Goal: Task Accomplishment & Management: Complete application form

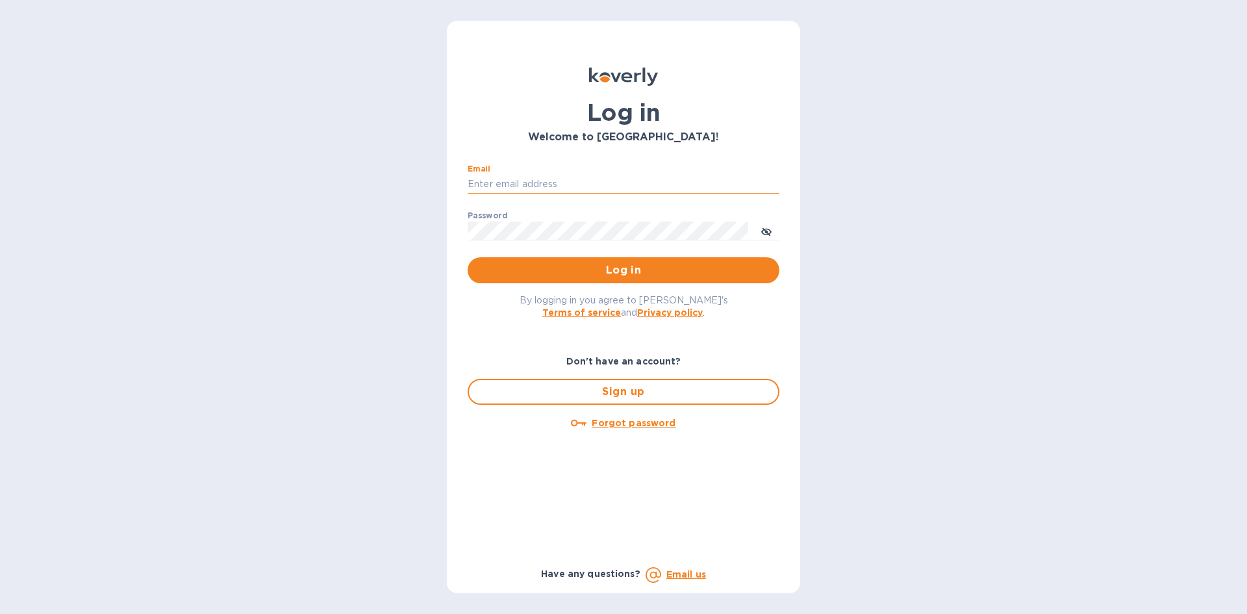
click at [604, 181] on input "Email" at bounding box center [623, 184] width 312 height 19
click at [1004, 196] on div "Log in Welcome to [GEOGRAPHIC_DATA]! Email ​ Password ​ Log in By logging in yo…" at bounding box center [623, 307] width 1247 height 614
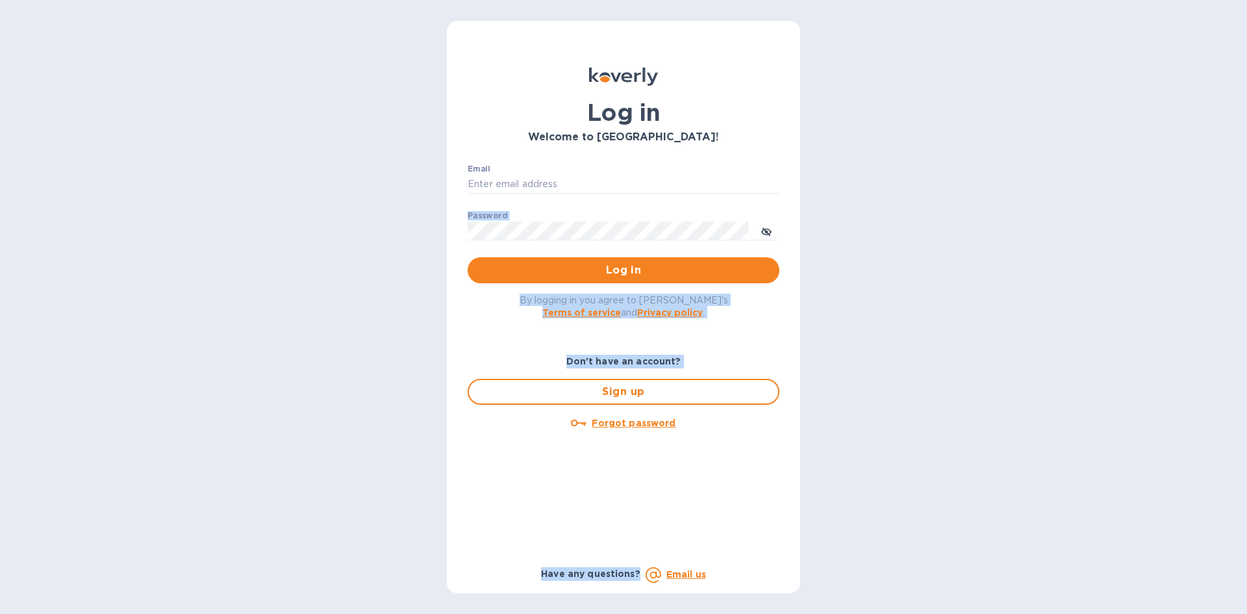
drag, startPoint x: 1004, startPoint y: 196, endPoint x: 1001, endPoint y: 393, distance: 197.4
click at [1001, 393] on div "Log in Welcome to [GEOGRAPHIC_DATA]! Email ​ Password ​ Log in By logging in yo…" at bounding box center [623, 307] width 1247 height 614
click at [999, 395] on div "Log in Welcome to [GEOGRAPHIC_DATA]! Email ​ Password ​ Log in By logging in yo…" at bounding box center [623, 307] width 1247 height 614
drag, startPoint x: 999, startPoint y: 395, endPoint x: 960, endPoint y: 154, distance: 244.6
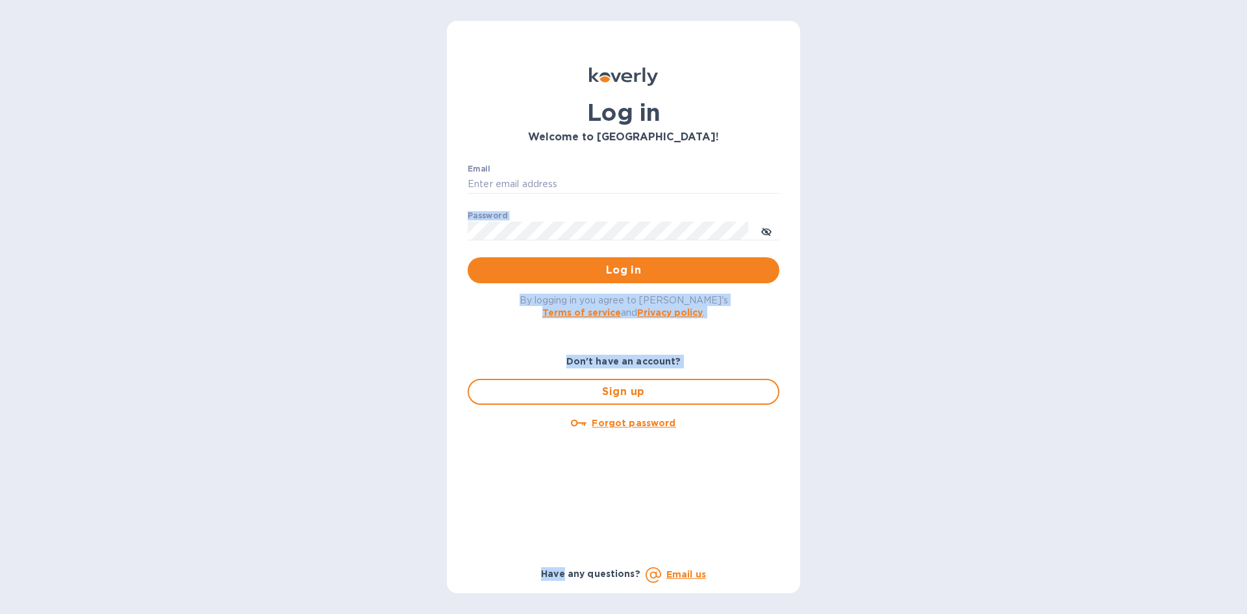
click at [960, 158] on div "Log in Welcome to [GEOGRAPHIC_DATA]! Email ​ Password ​ Log in By logging in yo…" at bounding box center [623, 307] width 1247 height 614
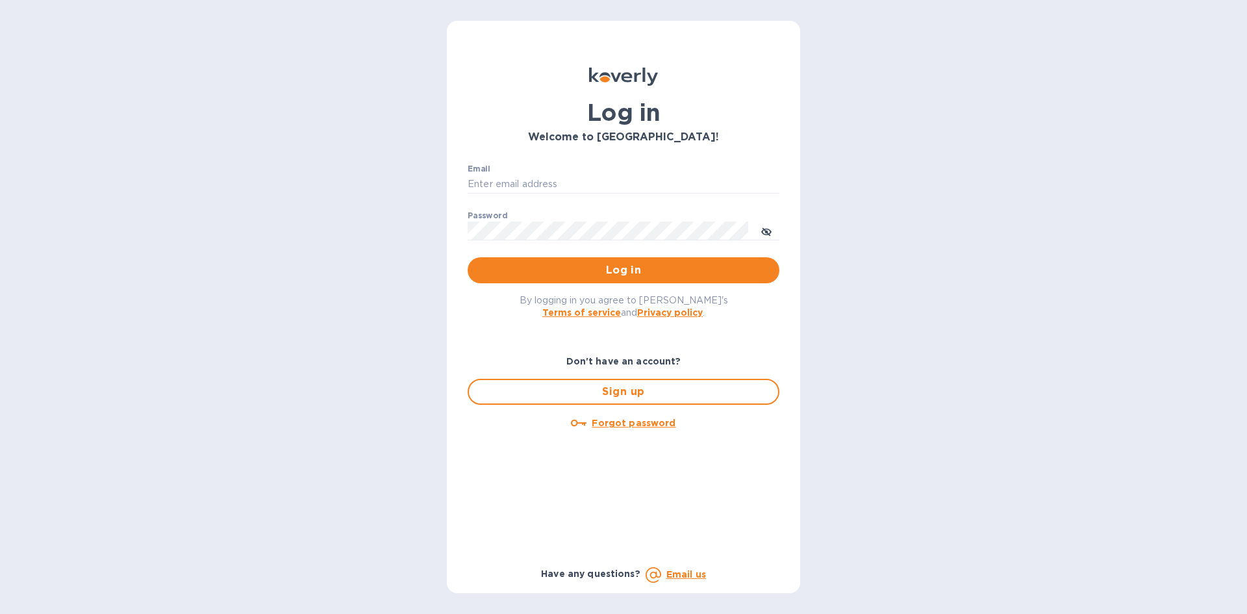
click at [960, 143] on div "Log in Welcome to [GEOGRAPHIC_DATA]! Email ​ Password ​ Log in By logging in yo…" at bounding box center [623, 307] width 1247 height 614
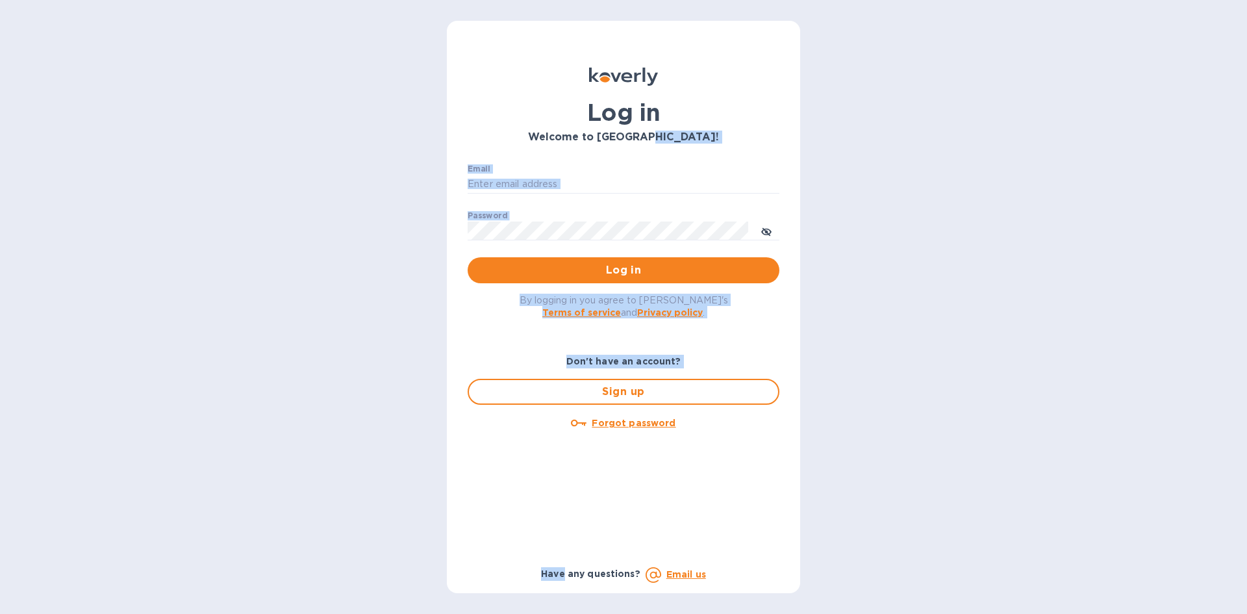
drag, startPoint x: 960, startPoint y: 143, endPoint x: 1094, endPoint y: 477, distance: 359.8
click at [1094, 477] on div "Log in Welcome to [GEOGRAPHIC_DATA]! Email ​ Password ​ Log in By logging in yo…" at bounding box center [623, 307] width 1247 height 614
drag, startPoint x: 1094, startPoint y: 477, endPoint x: 1032, endPoint y: 202, distance: 281.6
click at [1034, 209] on div "Log in Welcome to [GEOGRAPHIC_DATA]! Email ​ Password ​ Log in By logging in yo…" at bounding box center [623, 307] width 1247 height 614
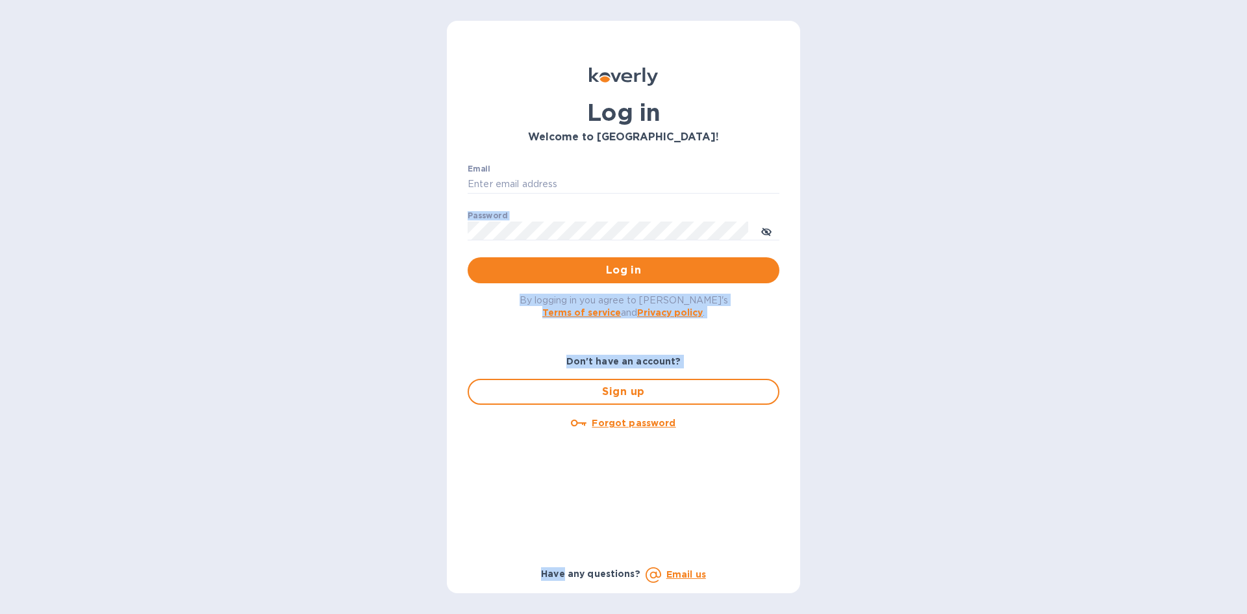
click at [1032, 202] on div "Log in Welcome to [GEOGRAPHIC_DATA]! Email ​ Password ​ Log in By logging in yo…" at bounding box center [623, 307] width 1247 height 614
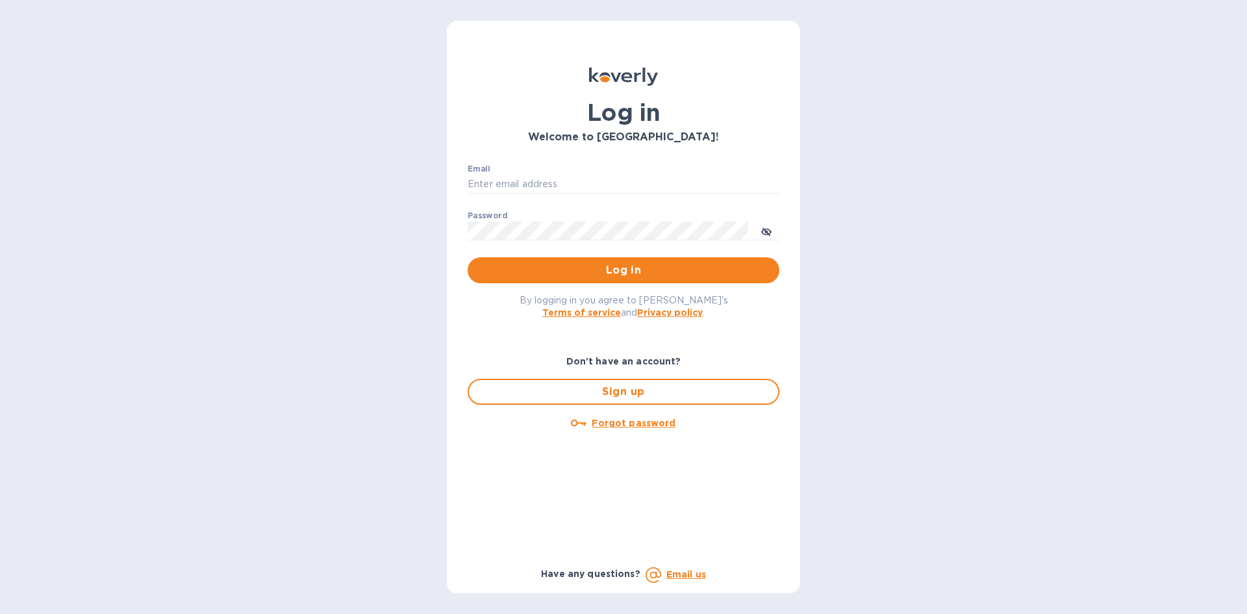
click at [1032, 202] on div "Log in Welcome to [GEOGRAPHIC_DATA]! Email ​ Password ​ Log in By logging in yo…" at bounding box center [623, 307] width 1247 height 614
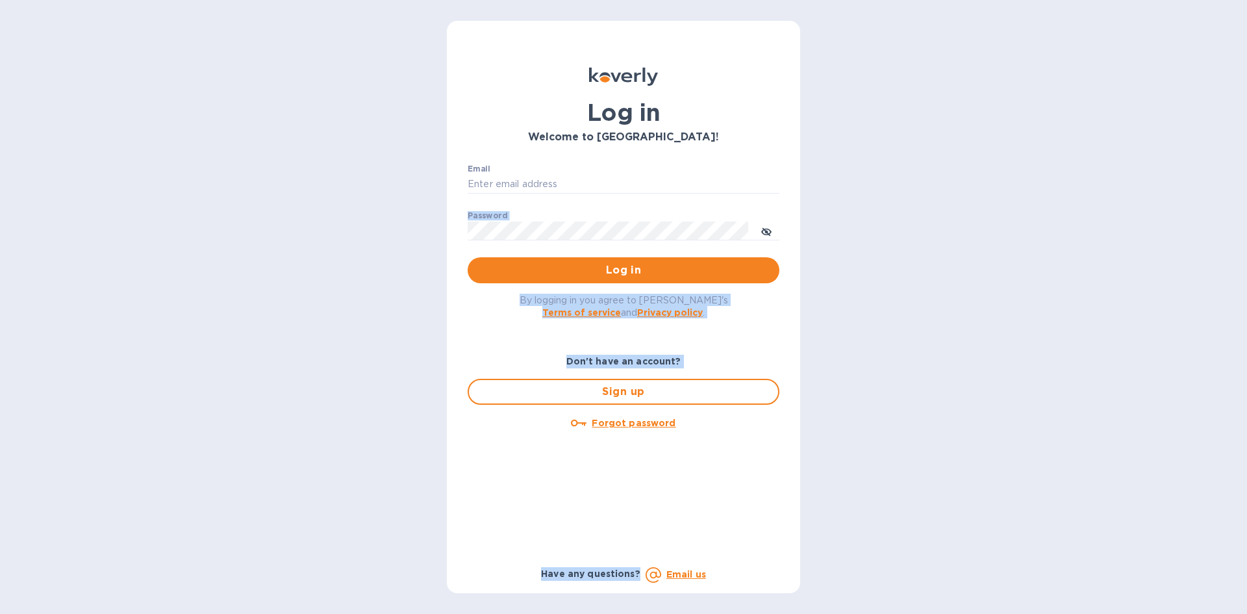
drag, startPoint x: 1032, startPoint y: 202, endPoint x: 1023, endPoint y: 417, distance: 215.1
click at [1022, 416] on div "Log in Welcome to [GEOGRAPHIC_DATA]! Email ​ Password ​ Log in By logging in yo…" at bounding box center [623, 307] width 1247 height 614
click at [1034, 413] on div "Log in Welcome to [GEOGRAPHIC_DATA]! Email ​ Password ​ Log in By logging in yo…" at bounding box center [623, 307] width 1247 height 614
drag, startPoint x: 1034, startPoint y: 413, endPoint x: 980, endPoint y: 203, distance: 216.7
click at [982, 214] on div "Log in Welcome to [GEOGRAPHIC_DATA]! Email ​ Password ​ Log in By logging in yo…" at bounding box center [623, 307] width 1247 height 614
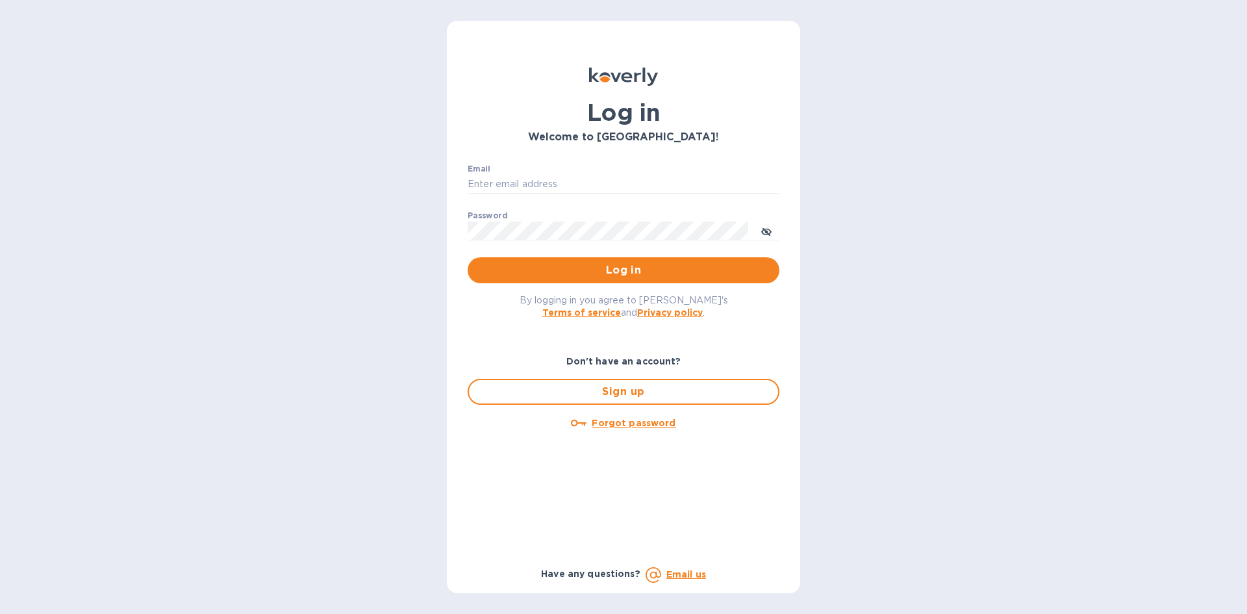
click at [978, 197] on div "Log in Welcome to [GEOGRAPHIC_DATA]! Email ​ Password ​ Log in By logging in yo…" at bounding box center [623, 307] width 1247 height 614
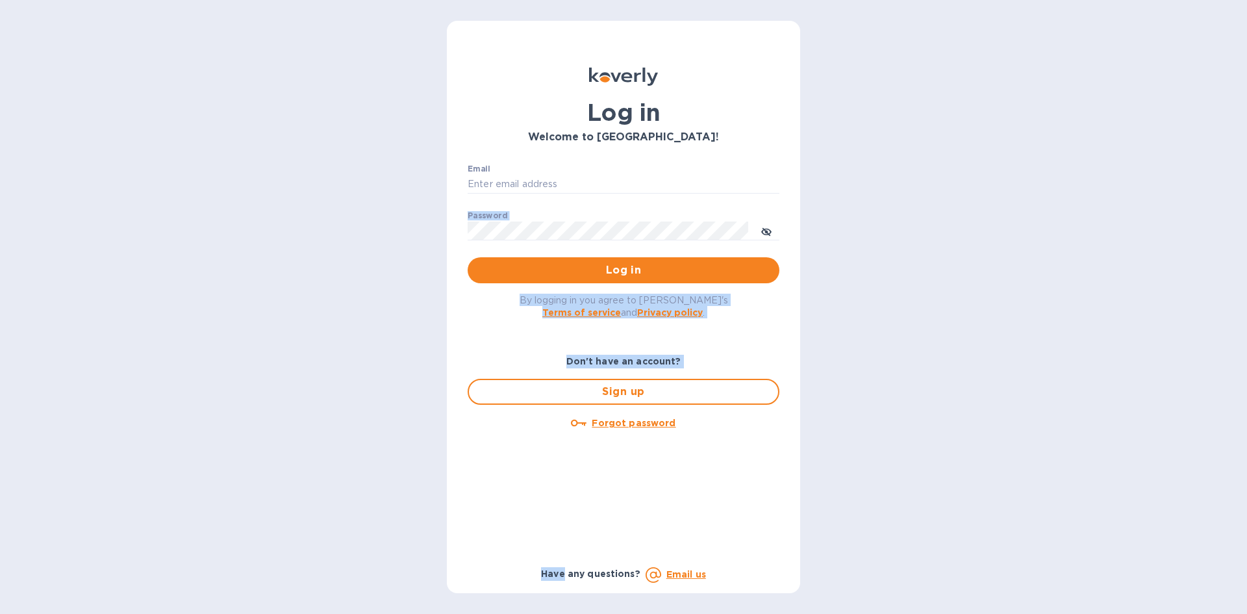
drag, startPoint x: 978, startPoint y: 197, endPoint x: 993, endPoint y: 416, distance: 218.7
click at [991, 416] on div "Log in Welcome to [GEOGRAPHIC_DATA]! Email ​ Password ​ Log in By logging in yo…" at bounding box center [623, 307] width 1247 height 614
click at [968, 239] on div "Log in Welcome to [GEOGRAPHIC_DATA]! Email ​ Password ​ Log in By logging in yo…" at bounding box center [623, 307] width 1247 height 614
drag, startPoint x: 968, startPoint y: 239, endPoint x: 934, endPoint y: 525, distance: 287.7
click at [934, 525] on div "Log in Welcome to [GEOGRAPHIC_DATA]! Email ​ Password ​ Log in By logging in yo…" at bounding box center [623, 307] width 1247 height 614
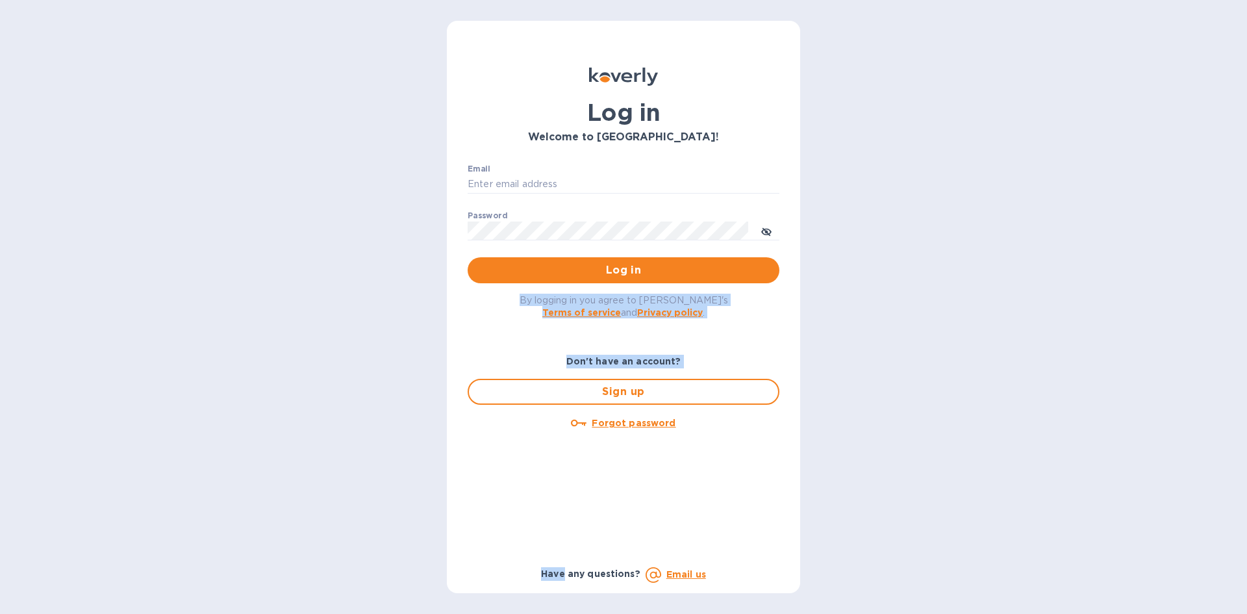
click at [934, 525] on div "Log in Welcome to [GEOGRAPHIC_DATA]! Email ​ Password ​ Log in By logging in yo…" at bounding box center [623, 307] width 1247 height 614
drag, startPoint x: 934, startPoint y: 525, endPoint x: 891, endPoint y: 266, distance: 262.6
click at [891, 266] on div "Log in Welcome to [GEOGRAPHIC_DATA]! Email ​ Password ​ Log in By logging in yo…" at bounding box center [623, 307] width 1247 height 614
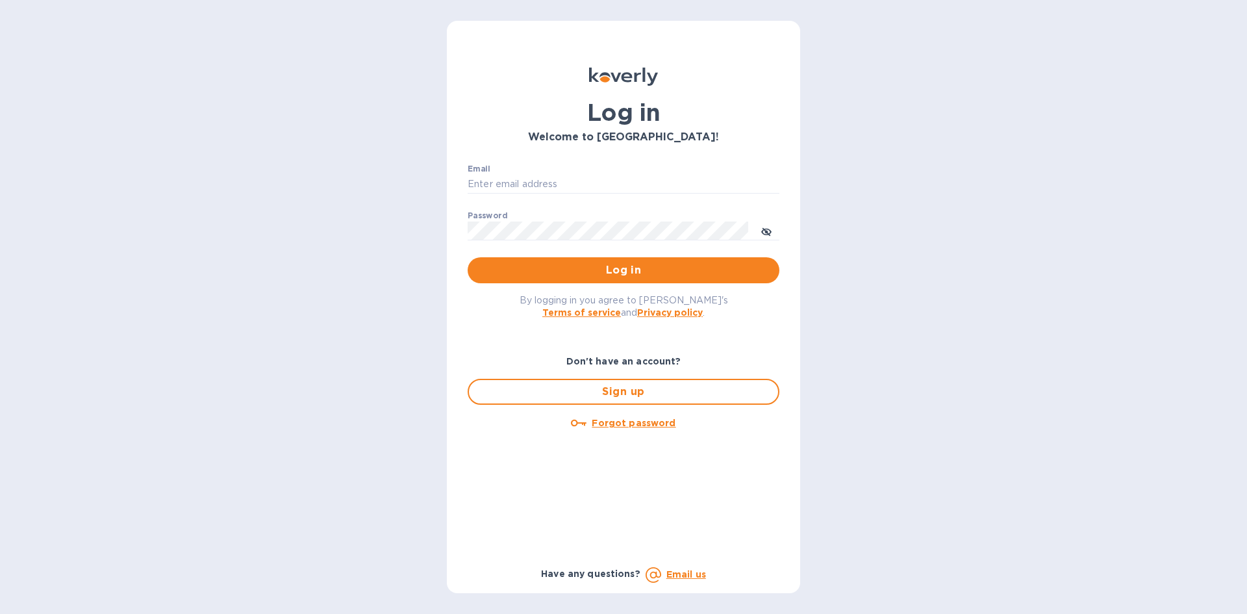
click at [891, 266] on div "Log in Welcome to [GEOGRAPHIC_DATA]! Email ​ Password ​ Log in By logging in yo…" at bounding box center [623, 307] width 1247 height 614
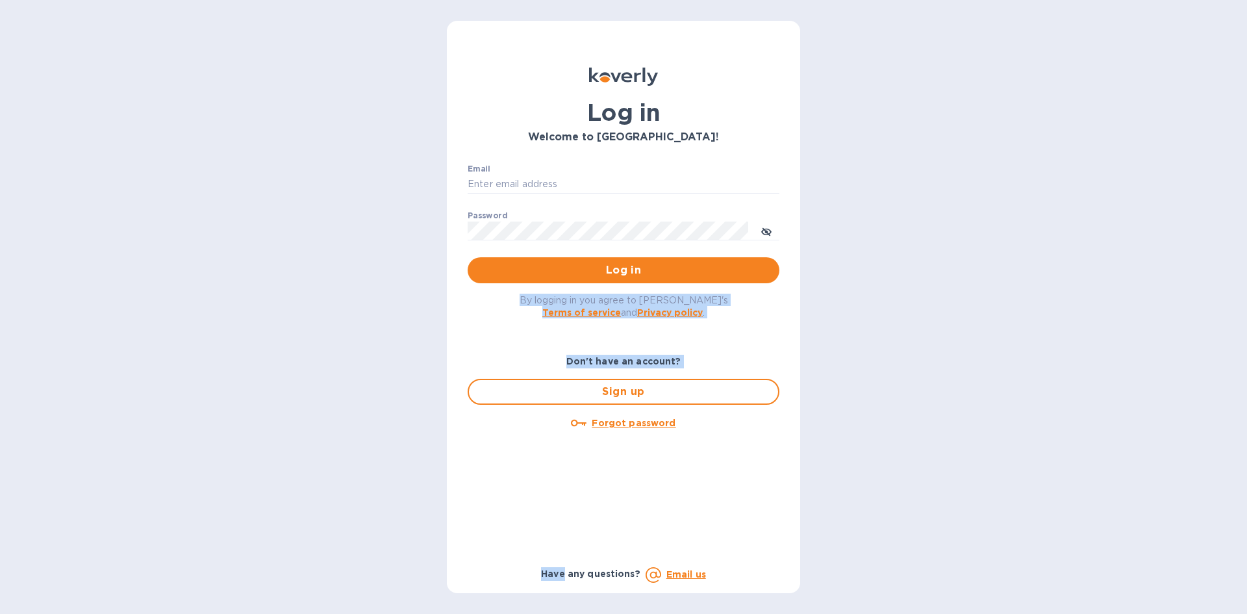
drag, startPoint x: 891, startPoint y: 266, endPoint x: 836, endPoint y: 537, distance: 276.9
click at [836, 537] on div "Log in Welcome to [GEOGRAPHIC_DATA]! Email ​ Password ​ Log in By logging in yo…" at bounding box center [623, 307] width 1247 height 614
drag, startPoint x: 836, startPoint y: 537, endPoint x: 815, endPoint y: 505, distance: 38.0
click at [822, 516] on div "Log in Welcome to [GEOGRAPHIC_DATA]! Email ​ Password ​ Log in By logging in yo…" at bounding box center [623, 307] width 1247 height 614
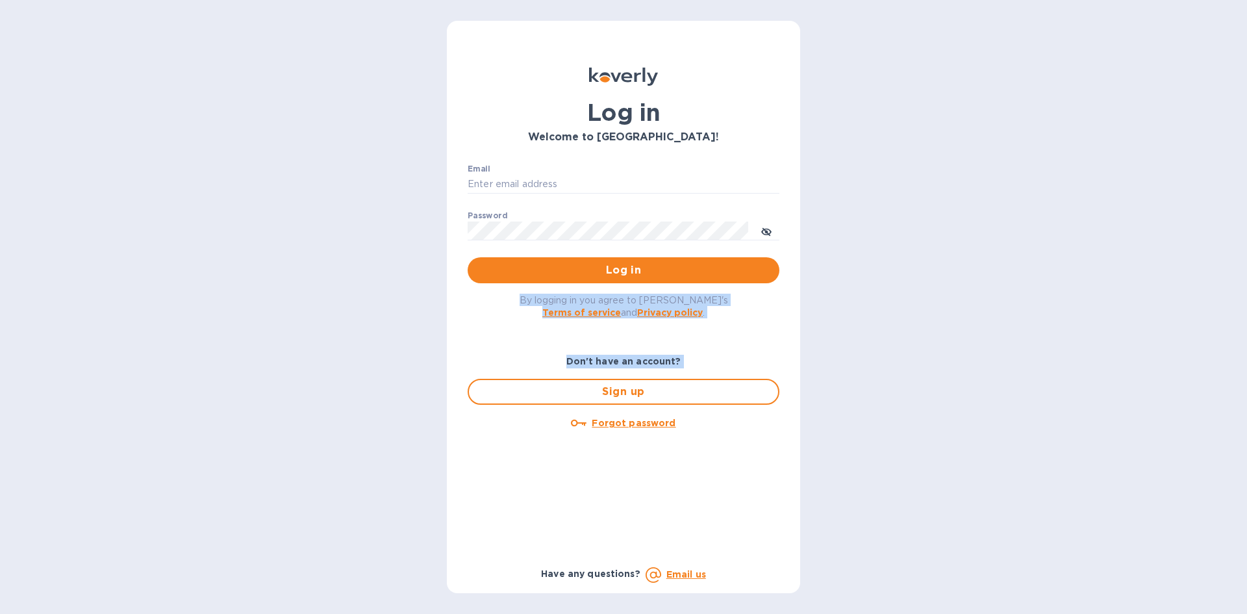
drag, startPoint x: 1001, startPoint y: 410, endPoint x: 916, endPoint y: 242, distance: 188.2
click at [916, 242] on div "Log in Welcome to [GEOGRAPHIC_DATA]! Email ​ Password ​ Log in By logging in yo…" at bounding box center [623, 307] width 1247 height 614
click at [915, 245] on div "Log in Welcome to [GEOGRAPHIC_DATA]! Email ​ Password ​ Log in By logging in yo…" at bounding box center [623, 307] width 1247 height 614
click at [886, 475] on div "Log in Welcome to [GEOGRAPHIC_DATA]! Email ​ Password ​ Log in By logging in yo…" at bounding box center [623, 307] width 1247 height 614
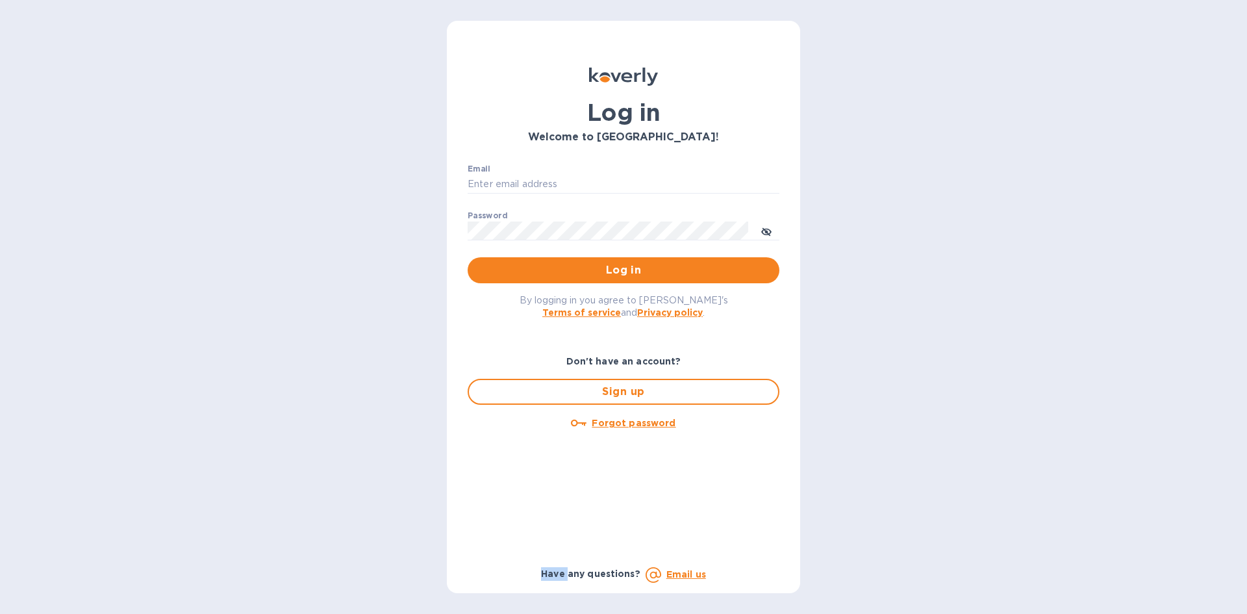
click at [886, 475] on div "Log in Welcome to [GEOGRAPHIC_DATA]! Email ​ Password ​ Log in By logging in yo…" at bounding box center [623, 307] width 1247 height 614
drag, startPoint x: 886, startPoint y: 475, endPoint x: 880, endPoint y: 305, distance: 170.2
click at [880, 316] on div "Log in Welcome to [GEOGRAPHIC_DATA]! Email ​ Password ​ Log in By logging in yo…" at bounding box center [623, 307] width 1247 height 614
click at [880, 303] on div "Log in Welcome to [GEOGRAPHIC_DATA]! Email ​ Password ​ Log in By logging in yo…" at bounding box center [623, 307] width 1247 height 614
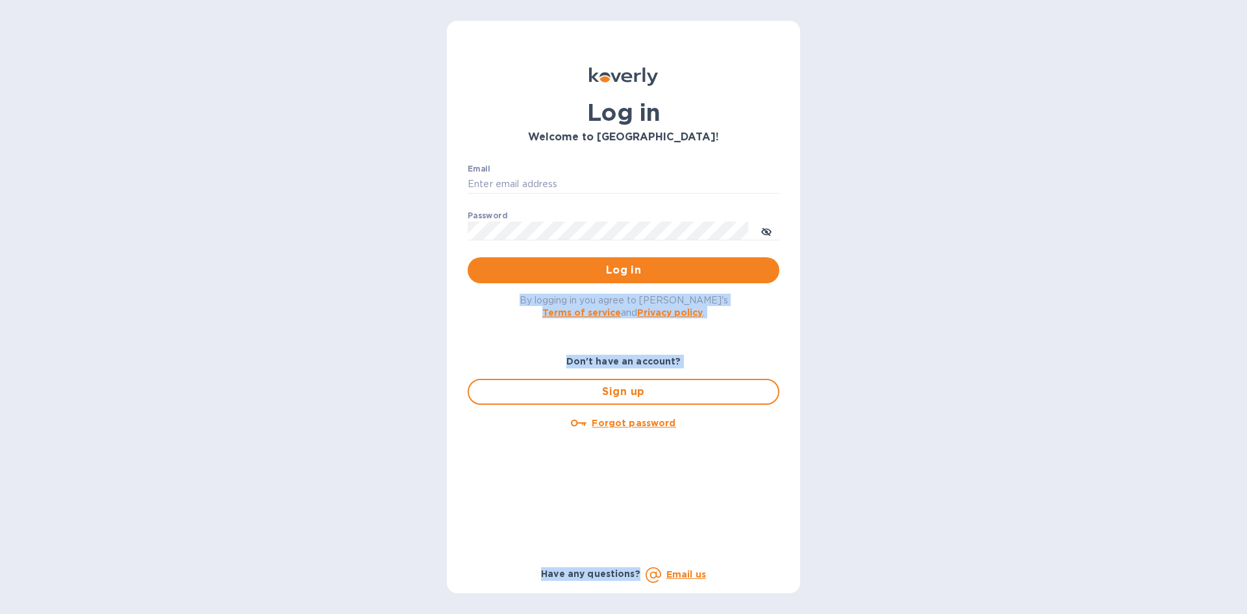
drag, startPoint x: 880, startPoint y: 303, endPoint x: 908, endPoint y: 426, distance: 126.6
click at [907, 425] on div "Log in Welcome to [GEOGRAPHIC_DATA]! Email ​ Password ​ Log in By logging in yo…" at bounding box center [623, 307] width 1247 height 614
click at [908, 426] on div "Log in Welcome to [GEOGRAPHIC_DATA]! Email ​ Password ​ Log in By logging in yo…" at bounding box center [623, 307] width 1247 height 614
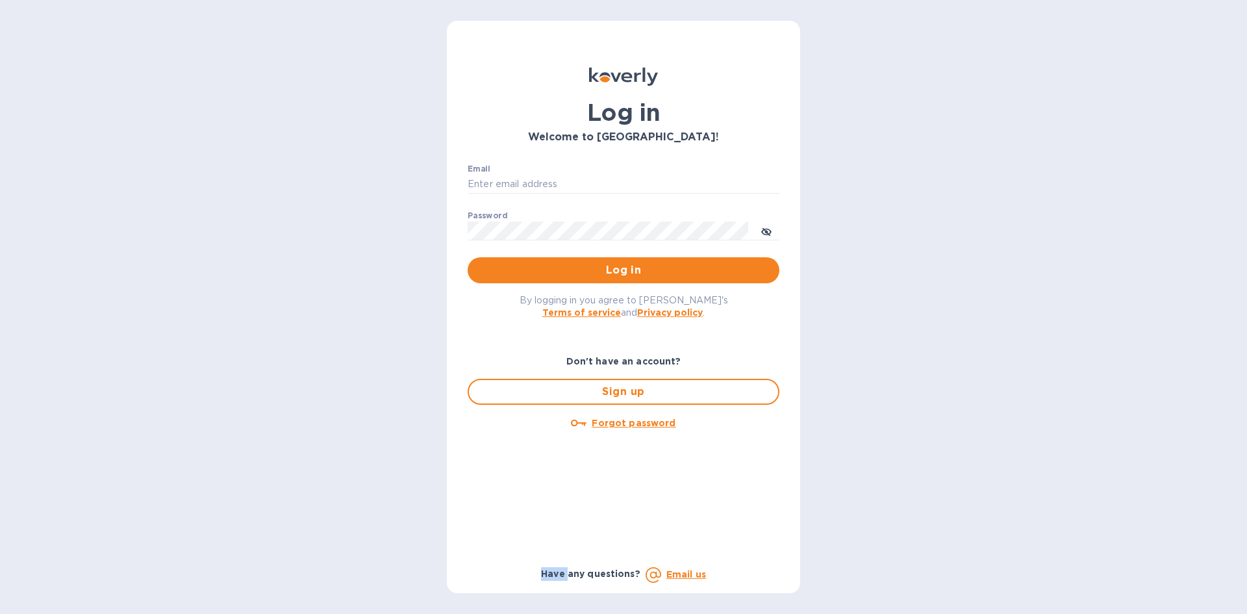
click at [908, 426] on div "Log in Welcome to [GEOGRAPHIC_DATA]! Email ​ Password ​ Log in By logging in yo…" at bounding box center [623, 307] width 1247 height 614
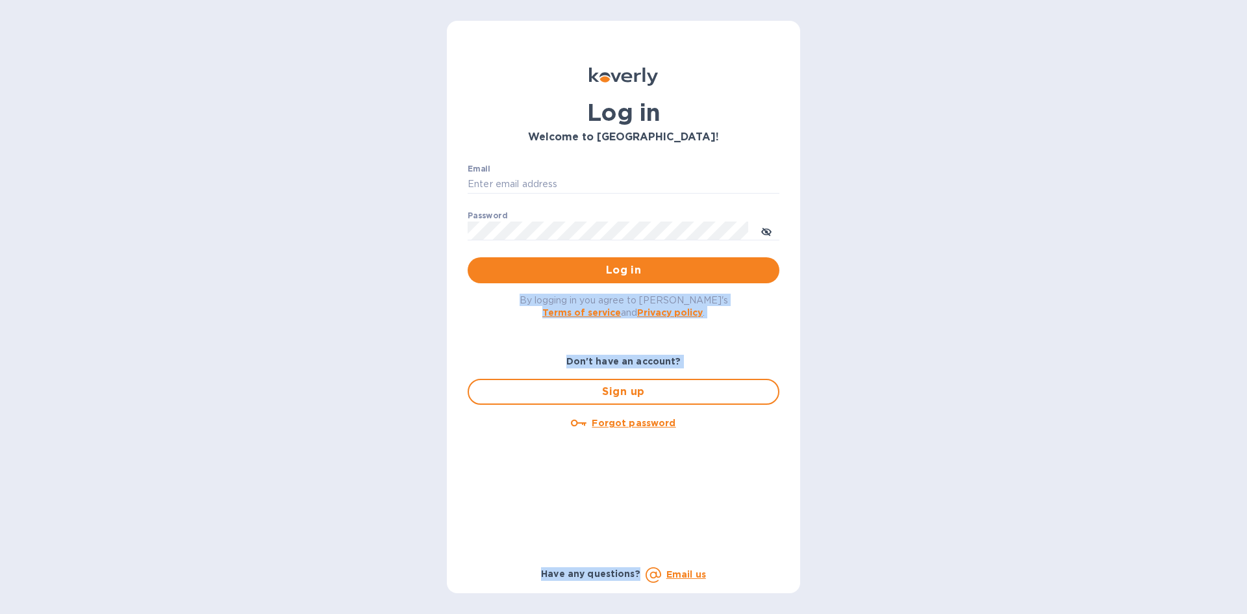
drag, startPoint x: 908, startPoint y: 426, endPoint x: 909, endPoint y: 238, distance: 187.6
click at [909, 238] on div "Log in Welcome to [GEOGRAPHIC_DATA]! Email ​ Password ​ Log in By logging in yo…" at bounding box center [623, 307] width 1247 height 614
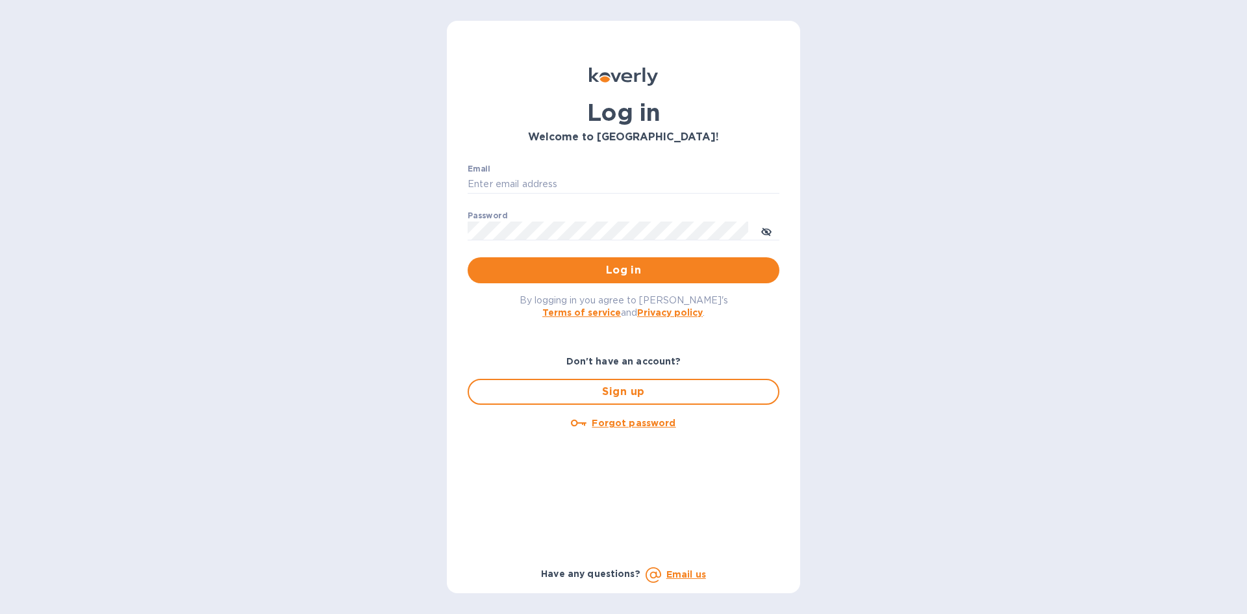
click at [909, 238] on div "Log in Welcome to [GEOGRAPHIC_DATA]! Email ​ Password ​ Log in By logging in yo…" at bounding box center [623, 307] width 1247 height 614
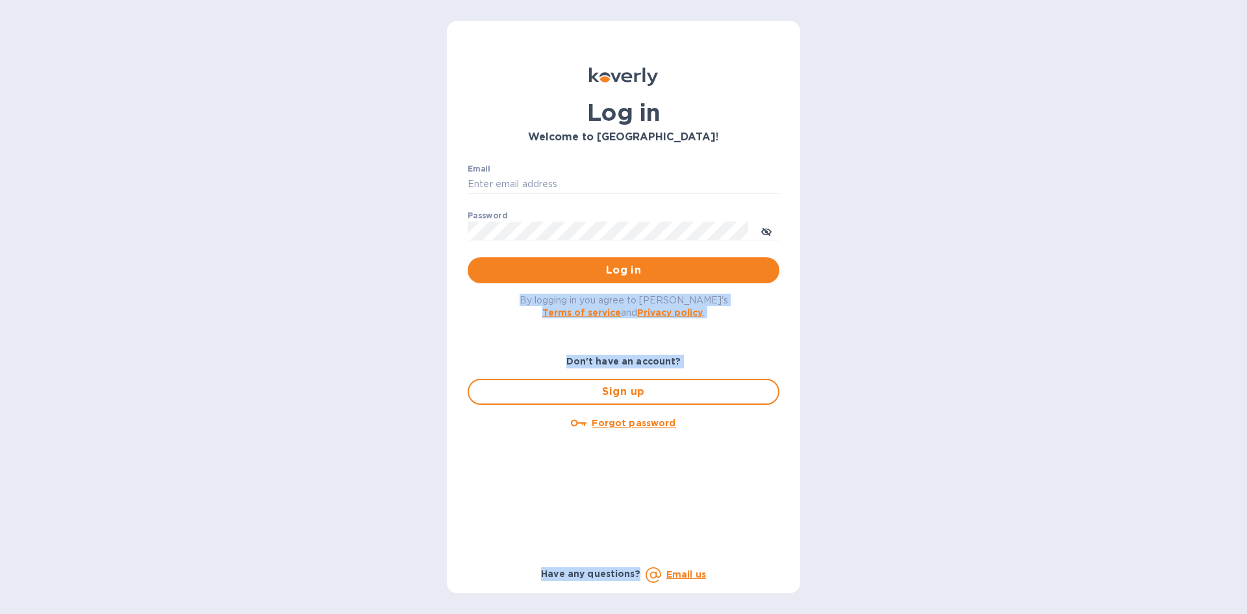
drag, startPoint x: 909, startPoint y: 238, endPoint x: 928, endPoint y: 477, distance: 239.7
click at [928, 477] on div "Log in Welcome to [GEOGRAPHIC_DATA]! Email ​ Password ​ Log in By logging in yo…" at bounding box center [623, 307] width 1247 height 614
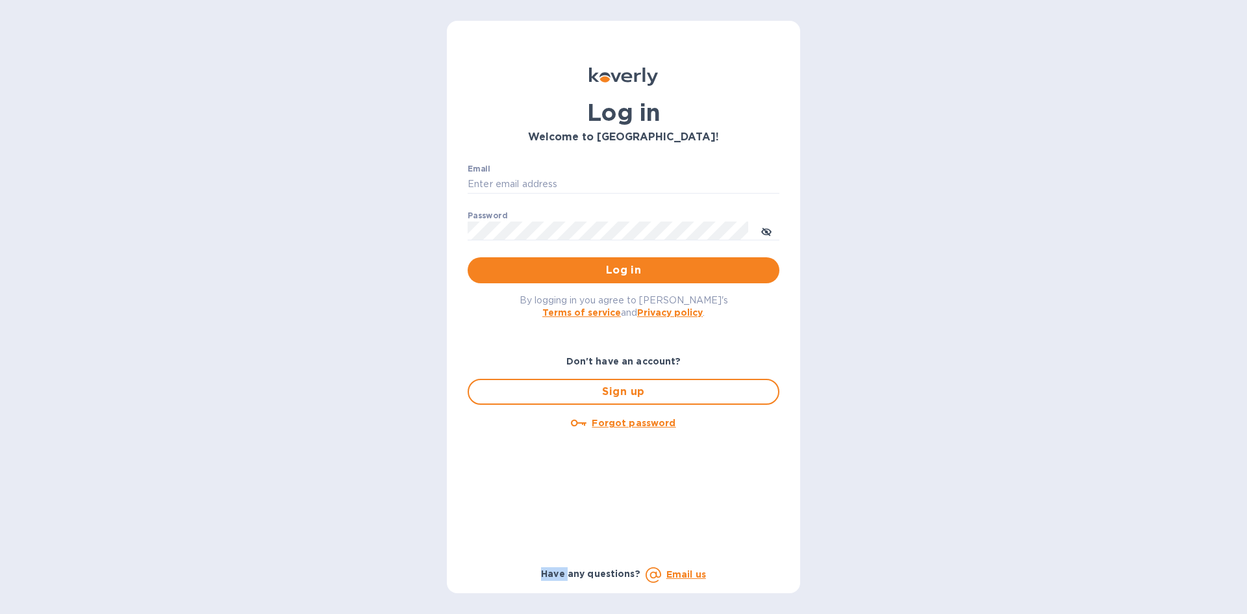
click at [928, 477] on div "Log in Welcome to [GEOGRAPHIC_DATA]! Email ​ Password ​ Log in By logging in yo…" at bounding box center [623, 307] width 1247 height 614
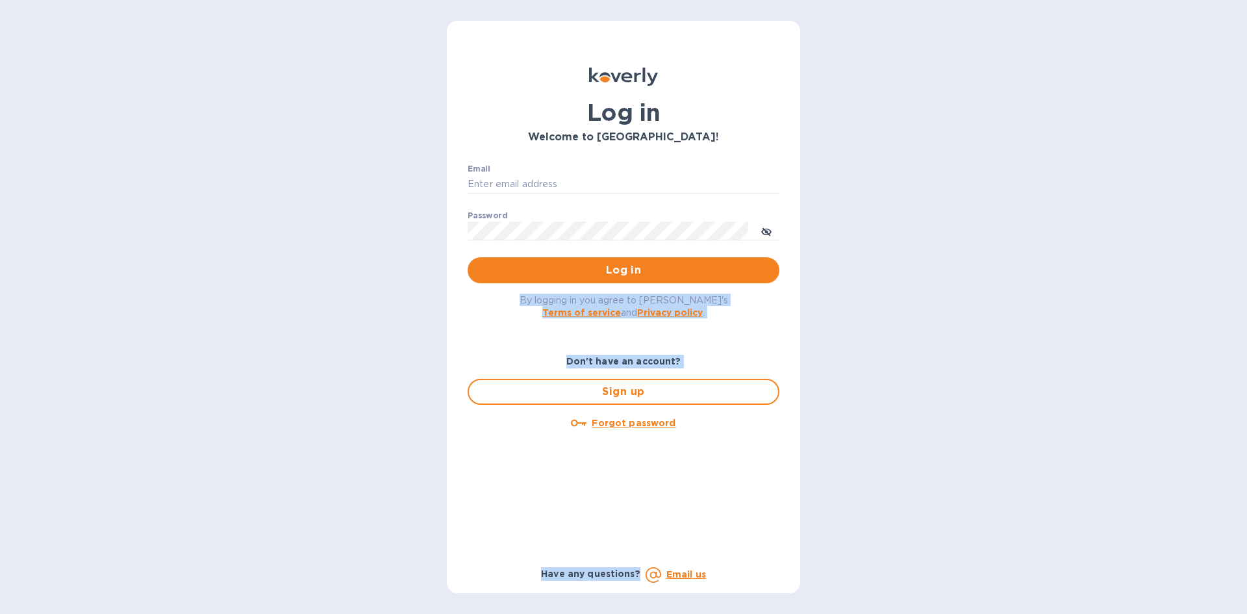
drag, startPoint x: 928, startPoint y: 477, endPoint x: 918, endPoint y: 285, distance: 192.5
click at [918, 285] on div "Log in Welcome to [GEOGRAPHIC_DATA]! Email ​ Password ​ Log in By logging in yo…" at bounding box center [623, 307] width 1247 height 614
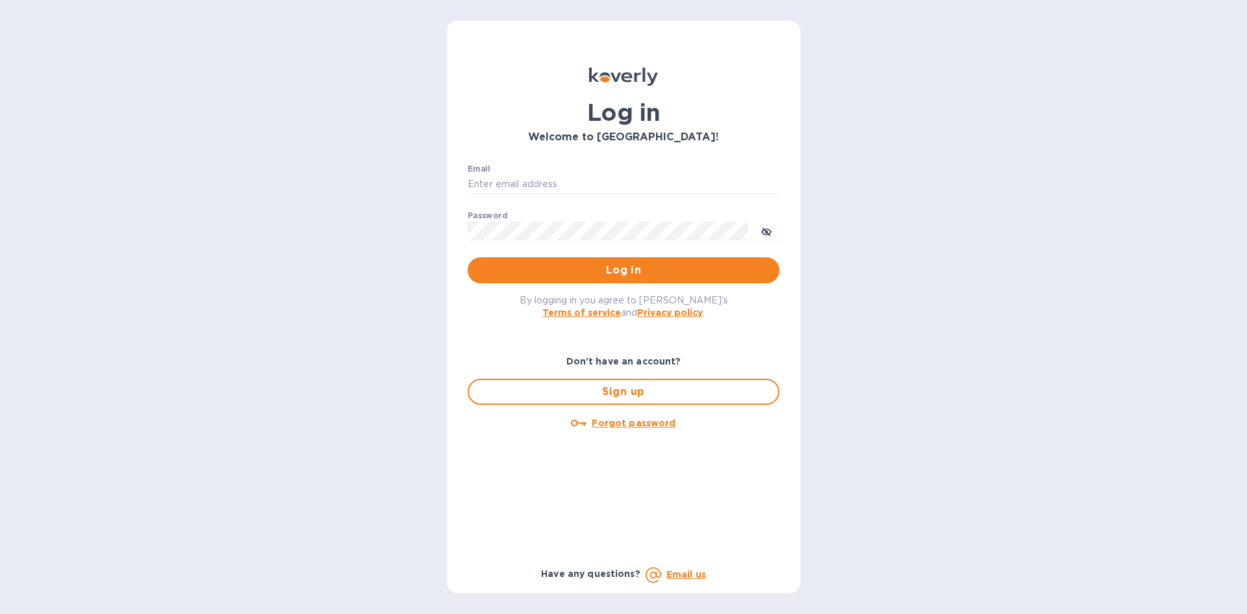
click at [918, 282] on div "Log in Welcome to [GEOGRAPHIC_DATA]! Email ​ Password ​ Log in By logging in yo…" at bounding box center [623, 307] width 1247 height 614
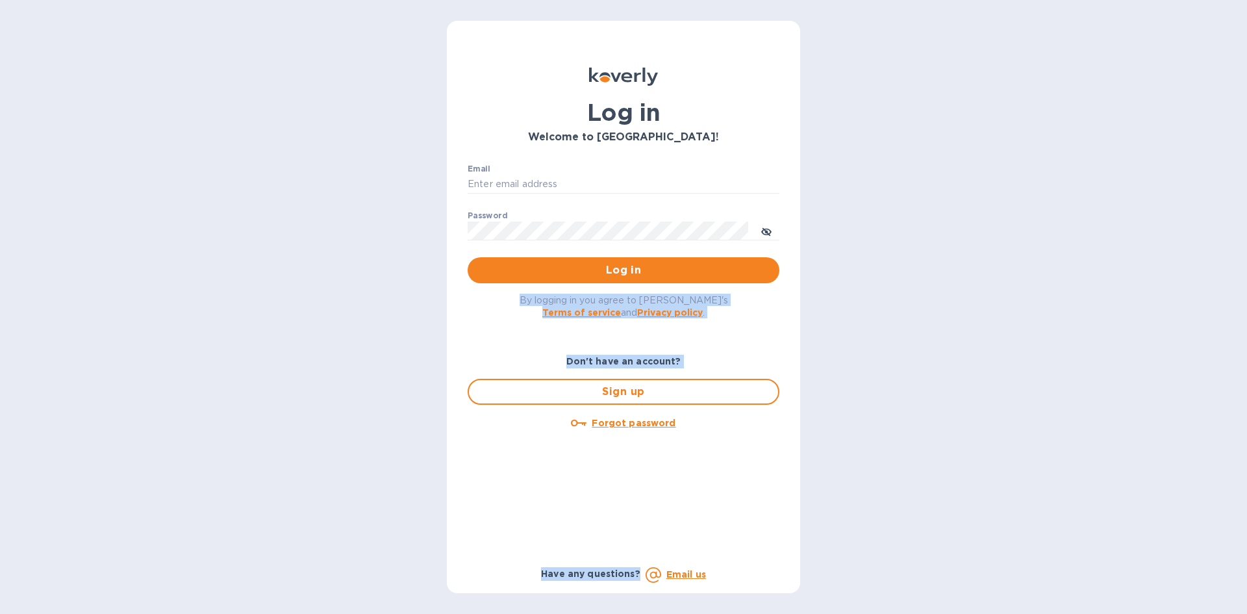
drag, startPoint x: 918, startPoint y: 282, endPoint x: 891, endPoint y: 527, distance: 245.6
click at [891, 527] on div "Log in Welcome to [GEOGRAPHIC_DATA]! Email ​ Password ​ Log in By logging in yo…" at bounding box center [623, 307] width 1247 height 614
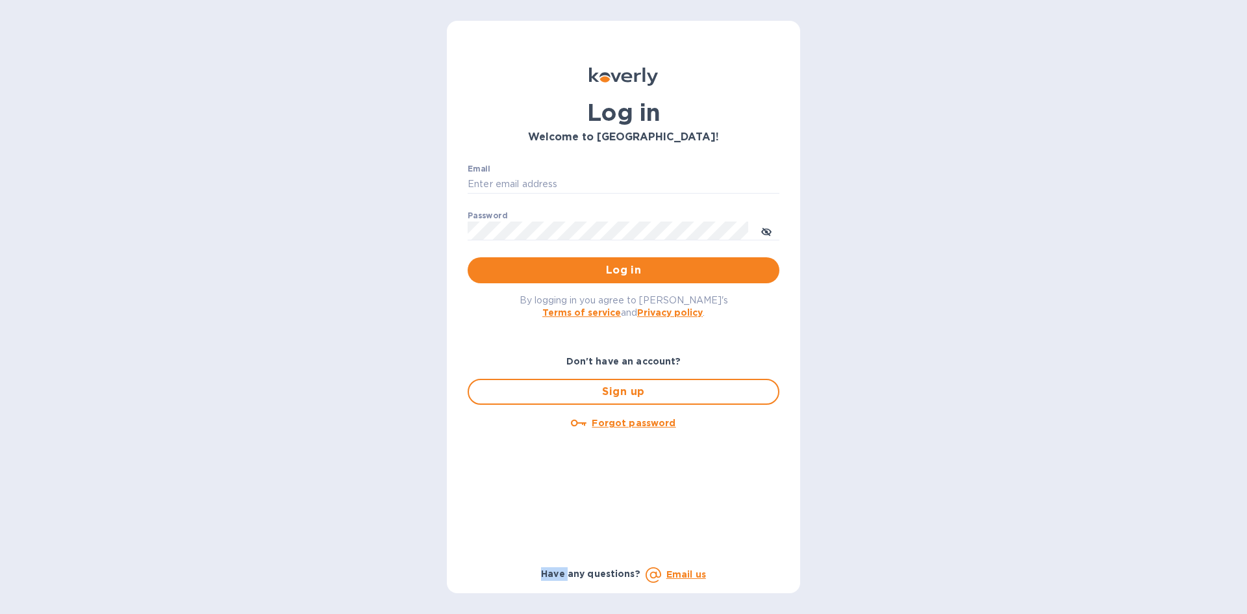
click at [891, 527] on div "Log in Welcome to [GEOGRAPHIC_DATA]! Email ​ Password ​ Log in By logging in yo…" at bounding box center [623, 307] width 1247 height 614
drag, startPoint x: 893, startPoint y: 353, endPoint x: 890, endPoint y: 314, distance: 38.4
click at [890, 328] on div "Log in Welcome to [GEOGRAPHIC_DATA]! Email ​ Password ​ Log in By logging in yo…" at bounding box center [623, 307] width 1247 height 614
click at [890, 314] on div "Log in Welcome to [GEOGRAPHIC_DATA]! Email ​ Password ​ Log in By logging in yo…" at bounding box center [623, 307] width 1247 height 614
drag, startPoint x: 890, startPoint y: 314, endPoint x: 891, endPoint y: 262, distance: 52.0
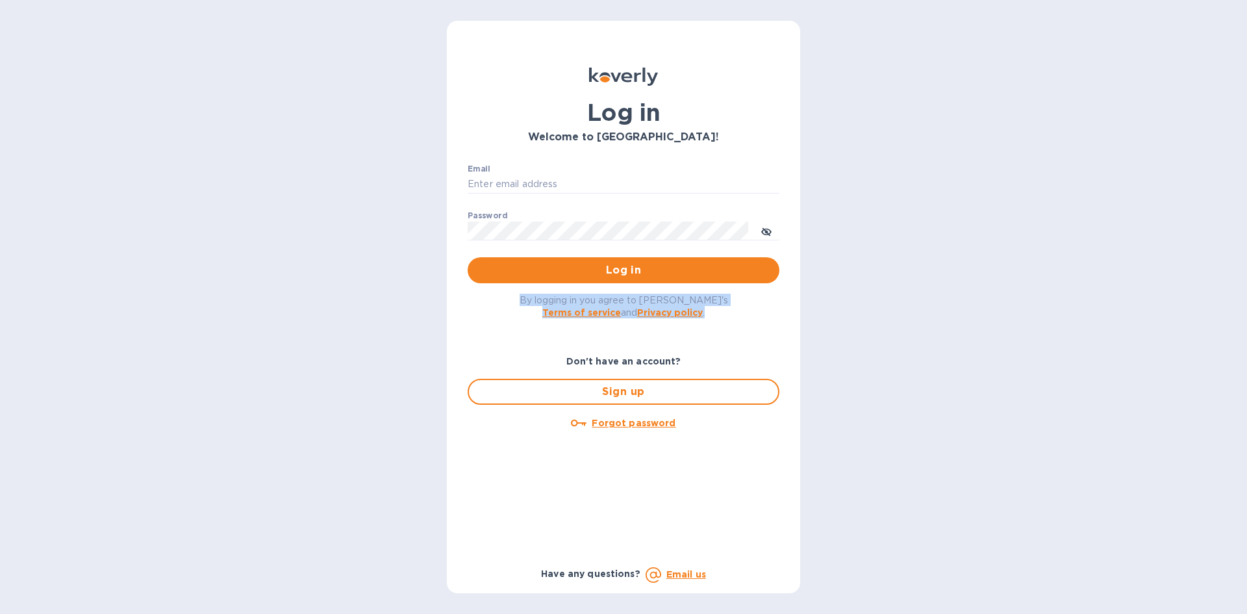
click at [891, 262] on div "Log in Welcome to [GEOGRAPHIC_DATA]! Email ​ Password ​ Log in By logging in yo…" at bounding box center [623, 307] width 1247 height 614
click at [891, 261] on div "Log in Welcome to [GEOGRAPHIC_DATA]! Email ​ Password ​ Log in By logging in yo…" at bounding box center [623, 307] width 1247 height 614
drag, startPoint x: 891, startPoint y: 261, endPoint x: 898, endPoint y: 394, distance: 133.3
click at [898, 393] on div "Log in Welcome to [GEOGRAPHIC_DATA]! Email ​ Password ​ Log in By logging in yo…" at bounding box center [623, 307] width 1247 height 614
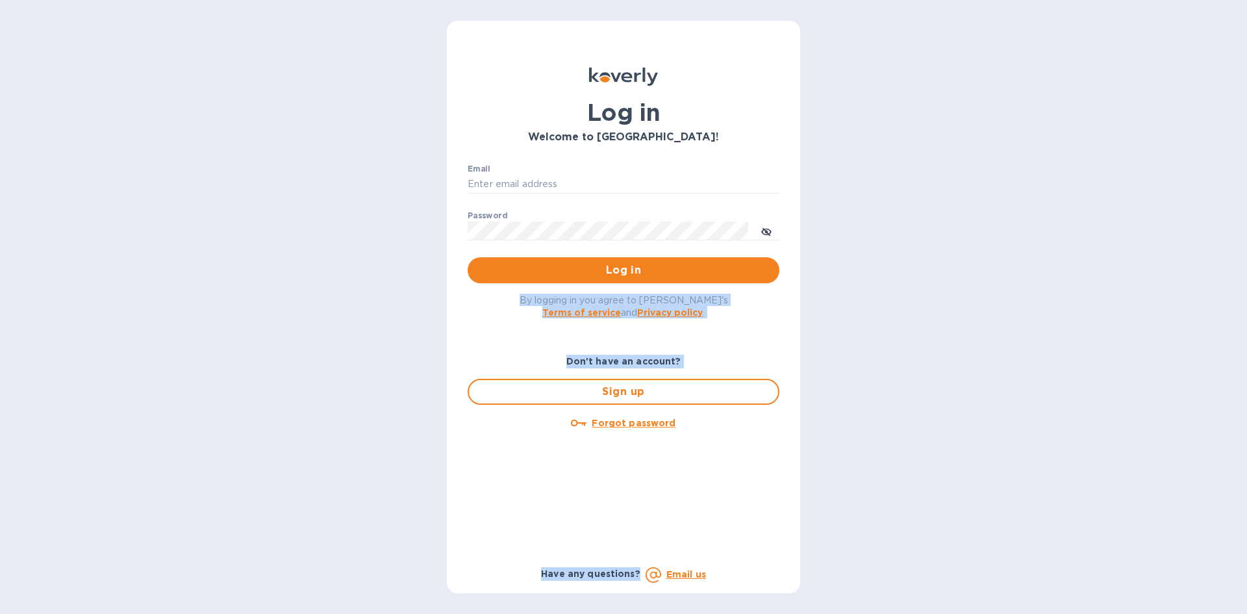
click at [898, 394] on div "Log in Welcome to [GEOGRAPHIC_DATA]! Email ​ Password ​ Log in By logging in yo…" at bounding box center [623, 307] width 1247 height 614
drag, startPoint x: 898, startPoint y: 394, endPoint x: 890, endPoint y: 297, distance: 97.7
click at [891, 299] on div "Log in Welcome to [GEOGRAPHIC_DATA]! Email ​ Password ​ Log in By logging in yo…" at bounding box center [623, 307] width 1247 height 614
click at [890, 297] on div "Log in Welcome to [GEOGRAPHIC_DATA]! Email ​ Password ​ Log in By logging in yo…" at bounding box center [623, 307] width 1247 height 614
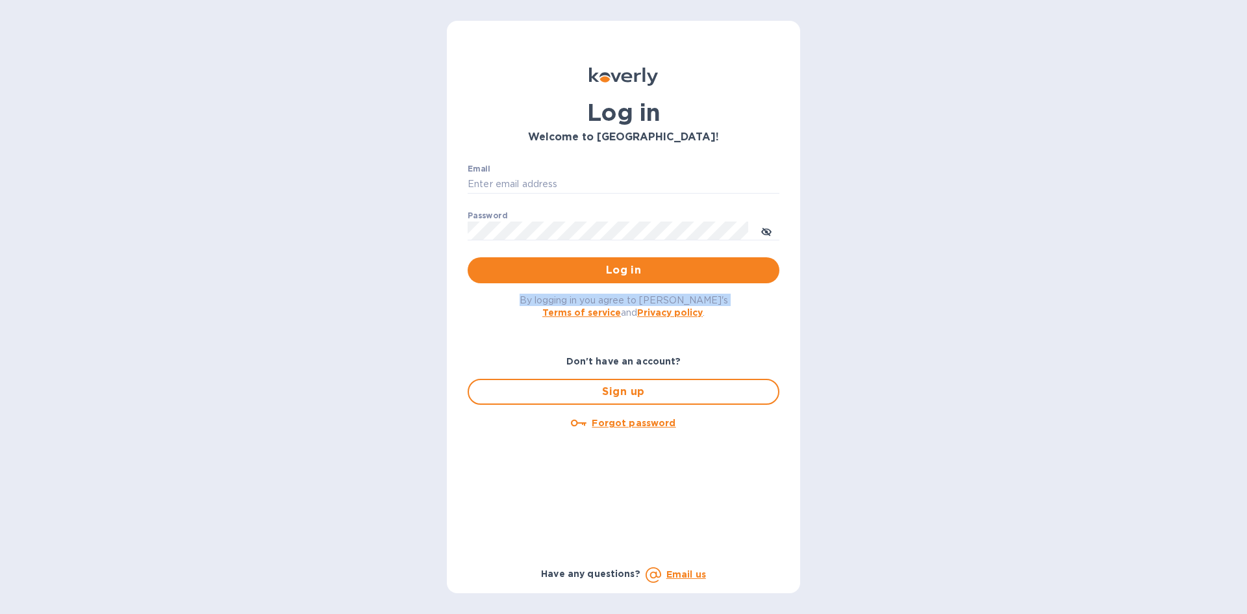
click at [890, 297] on div "Log in Welcome to [GEOGRAPHIC_DATA]! Email ​ Password ​ Log in By logging in yo…" at bounding box center [623, 307] width 1247 height 614
drag, startPoint x: 890, startPoint y: 297, endPoint x: 870, endPoint y: 455, distance: 159.7
click at [869, 433] on div "Log in Welcome to [GEOGRAPHIC_DATA]! Email ​ Password ​ Log in By logging in yo…" at bounding box center [623, 307] width 1247 height 614
click at [869, 460] on div "Log in Welcome to [GEOGRAPHIC_DATA]! Email ​ Password ​ Log in By logging in yo…" at bounding box center [623, 307] width 1247 height 614
drag, startPoint x: 869, startPoint y: 460, endPoint x: 867, endPoint y: 289, distance: 171.4
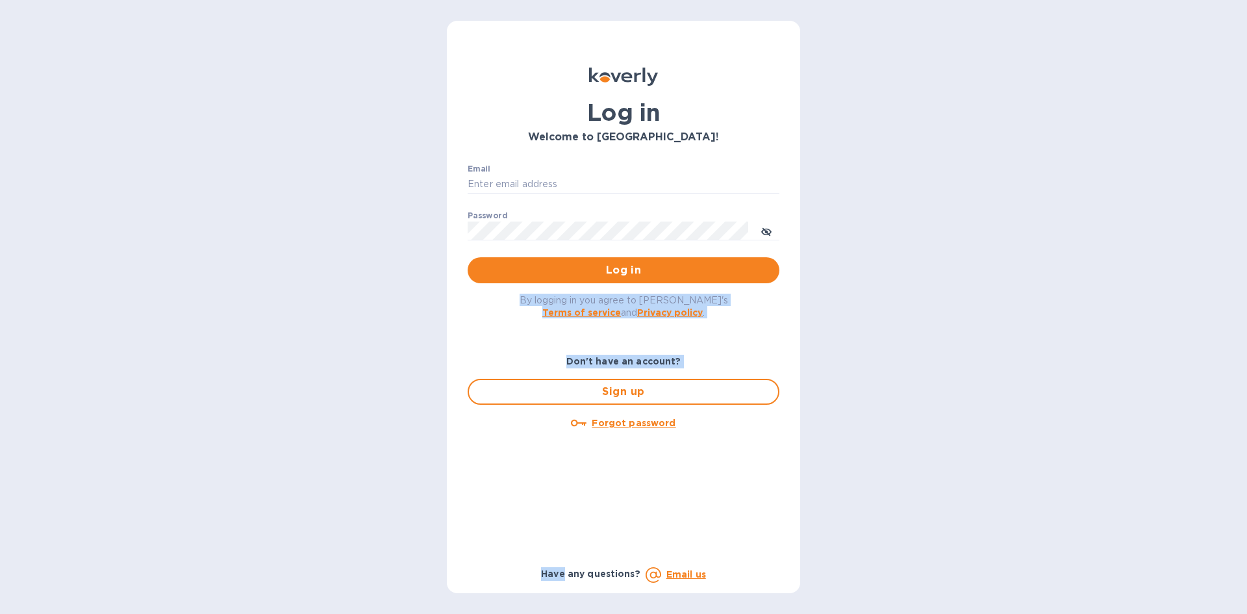
click at [867, 289] on div "Log in Welcome to [GEOGRAPHIC_DATA]! Email ​ Password ​ Log in By logging in yo…" at bounding box center [623, 307] width 1247 height 614
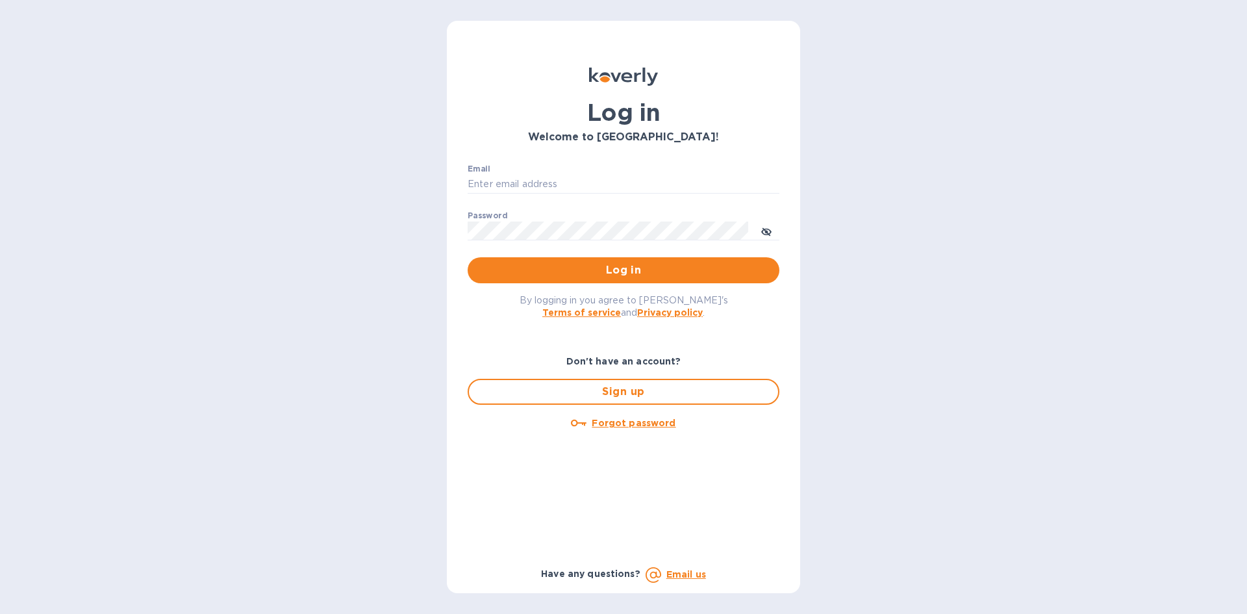
click at [867, 289] on div "Log in Welcome to [GEOGRAPHIC_DATA]! Email ​ Password ​ Log in By logging in yo…" at bounding box center [623, 307] width 1247 height 614
drag, startPoint x: 867, startPoint y: 289, endPoint x: 895, endPoint y: 440, distance: 153.2
click at [889, 431] on div "Log in Welcome to [GEOGRAPHIC_DATA]! Email ​ Password ​ Log in By logging in yo…" at bounding box center [623, 307] width 1247 height 614
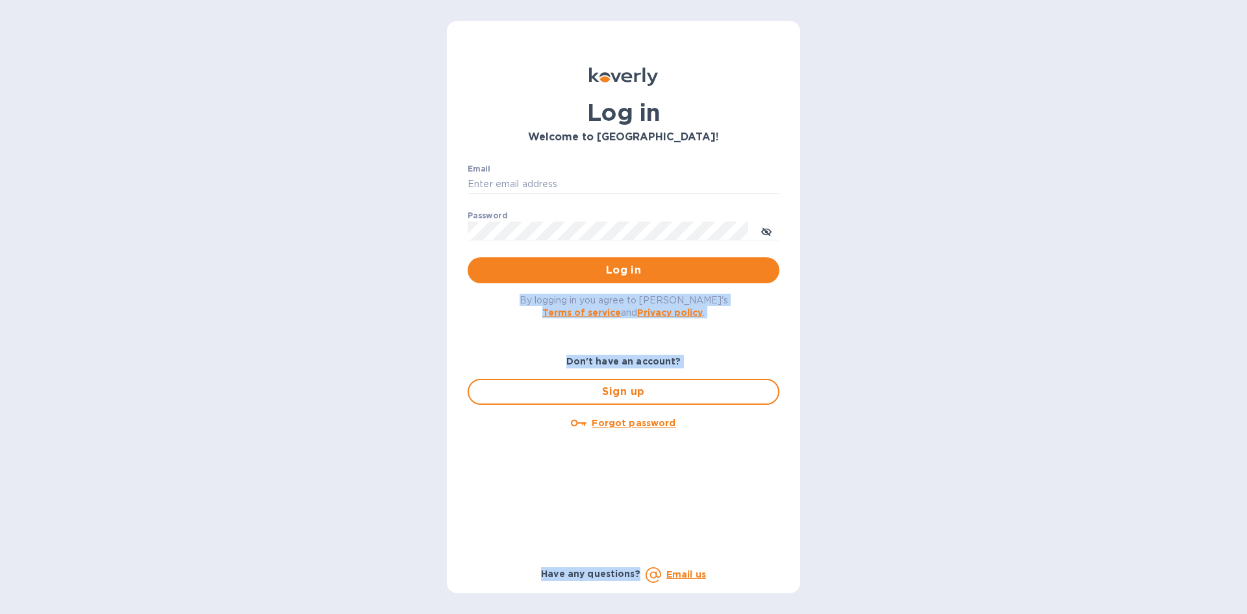
click at [915, 454] on div "Log in Welcome to [GEOGRAPHIC_DATA]! Email ​ Password ​ Log in By logging in yo…" at bounding box center [623, 307] width 1247 height 614
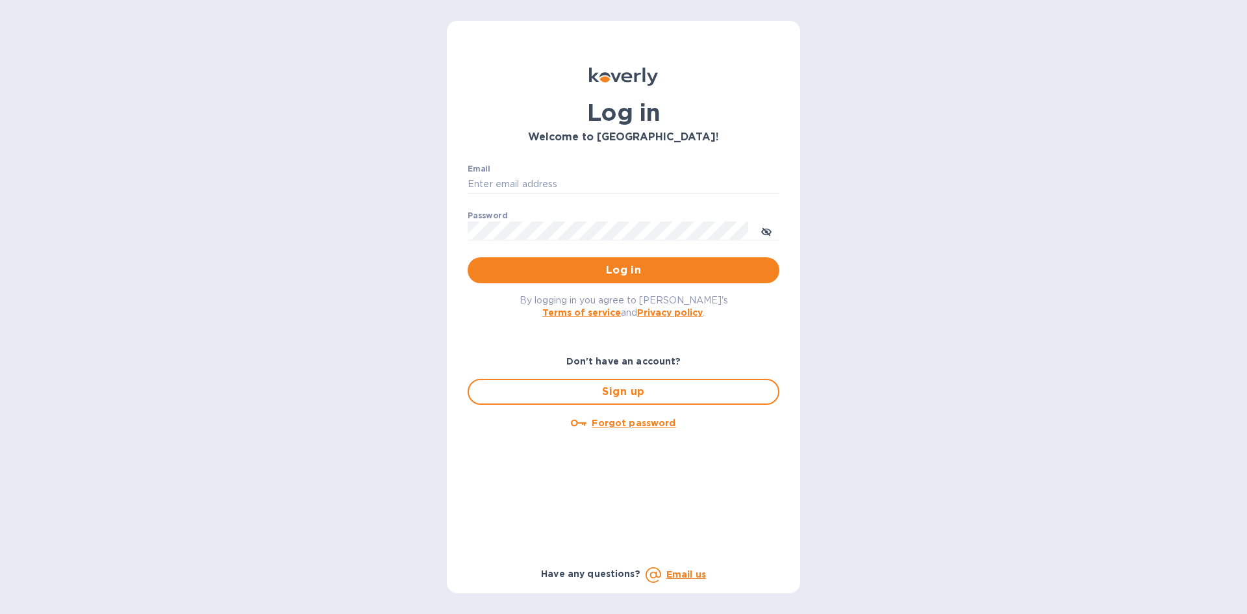
click at [1147, 418] on div "Log in Welcome to [GEOGRAPHIC_DATA]! Email ​ Password ​ Log in By logging in yo…" at bounding box center [623, 307] width 1247 height 614
click at [515, 177] on input "Email" at bounding box center [623, 184] width 312 height 19
click at [915, 183] on div "Log in Welcome to [GEOGRAPHIC_DATA]! Email ​ Password ​ Log in By logging in yo…" at bounding box center [623, 307] width 1247 height 614
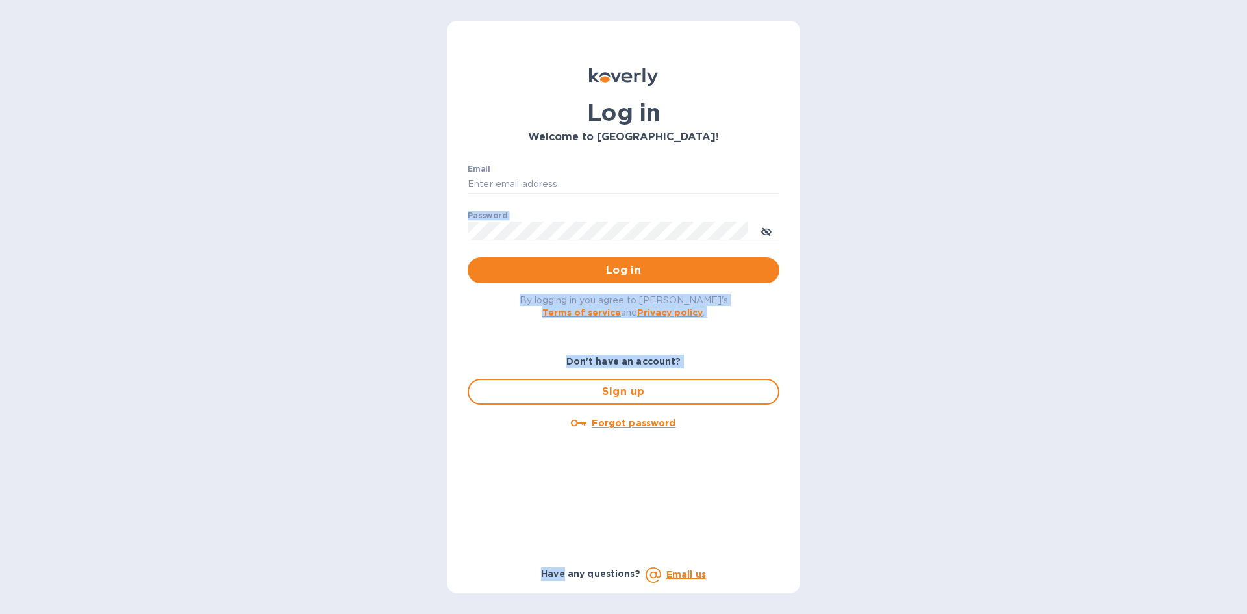
drag, startPoint x: 915, startPoint y: 183, endPoint x: 1020, endPoint y: 408, distance: 247.8
click at [1020, 408] on div "Log in Welcome to [GEOGRAPHIC_DATA]! Email ​ Password ​ Log in By logging in yo…" at bounding box center [623, 307] width 1247 height 614
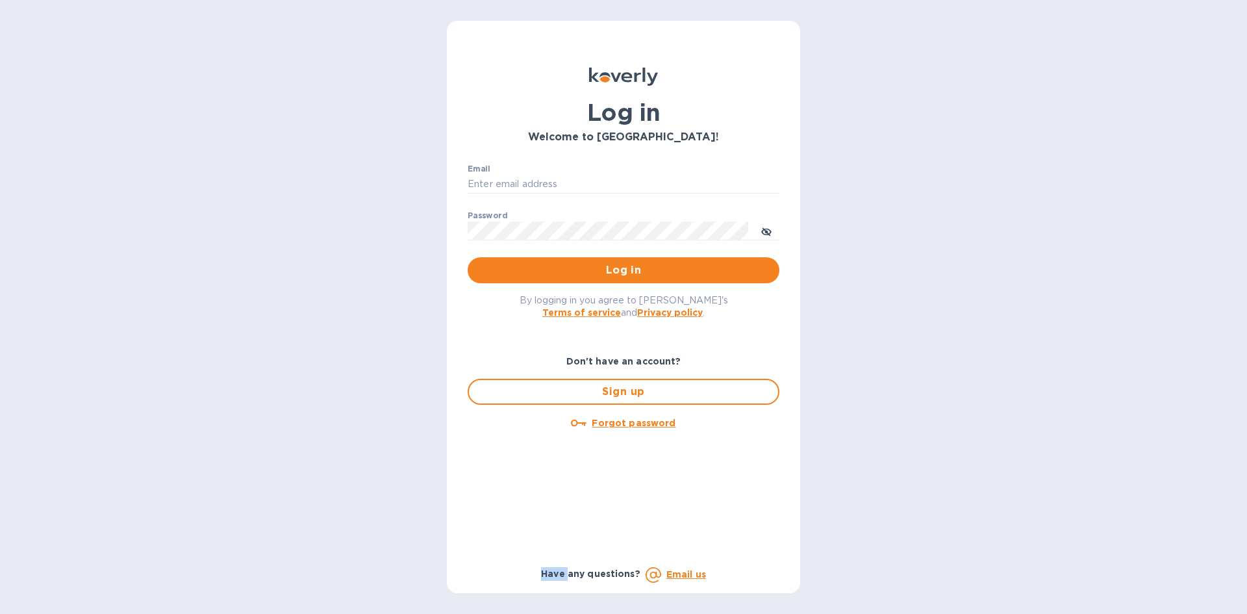
click at [1020, 408] on div "Log in Welcome to [GEOGRAPHIC_DATA]! Email ​ Password ​ Log in By logging in yo…" at bounding box center [623, 307] width 1247 height 614
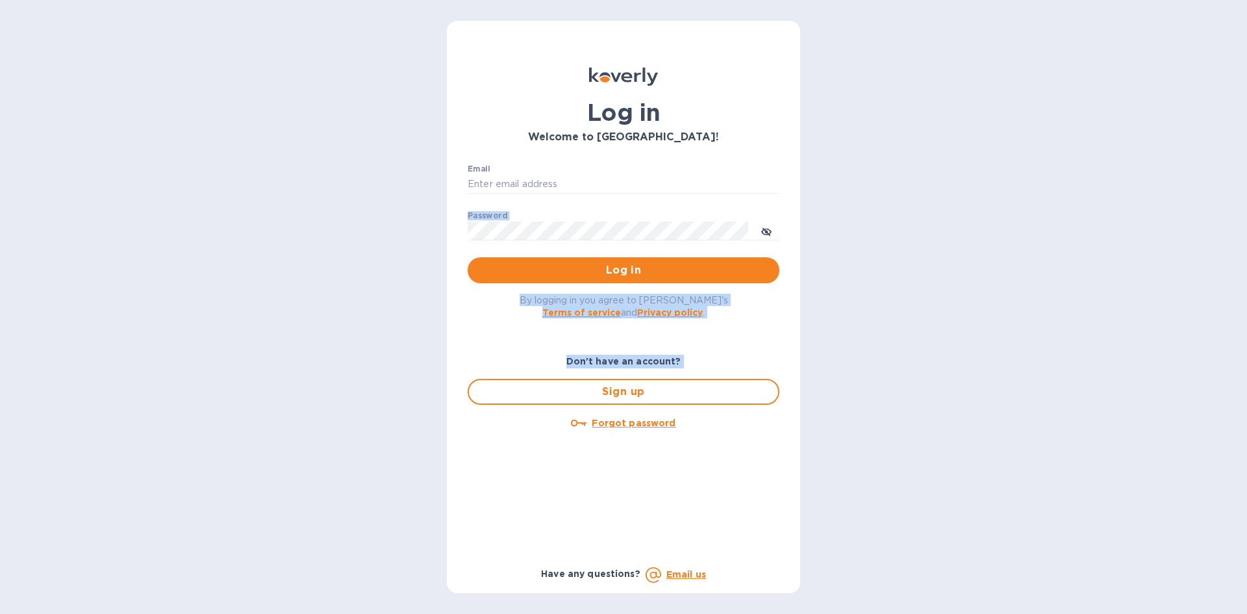
drag, startPoint x: 1020, startPoint y: 408, endPoint x: 943, endPoint y: 193, distance: 227.5
click at [945, 196] on div "Log in Welcome to [GEOGRAPHIC_DATA]! Email ​ Password ​ Log in By logging in yo…" at bounding box center [623, 307] width 1247 height 614
click at [943, 193] on div "Log in Welcome to [GEOGRAPHIC_DATA]! Email ​ Password ​ Log in By logging in yo…" at bounding box center [623, 307] width 1247 height 614
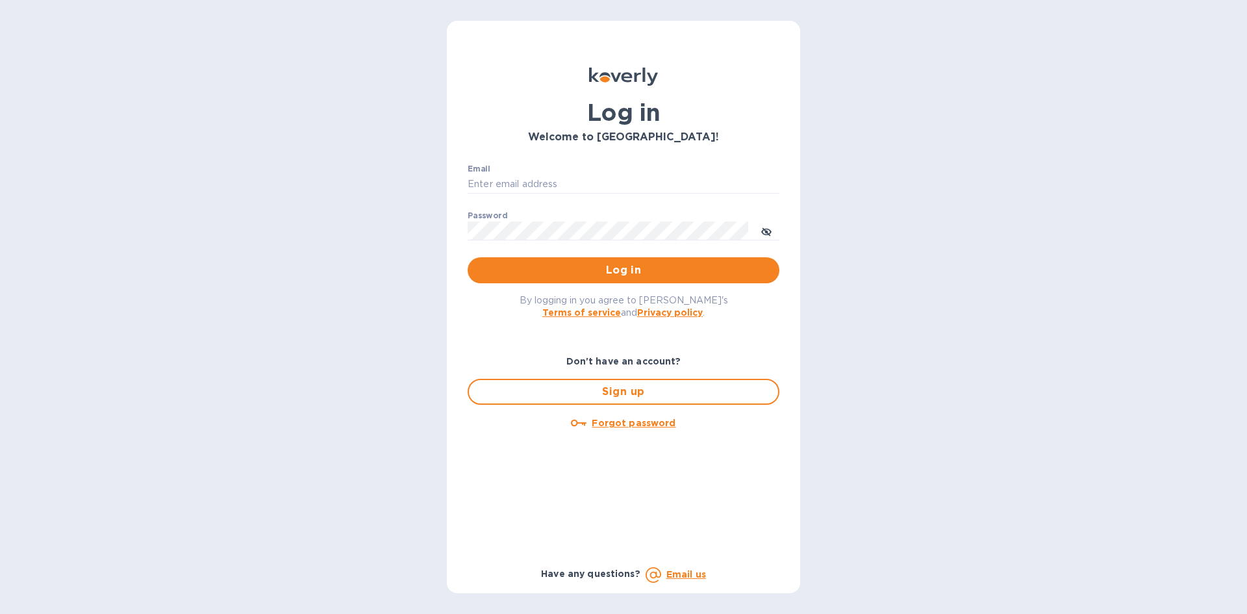
click at [943, 193] on div "Log in Welcome to [GEOGRAPHIC_DATA]! Email ​ Password ​ Log in By logging in yo…" at bounding box center [623, 307] width 1247 height 614
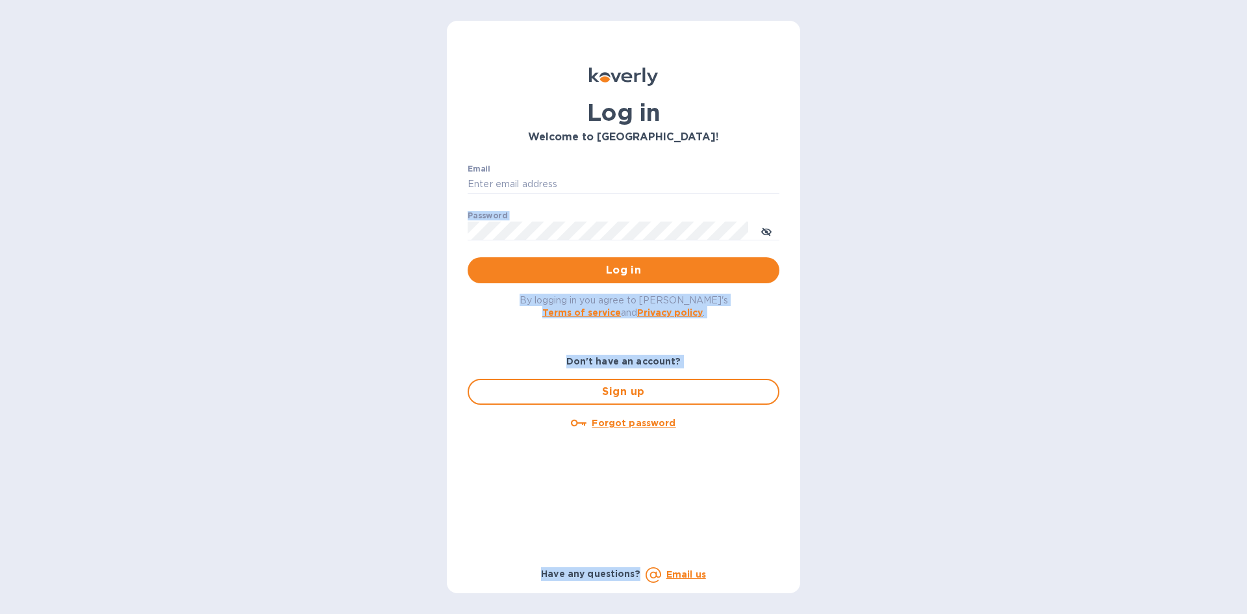
drag, startPoint x: 943, startPoint y: 193, endPoint x: 995, endPoint y: 464, distance: 275.7
click at [995, 464] on div "Log in Welcome to [GEOGRAPHIC_DATA]! Email ​ Password ​ Log in By logging in yo…" at bounding box center [623, 307] width 1247 height 614
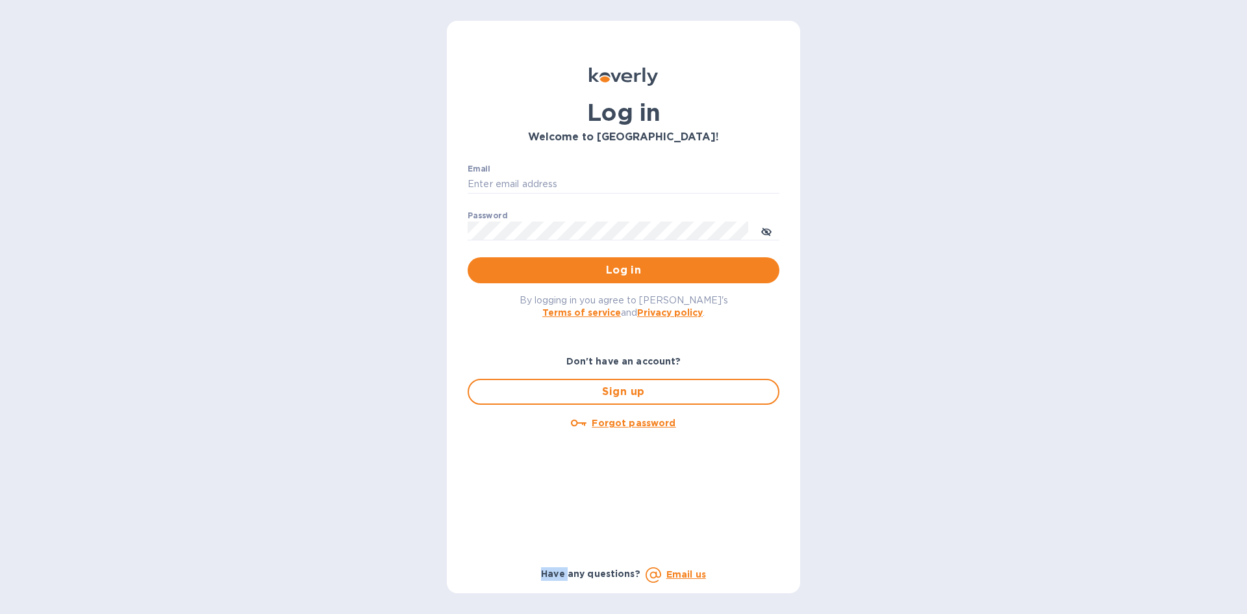
click at [995, 464] on div "Log in Welcome to [GEOGRAPHIC_DATA]! Email ​ Password ​ Log in By logging in yo…" at bounding box center [623, 307] width 1247 height 614
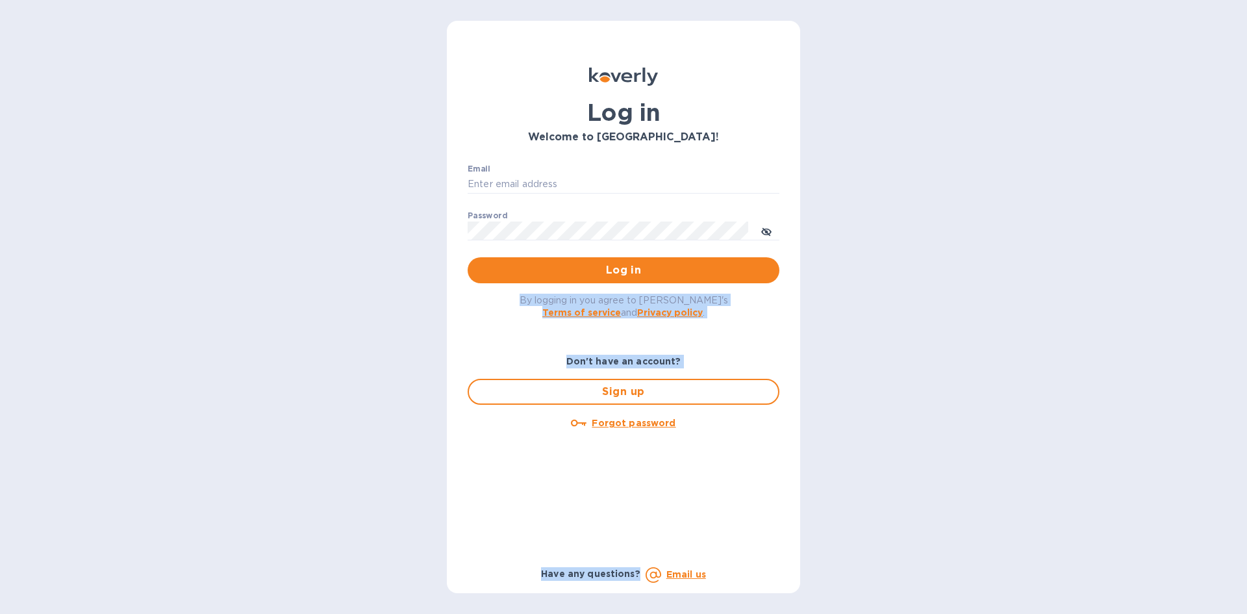
drag, startPoint x: 995, startPoint y: 464, endPoint x: 946, endPoint y: 221, distance: 247.7
click at [947, 223] on div "Log in Welcome to [GEOGRAPHIC_DATA]! Email ​ Password ​ Log in By logging in yo…" at bounding box center [623, 307] width 1247 height 614
click at [946, 221] on div "Log in Welcome to [GEOGRAPHIC_DATA]! Email ​ Password ​ Log in By logging in yo…" at bounding box center [623, 307] width 1247 height 614
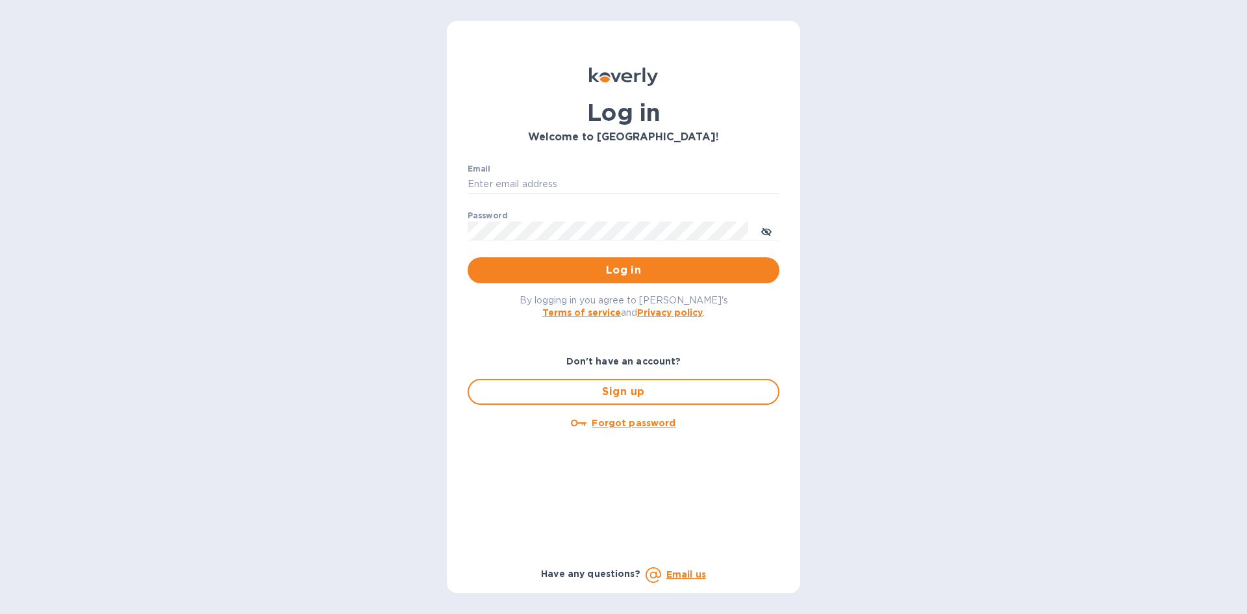
click at [946, 221] on div "Log in Welcome to [GEOGRAPHIC_DATA]! Email ​ Password ​ Log in By logging in yo…" at bounding box center [623, 307] width 1247 height 614
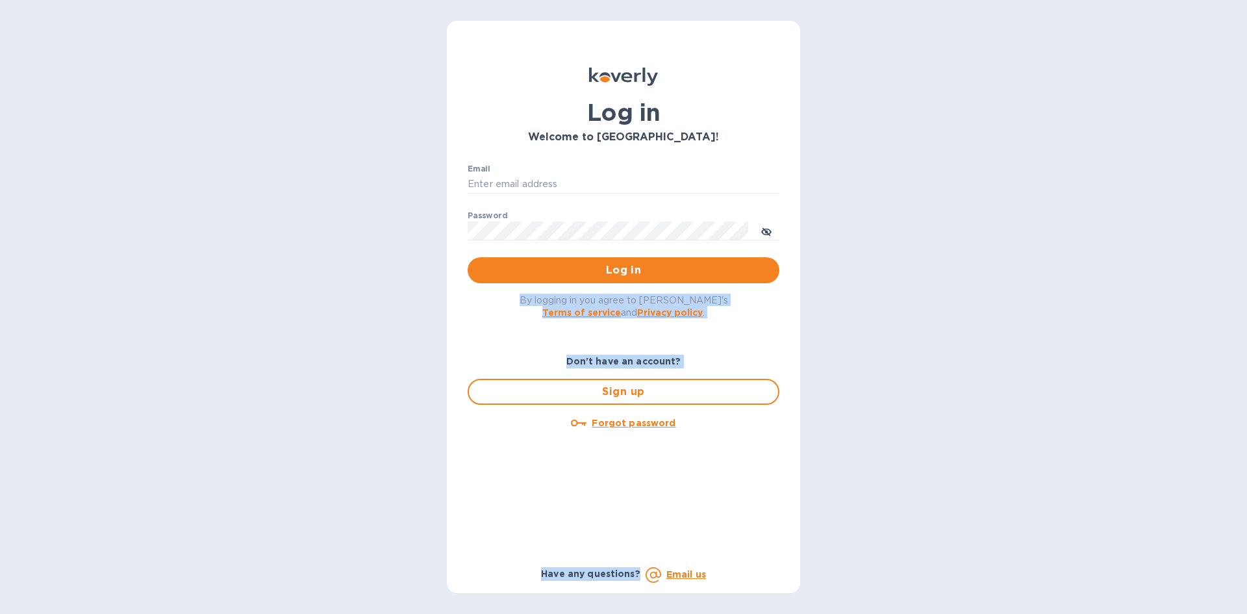
drag, startPoint x: 946, startPoint y: 221, endPoint x: 999, endPoint y: 490, distance: 273.4
click at [999, 489] on div "Log in Welcome to [GEOGRAPHIC_DATA]! Email ​ Password ​ Log in By logging in yo…" at bounding box center [623, 307] width 1247 height 614
click at [999, 495] on div "Log in Welcome to [GEOGRAPHIC_DATA]! Email ​ Password ​ Log in By logging in yo…" at bounding box center [623, 307] width 1247 height 614
drag
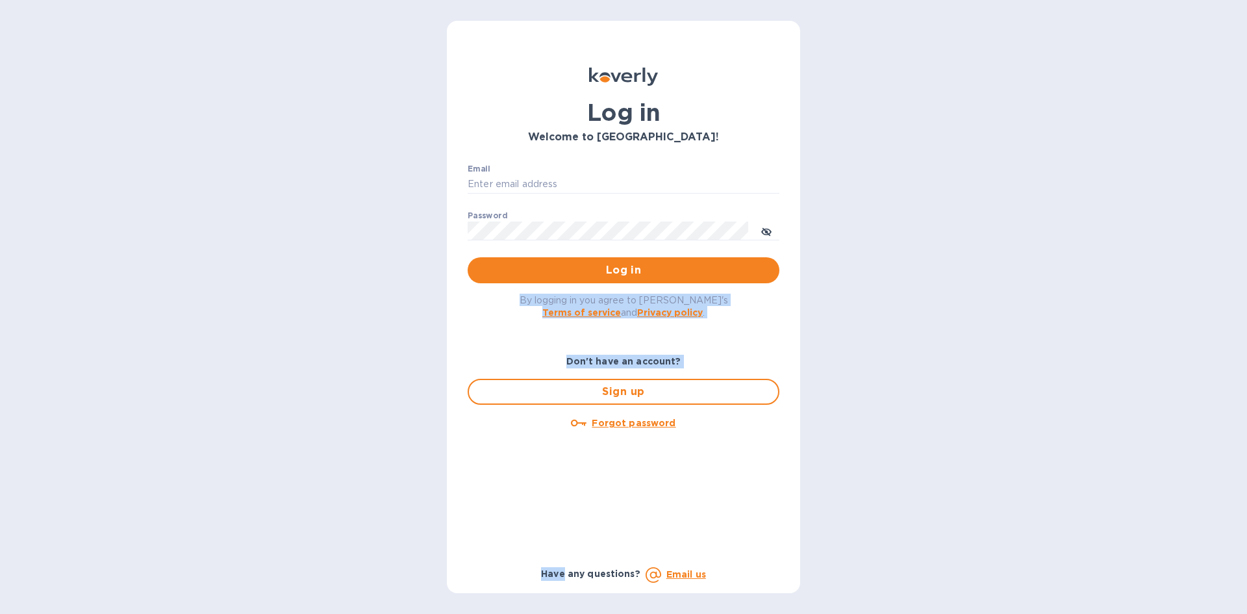
click at [969, 243] on div "Log in Welcome to [GEOGRAPHIC_DATA]! Email ​ Password ​ Log in By logging in yo…" at bounding box center [623, 307] width 1247 height 614
click at [967, 230] on div "Log in Welcome to [GEOGRAPHIC_DATA]! Email ​ Password ​ Log in By logging in yo…" at bounding box center [623, 307] width 1247 height 614
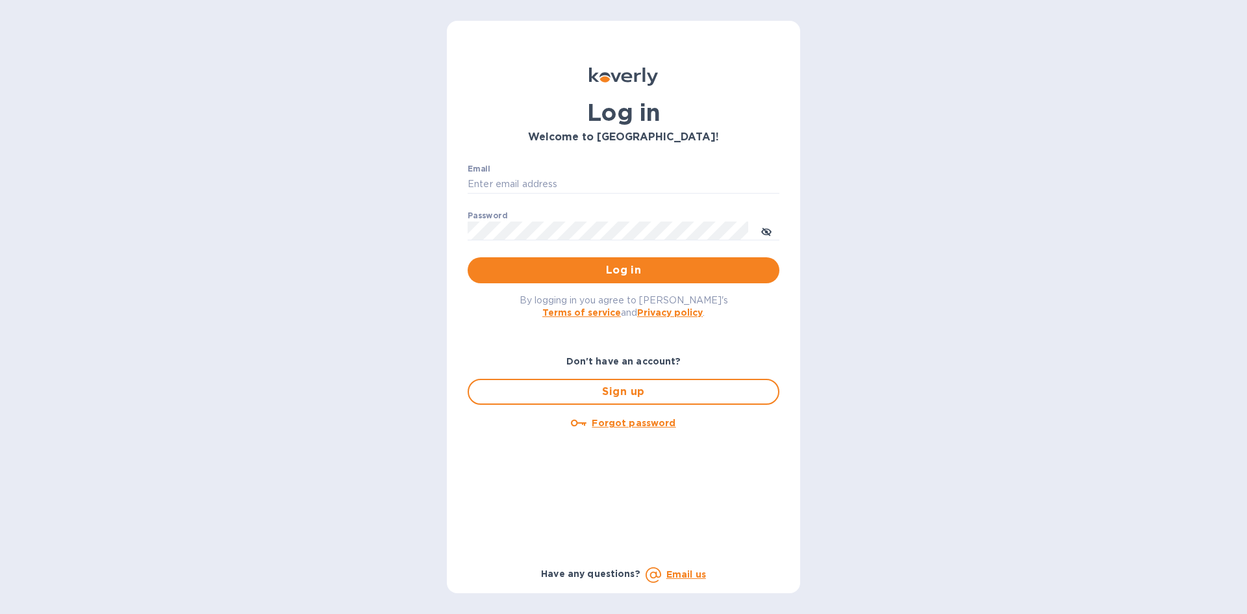
click at [967, 230] on div "Log in Welcome to [GEOGRAPHIC_DATA]! Email ​ Password ​ Log in By logging in yo…" at bounding box center [623, 307] width 1247 height 614
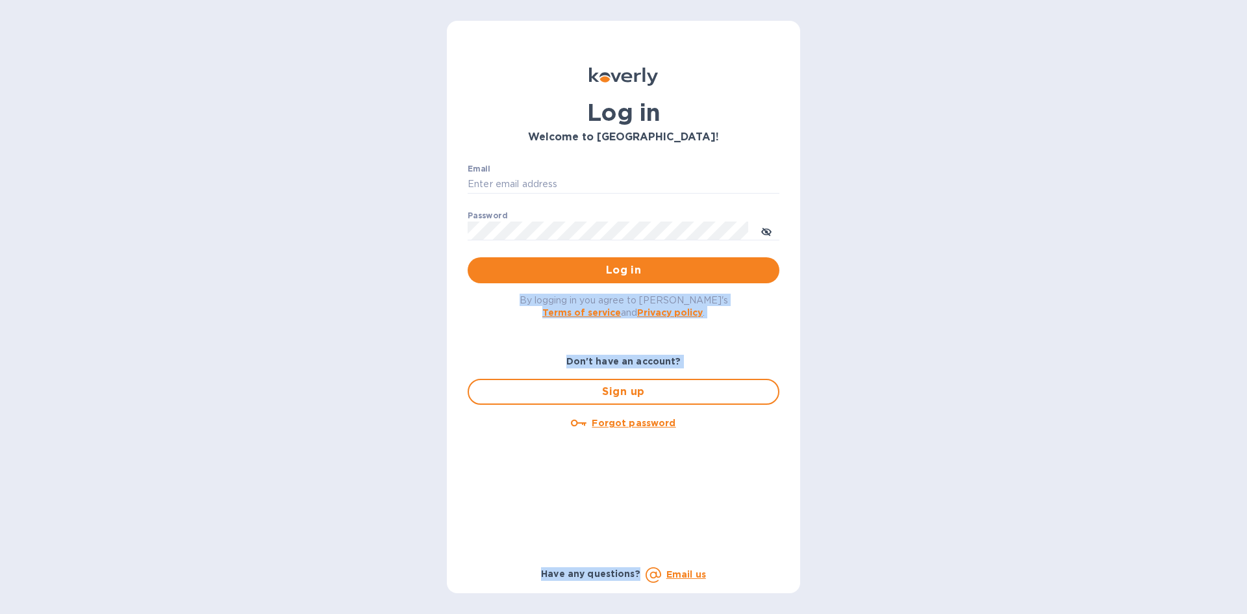
click at [976, 545] on div "Log in Welcome to [GEOGRAPHIC_DATA]! Email ​ Password ​ Log in By logging in yo…" at bounding box center [623, 307] width 1247 height 614
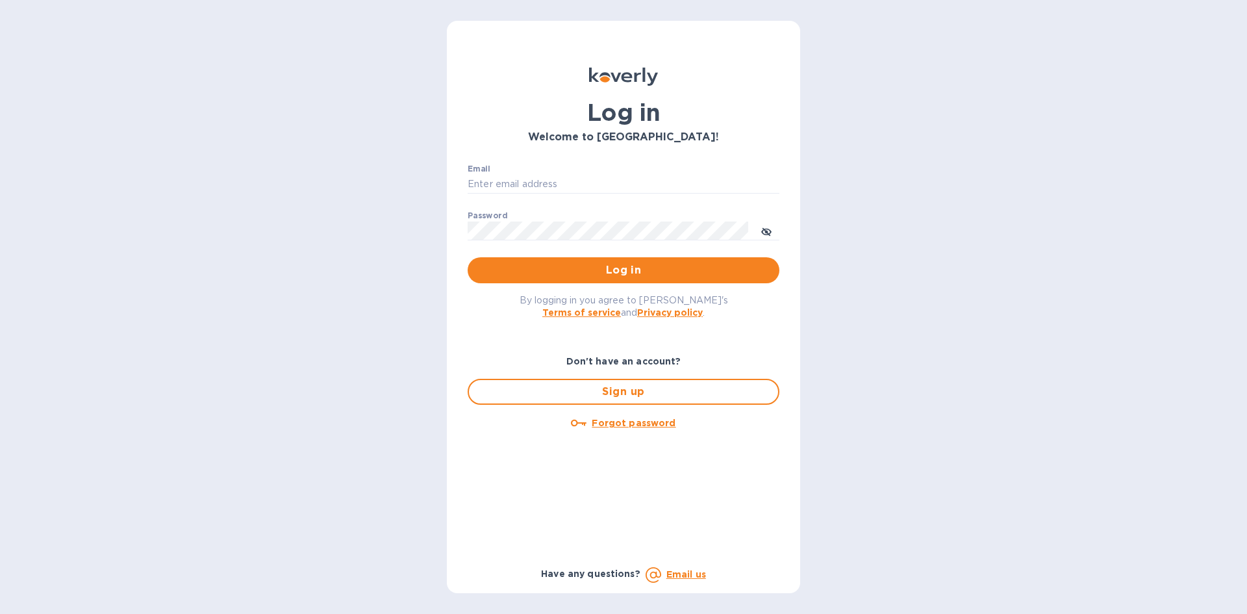
click at [985, 563] on div "Log in Welcome to [GEOGRAPHIC_DATA]! Email ​ Password ​ Log in By logging in yo…" at bounding box center [623, 307] width 1247 height 614
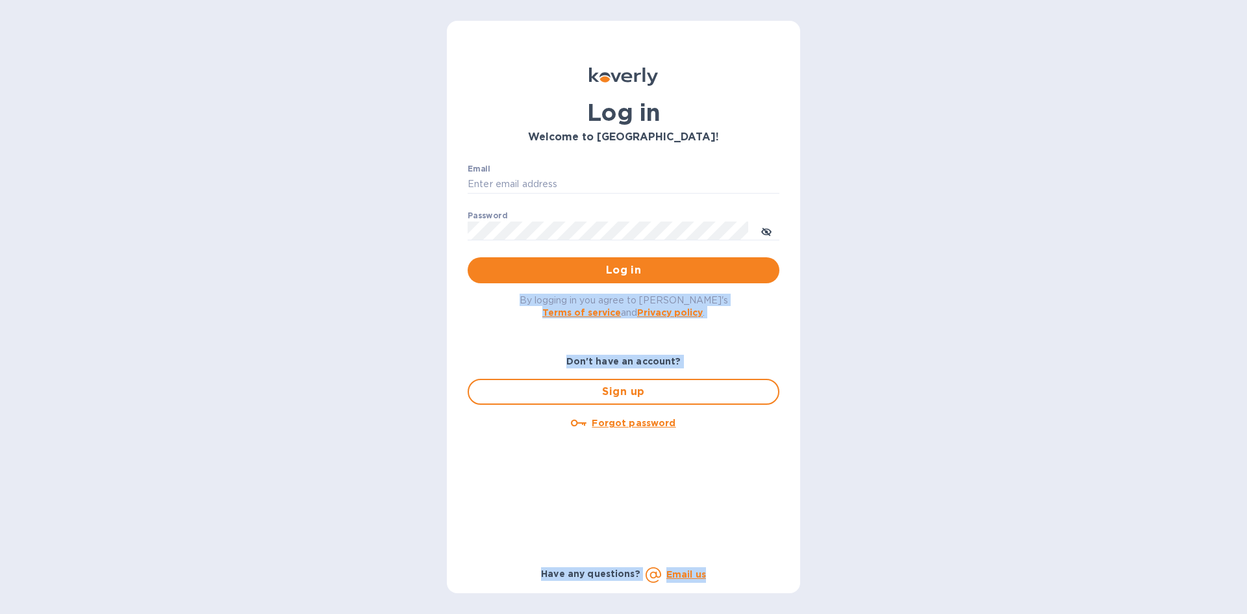
click at [953, 207] on div "Log in Welcome to [GEOGRAPHIC_DATA]! Email ​ Password ​ Log in By logging in yo…" at bounding box center [623, 307] width 1247 height 614
click at [953, 206] on div "Log in Welcome to [GEOGRAPHIC_DATA]! Email ​ Password ​ Log in By logging in yo…" at bounding box center [623, 307] width 1247 height 614
click at [986, 574] on div "Log in Welcome to [GEOGRAPHIC_DATA]! Email ​ Password ​ Log in By logging in yo…" at bounding box center [623, 307] width 1247 height 614
click at [990, 564] on div "Log in Welcome to [GEOGRAPHIC_DATA]! Email ​ Password ​ Log in By logging in yo…" at bounding box center [623, 307] width 1247 height 614
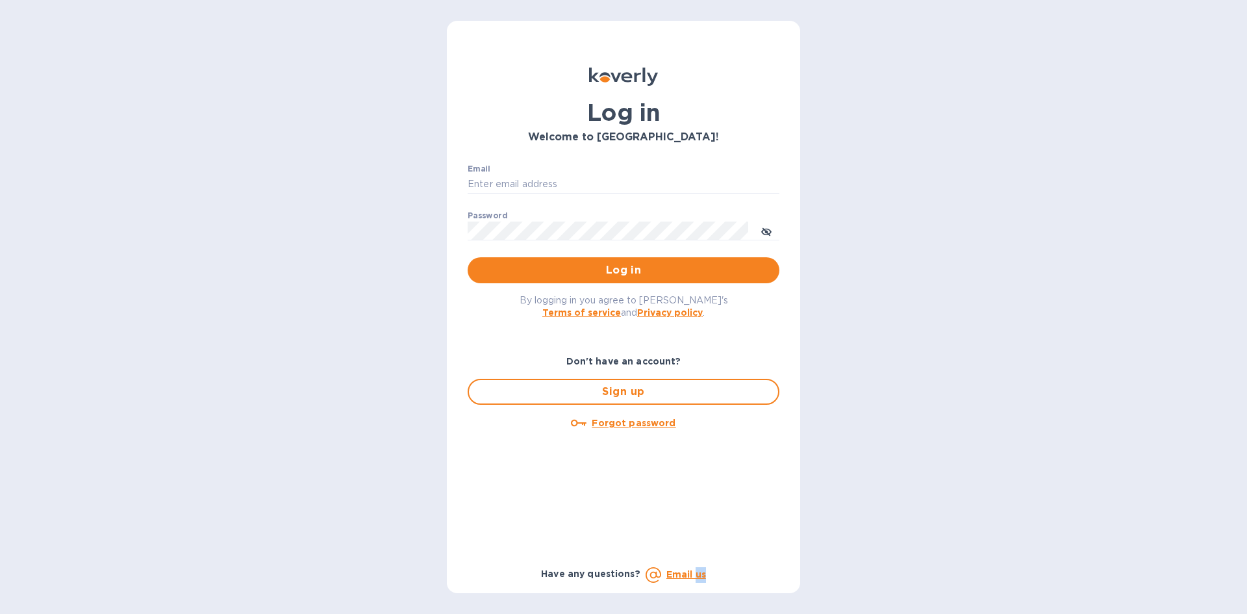
click at [990, 564] on div "Log in Welcome to [GEOGRAPHIC_DATA]! Email ​ Password ​ Log in By logging in yo…" at bounding box center [623, 307] width 1247 height 614
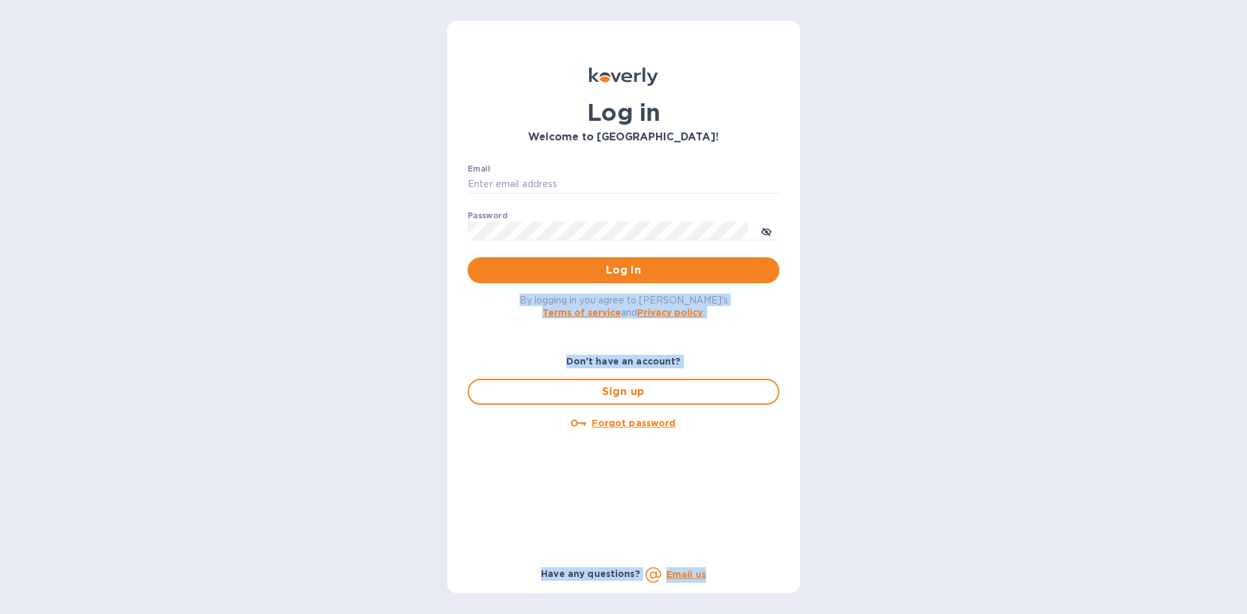
click at [944, 282] on div "Log in Welcome to [GEOGRAPHIC_DATA]! Email ​ Password ​ Log in By logging in yo…" at bounding box center [623, 307] width 1247 height 614
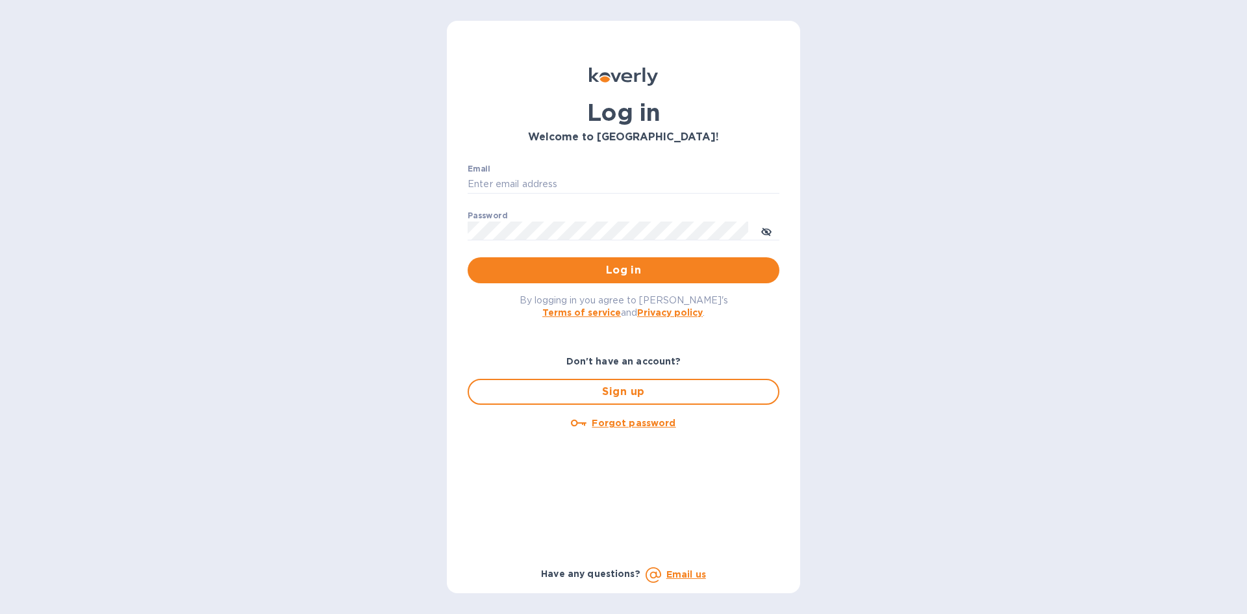
click at [944, 278] on div "Log in Welcome to [GEOGRAPHIC_DATA]! Email ​ Password ​ Log in By logging in yo…" at bounding box center [623, 307] width 1247 height 614
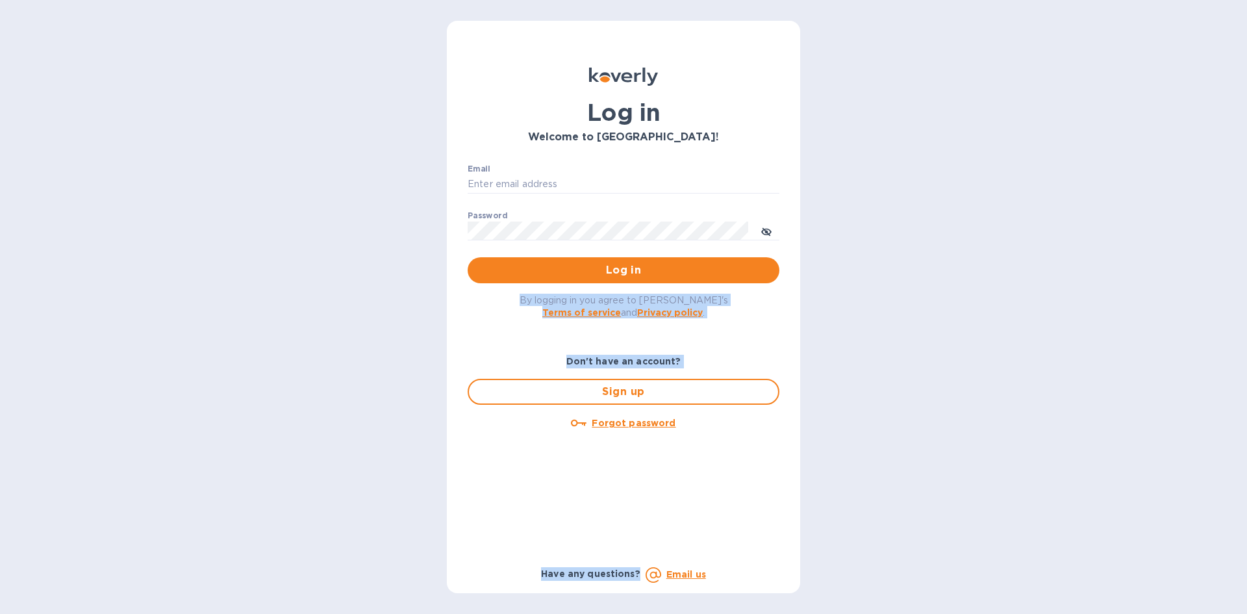
click at [973, 509] on div "Log in Welcome to [GEOGRAPHIC_DATA]! Email ​ Password ​ Log in By logging in yo…" at bounding box center [623, 307] width 1247 height 614
click at [977, 520] on div "Log in Welcome to [GEOGRAPHIC_DATA]! Email ​ Password ​ Log in By logging in yo…" at bounding box center [623, 307] width 1247 height 614
click at [965, 262] on div "Log in Welcome to [GEOGRAPHIC_DATA]! Email ​ Password ​ Log in By logging in yo…" at bounding box center [623, 307] width 1247 height 614
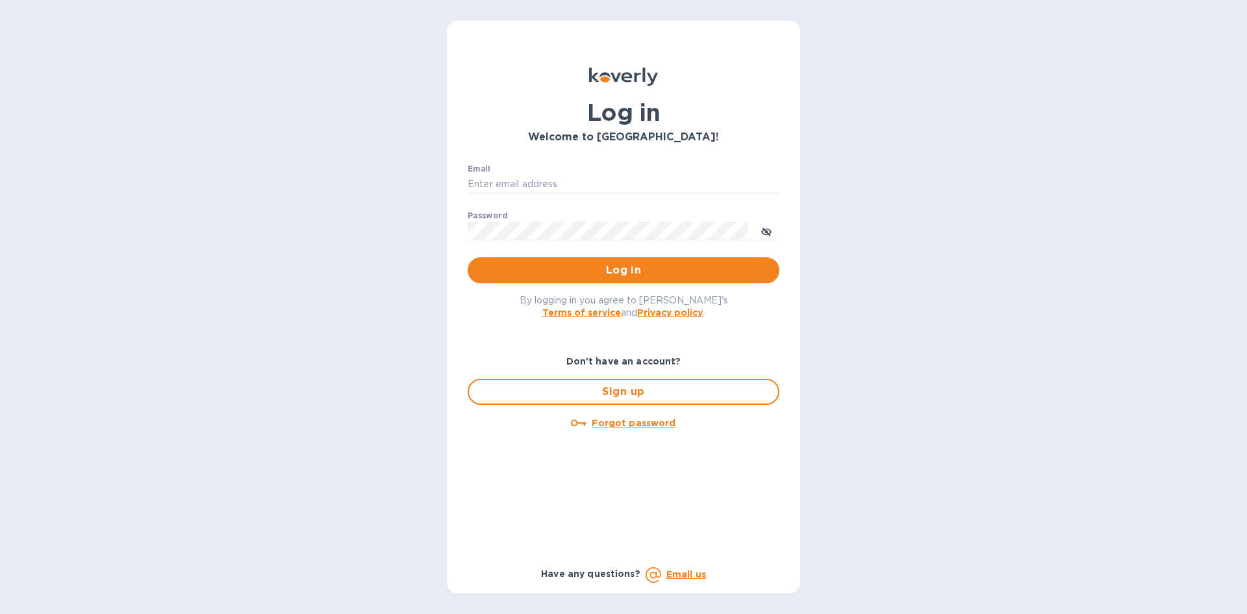
click at [966, 241] on div "Log in Welcome to [GEOGRAPHIC_DATA]! Email ​ Password ​ Log in By logging in yo…" at bounding box center [623, 307] width 1247 height 614
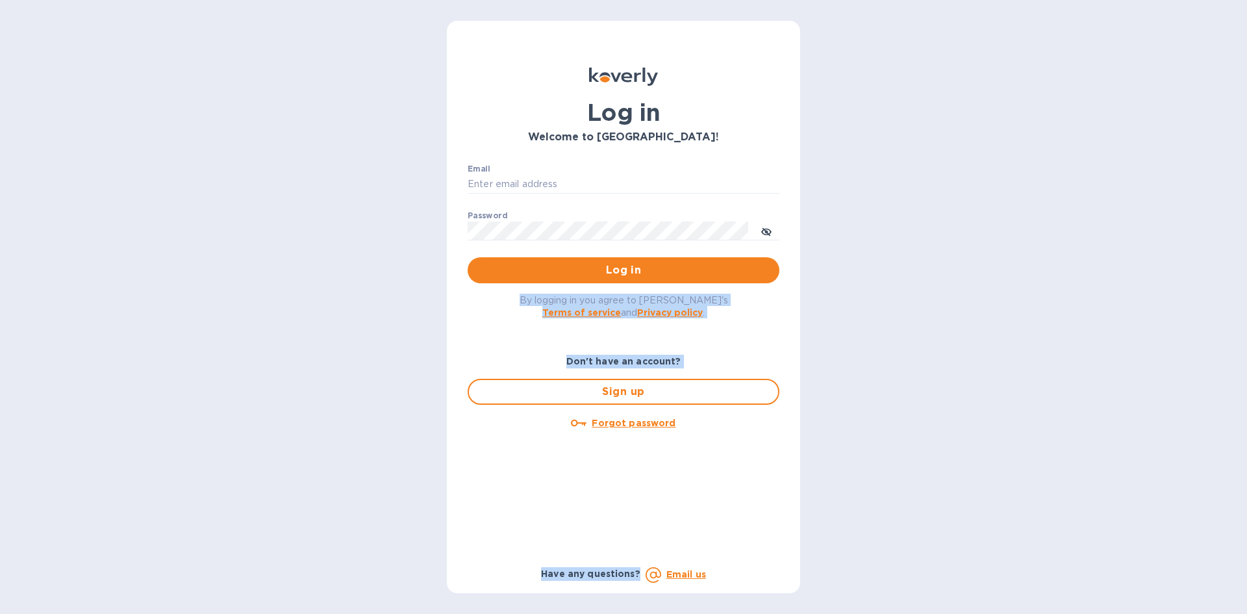
click at [974, 586] on div "Log in Welcome to [GEOGRAPHIC_DATA]! Email ​ Password ​ Log in By logging in yo…" at bounding box center [623, 307] width 1247 height 614
click at [977, 578] on div "Log in Welcome to [GEOGRAPHIC_DATA]! Email ​ Password ​ Log in By logging in yo…" at bounding box center [623, 307] width 1247 height 614
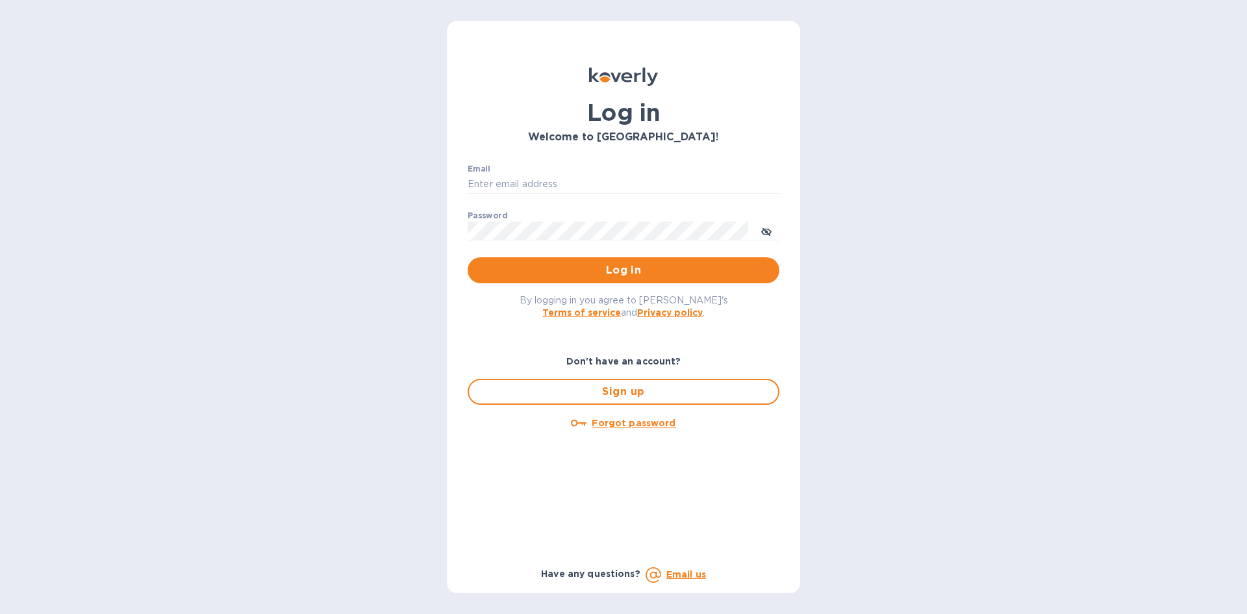
click at [977, 573] on div "Log in Welcome to [GEOGRAPHIC_DATA]! Email ​ Password ​ Log in By logging in yo…" at bounding box center [623, 307] width 1247 height 614
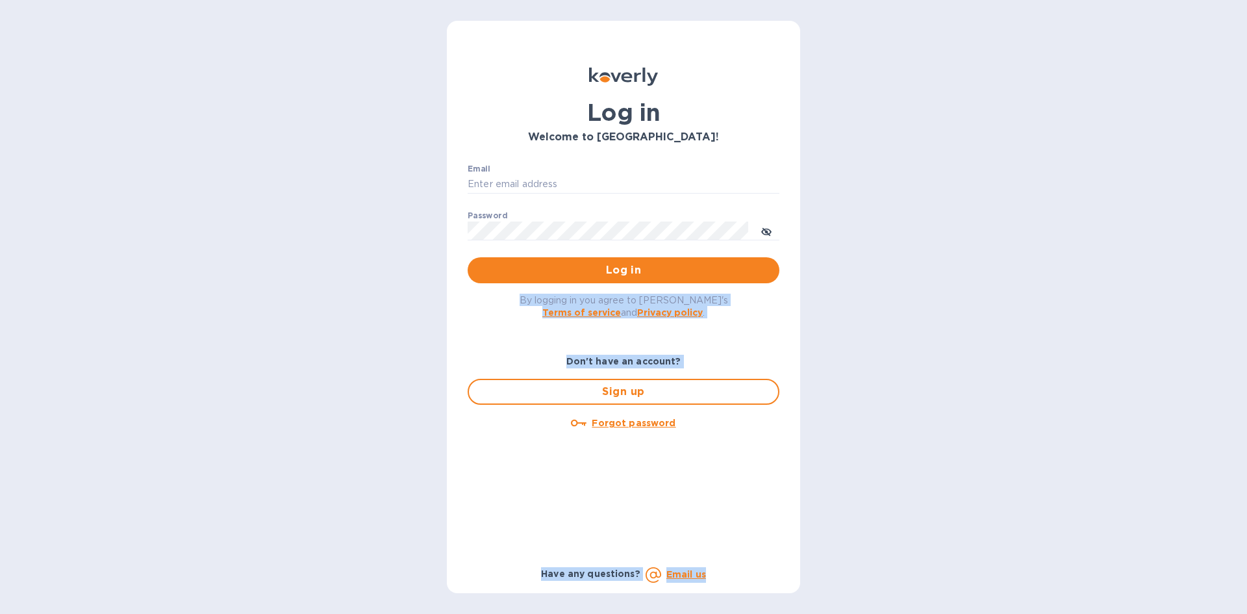
click at [940, 273] on div "Log in Welcome to [GEOGRAPHIC_DATA]! Email ​ Password ​ Log in By logging in yo…" at bounding box center [623, 307] width 1247 height 614
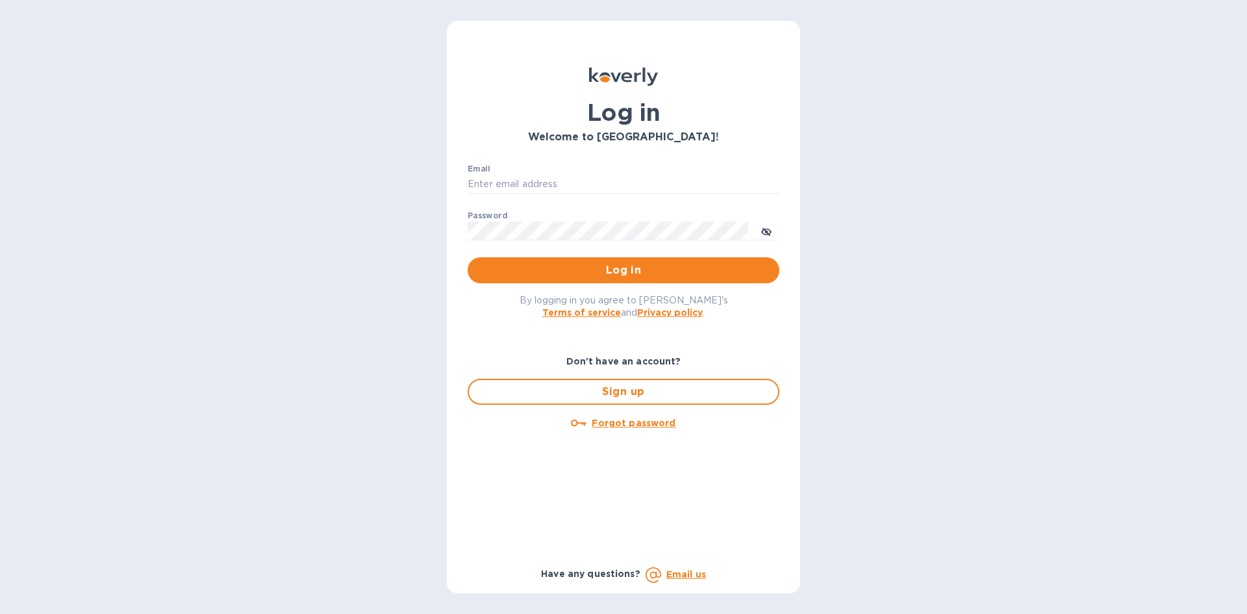
click at [947, 270] on div "Log in Welcome to [GEOGRAPHIC_DATA]! Email ​ Password ​ Log in By logging in yo…" at bounding box center [623, 307] width 1247 height 614
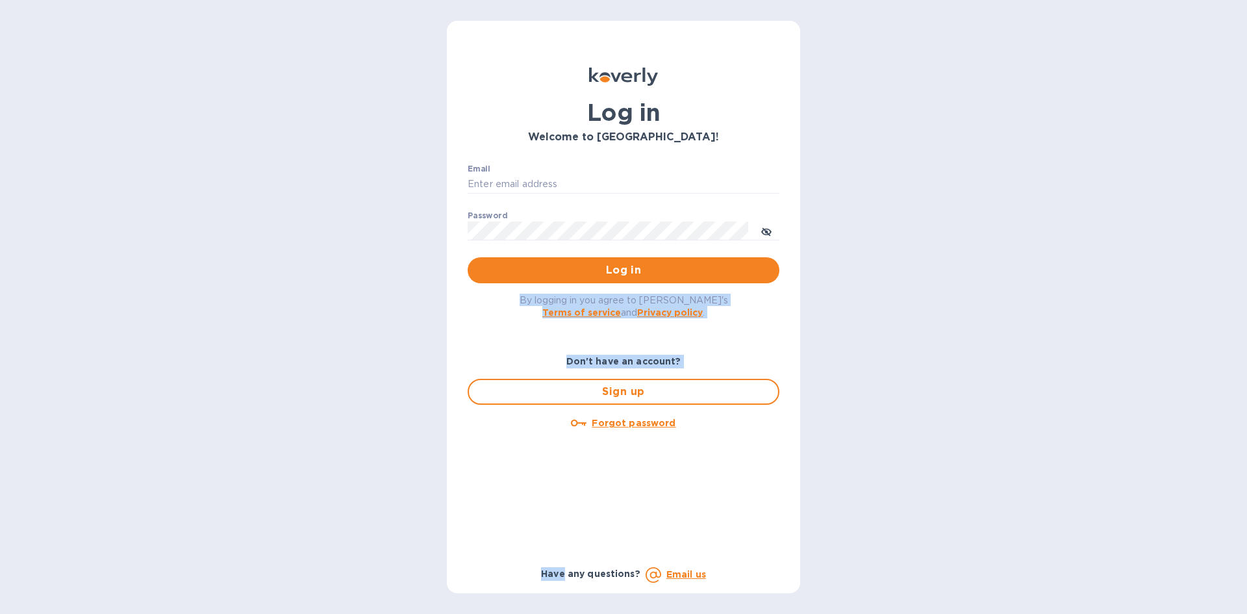
click at [965, 435] on div "Log in Welcome to [GEOGRAPHIC_DATA]! Email ​ Password ​ Log in By logging in yo…" at bounding box center [623, 307] width 1247 height 614
click at [967, 438] on div "Log in Welcome to [GEOGRAPHIC_DATA]! Email ​ Password ​ Log in By logging in yo…" at bounding box center [623, 307] width 1247 height 614
click at [984, 530] on div "Log in Welcome to [GEOGRAPHIC_DATA]! Email ​ Password ​ Log in By logging in yo…" at bounding box center [623, 307] width 1247 height 614
click at [1008, 380] on div "Log in Welcome to [GEOGRAPHIC_DATA]! Email ​ Password ​ Log in By logging in yo…" at bounding box center [623, 307] width 1247 height 614
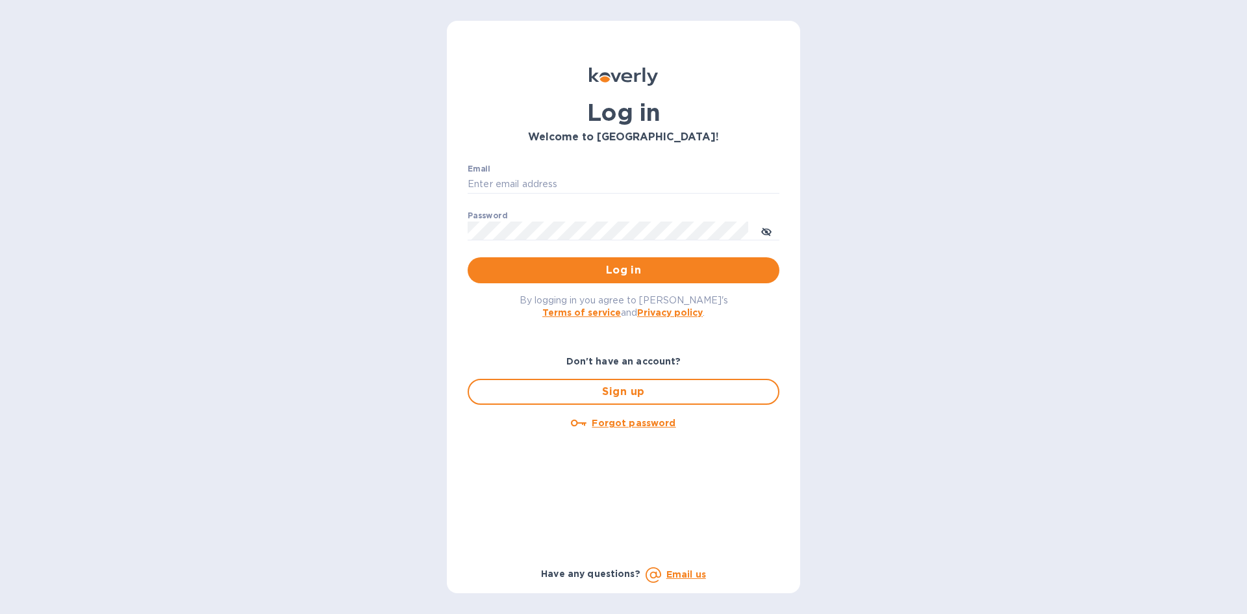
click at [1014, 311] on div "Log in Welcome to [GEOGRAPHIC_DATA]! Email ​ Password ​ Log in By logging in yo…" at bounding box center [623, 307] width 1247 height 614
click at [1028, 401] on div "Log in Welcome to [GEOGRAPHIC_DATA]! Email ​ Password ​ Log in By logging in yo…" at bounding box center [623, 307] width 1247 height 614
click at [330, 258] on div "Log in Welcome to [GEOGRAPHIC_DATA]! Email ​ Password ​ Log in By logging in yo…" at bounding box center [623, 307] width 1247 height 614
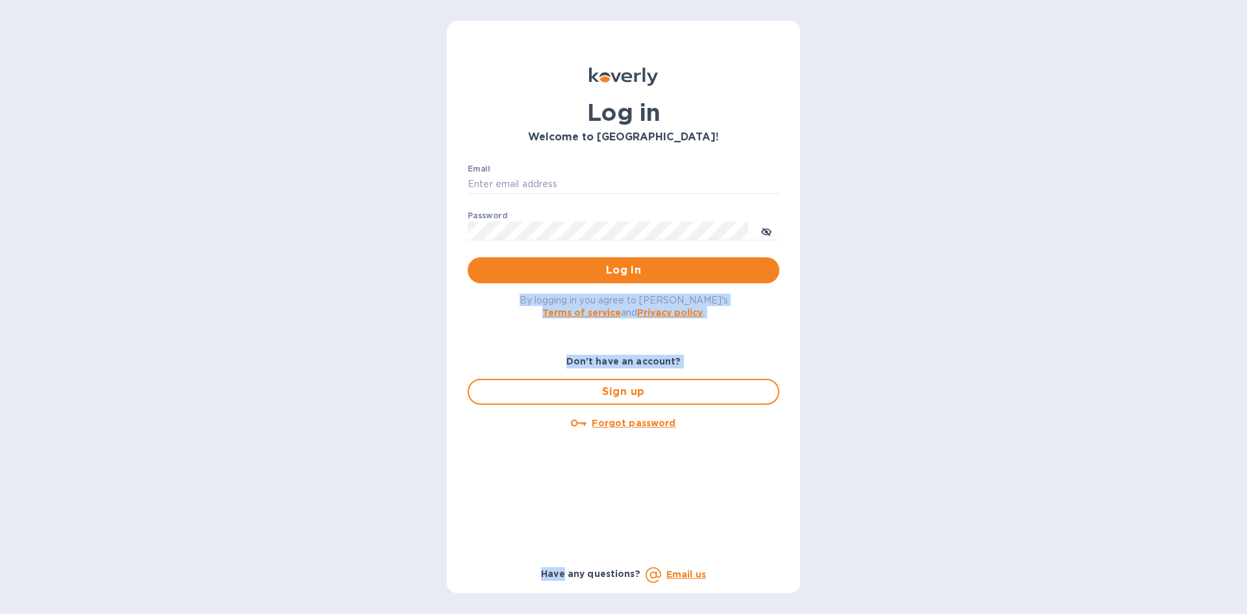
click at [359, 548] on div "Log in Welcome to [GEOGRAPHIC_DATA]! Email ​ Password ​ Log in By logging in yo…" at bounding box center [623, 307] width 1247 height 614
click at [351, 317] on div "Log in Welcome to [GEOGRAPHIC_DATA]! Email ​ Password ​ Log in By logging in yo…" at bounding box center [623, 307] width 1247 height 614
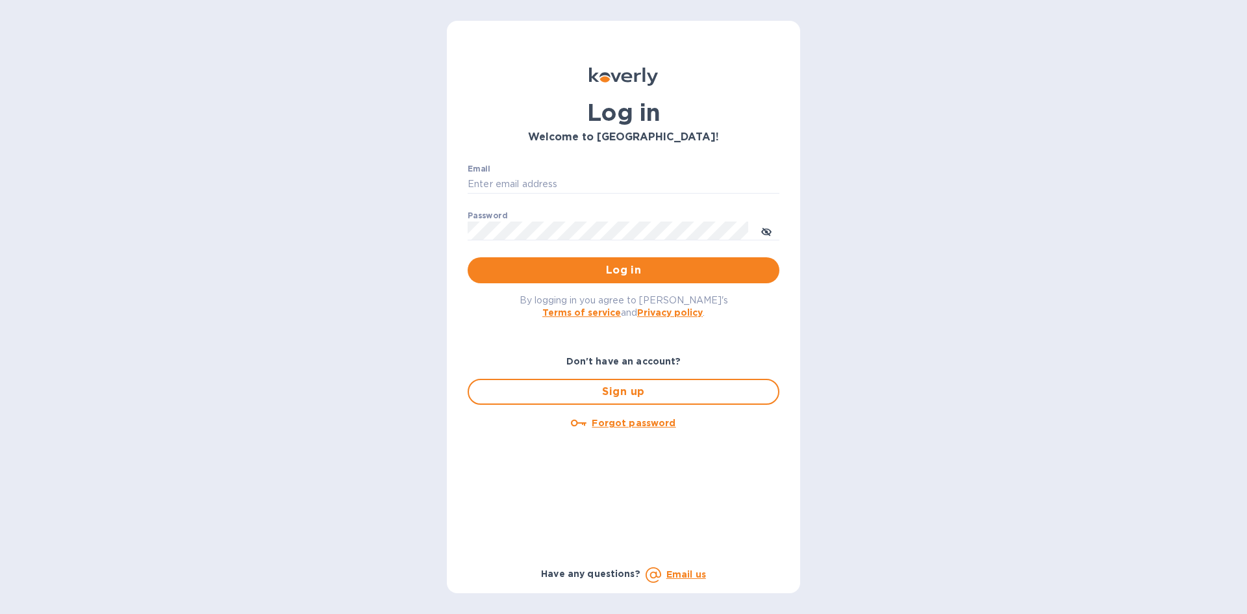
click at [346, 292] on div "Log in Welcome to [GEOGRAPHIC_DATA]! Email ​ Password ​ Log in By logging in yo…" at bounding box center [623, 307] width 1247 height 614
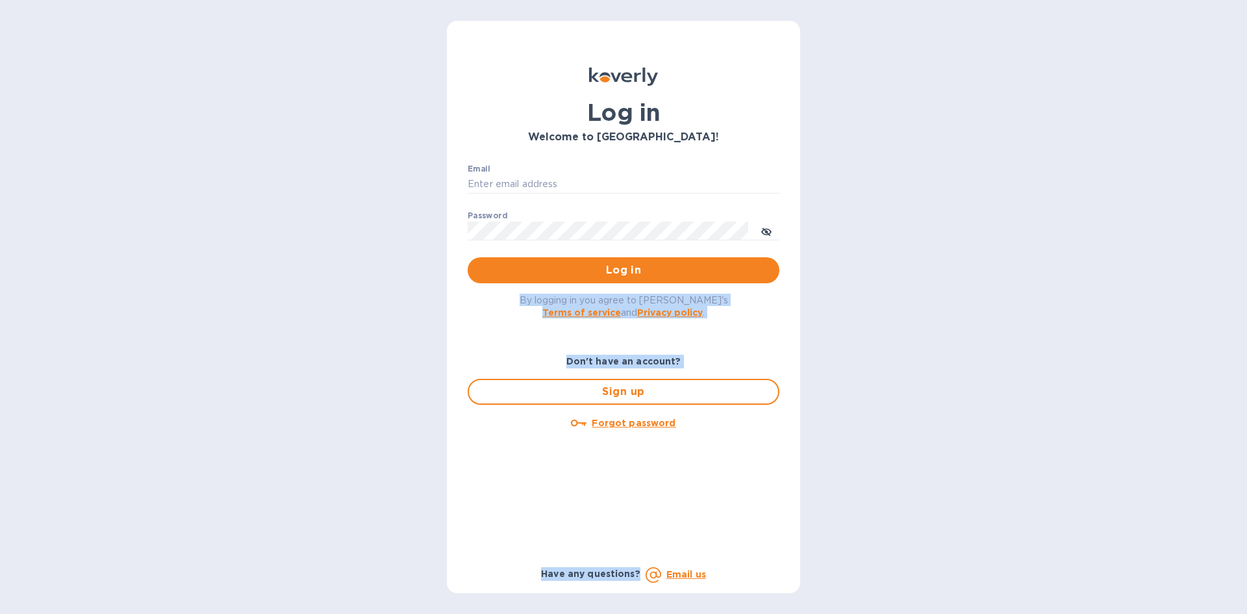
click at [355, 613] on html "Log in Welcome to [GEOGRAPHIC_DATA]! Email ​ Password ​ Log in By logging in yo…" at bounding box center [623, 307] width 1247 height 614
click at [356, 590] on div "Log in Welcome to [GEOGRAPHIC_DATA]! Email ​ Password ​ Log in By logging in yo…" at bounding box center [623, 307] width 1247 height 614
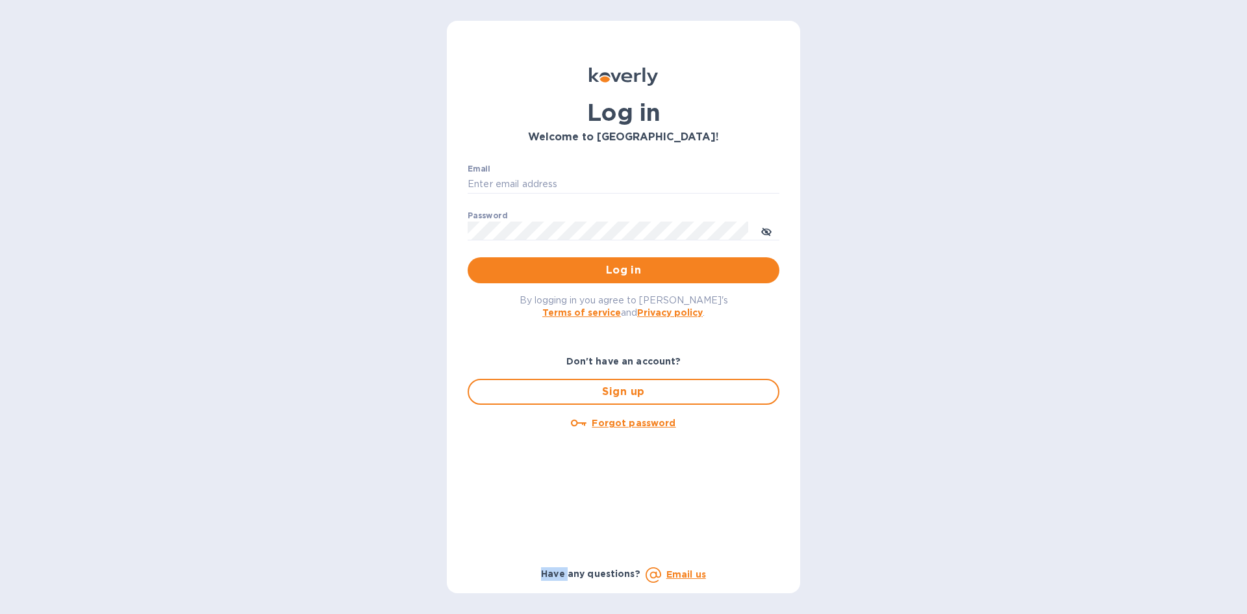
click at [356, 590] on div "Log in Welcome to [GEOGRAPHIC_DATA]! Email ​ Password ​ Log in By logging in yo…" at bounding box center [623, 307] width 1247 height 614
click at [360, 271] on div "Log in Welcome to [GEOGRAPHIC_DATA]! Email ​ Password ​ Log in By logging in yo…" at bounding box center [623, 307] width 1247 height 614
click at [360, 238] on div "Log in Welcome to [GEOGRAPHIC_DATA]! Email ​ Password ​ Log in By logging in yo…" at bounding box center [623, 307] width 1247 height 614
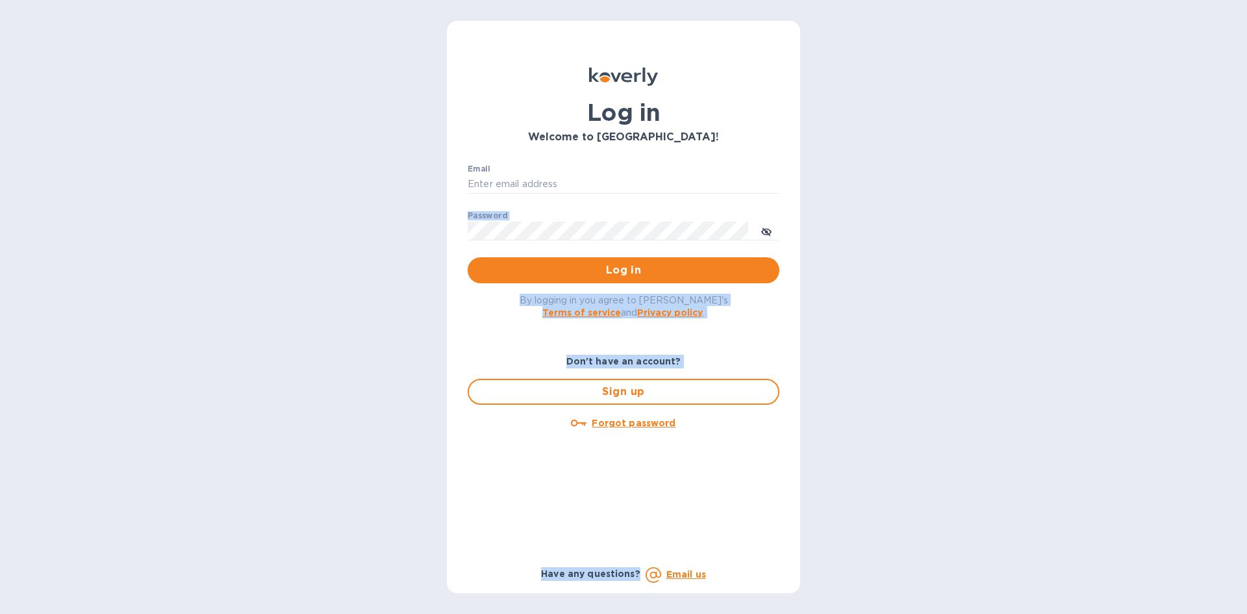
click at [364, 475] on div "Log in Welcome to [GEOGRAPHIC_DATA]! Email ​ Password ​ Log in By logging in yo…" at bounding box center [623, 307] width 1247 height 614
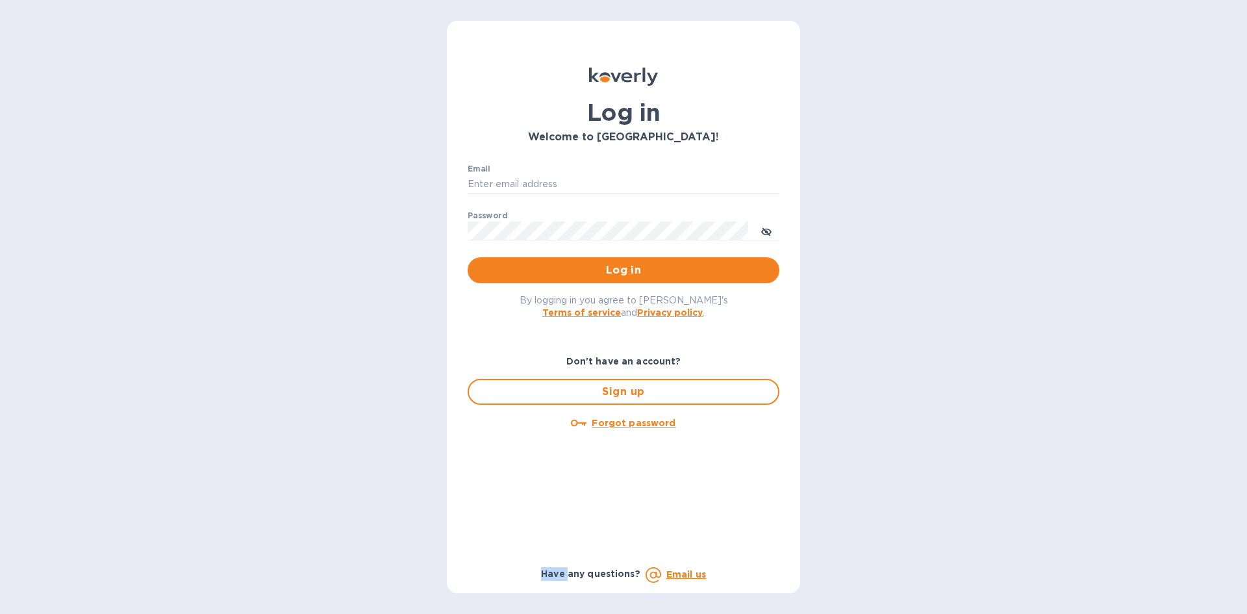
click at [364, 475] on div "Log in Welcome to [GEOGRAPHIC_DATA]! Email ​ Password ​ Log in By logging in yo…" at bounding box center [623, 307] width 1247 height 614
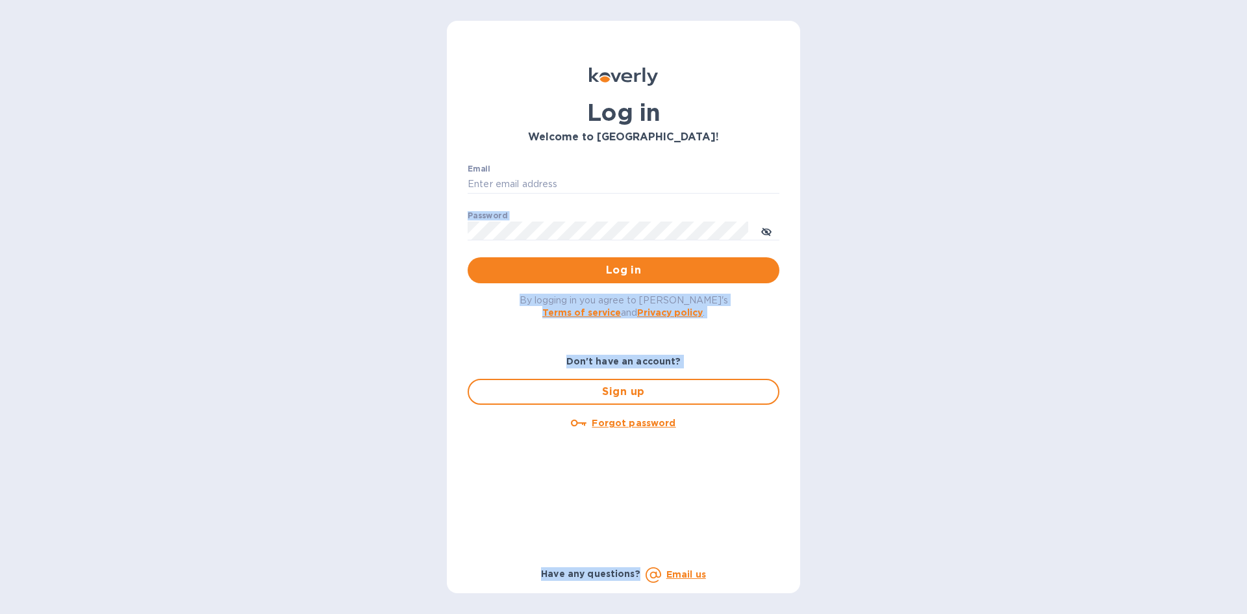
click at [358, 206] on div "Log in Welcome to [GEOGRAPHIC_DATA]! Email ​ Password ​ Log in By logging in yo…" at bounding box center [623, 307] width 1247 height 614
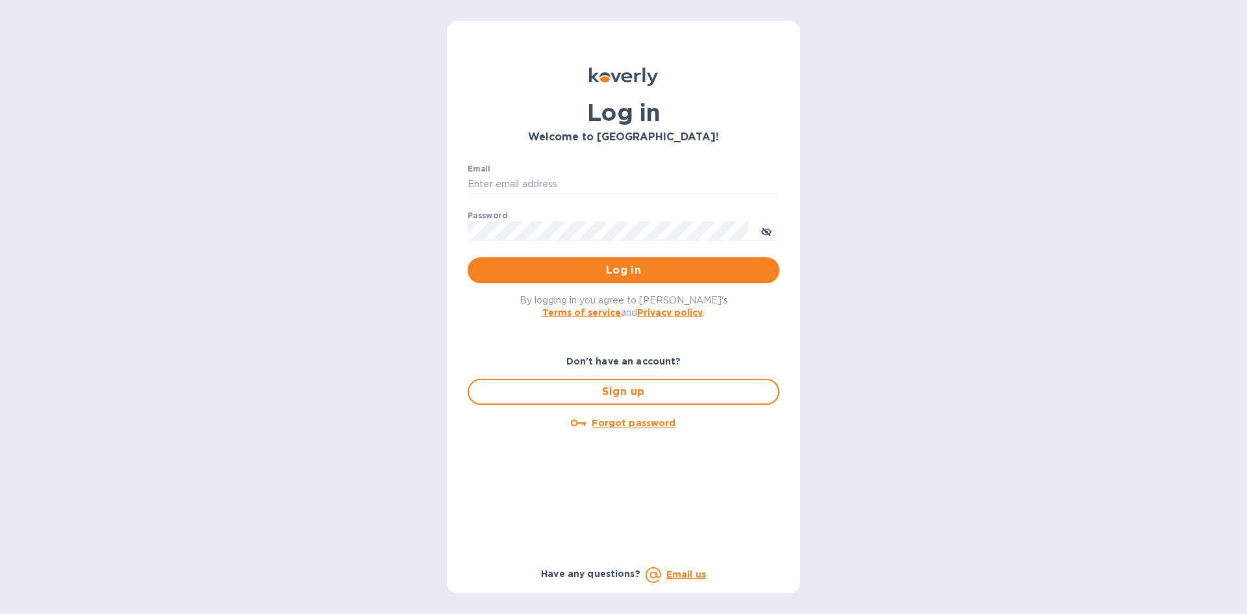
click at [355, 172] on div "Log in Welcome to [GEOGRAPHIC_DATA]! Email ​ Password ​ Log in By logging in yo…" at bounding box center [623, 307] width 1247 height 614
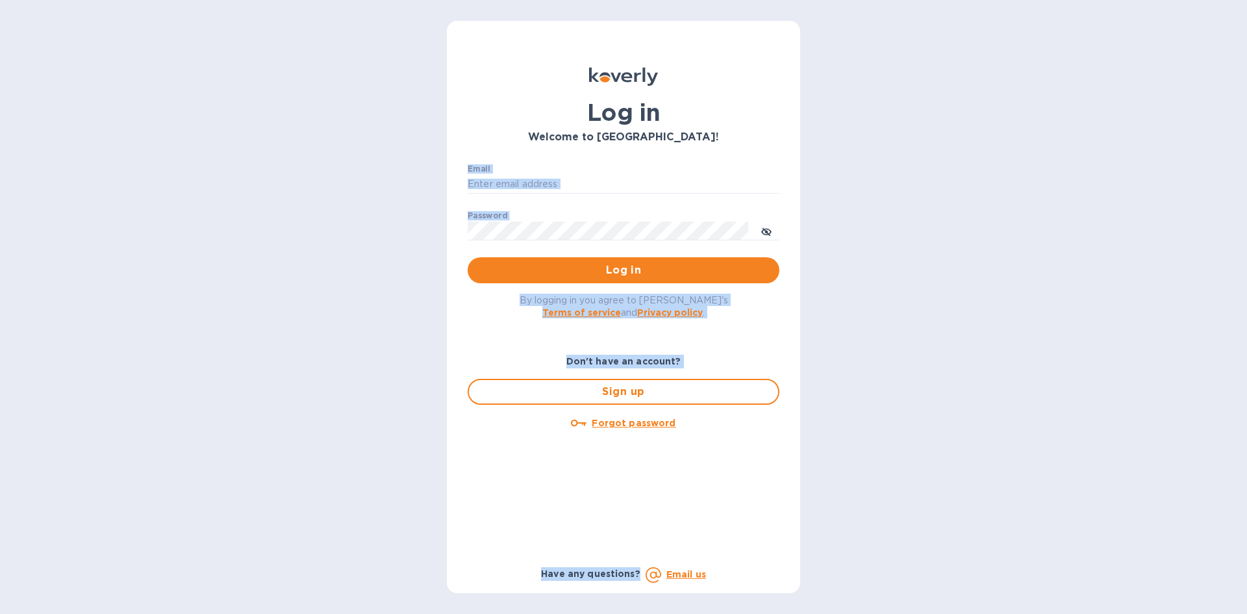
click at [302, 471] on div "Log in Welcome to [GEOGRAPHIC_DATA]! Email ​ Password ​ Log in By logging in yo…" at bounding box center [623, 307] width 1247 height 614
click at [303, 477] on div "Log in Welcome to [GEOGRAPHIC_DATA]! Email ​ Password ​ Log in By logging in yo…" at bounding box center [623, 307] width 1247 height 614
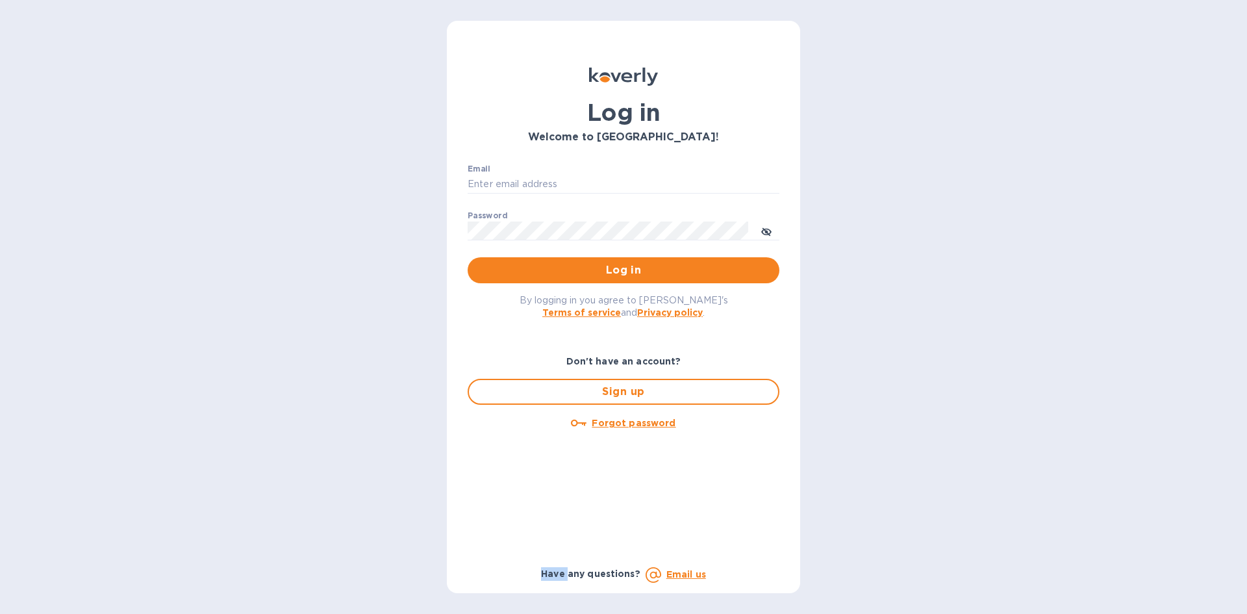
click at [303, 477] on div "Log in Welcome to [GEOGRAPHIC_DATA]! Email ​ Password ​ Log in By logging in yo…" at bounding box center [623, 307] width 1247 height 614
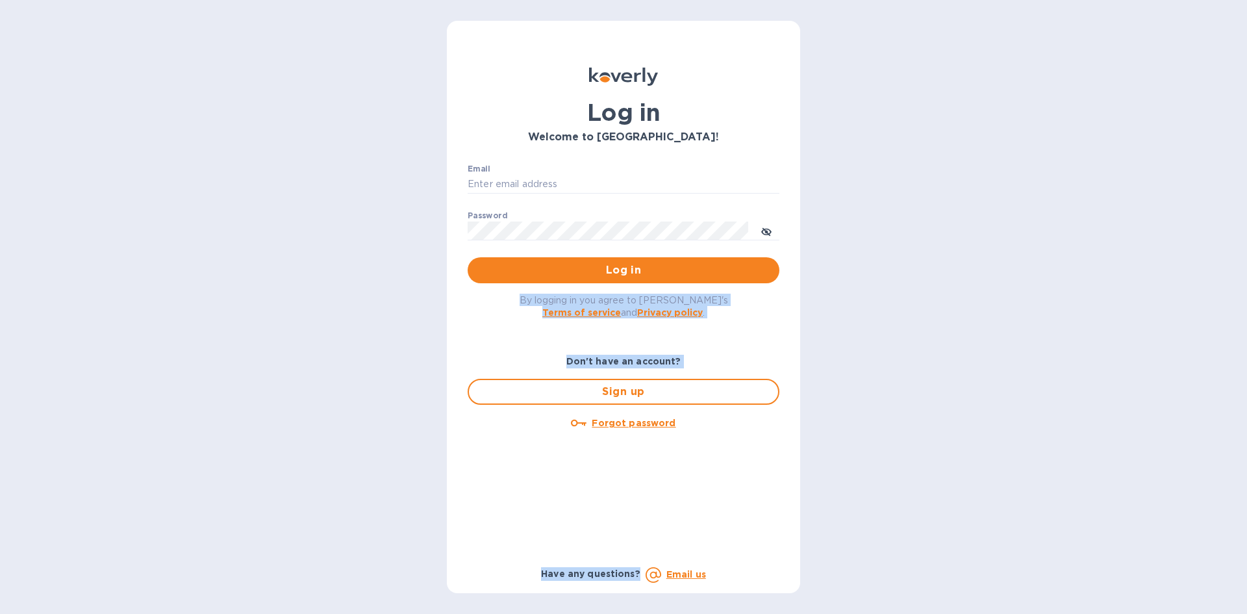
click at [312, 194] on div "Log in Welcome to [GEOGRAPHIC_DATA]! Email ​ Password ​ Log in By logging in yo…" at bounding box center [623, 307] width 1247 height 614
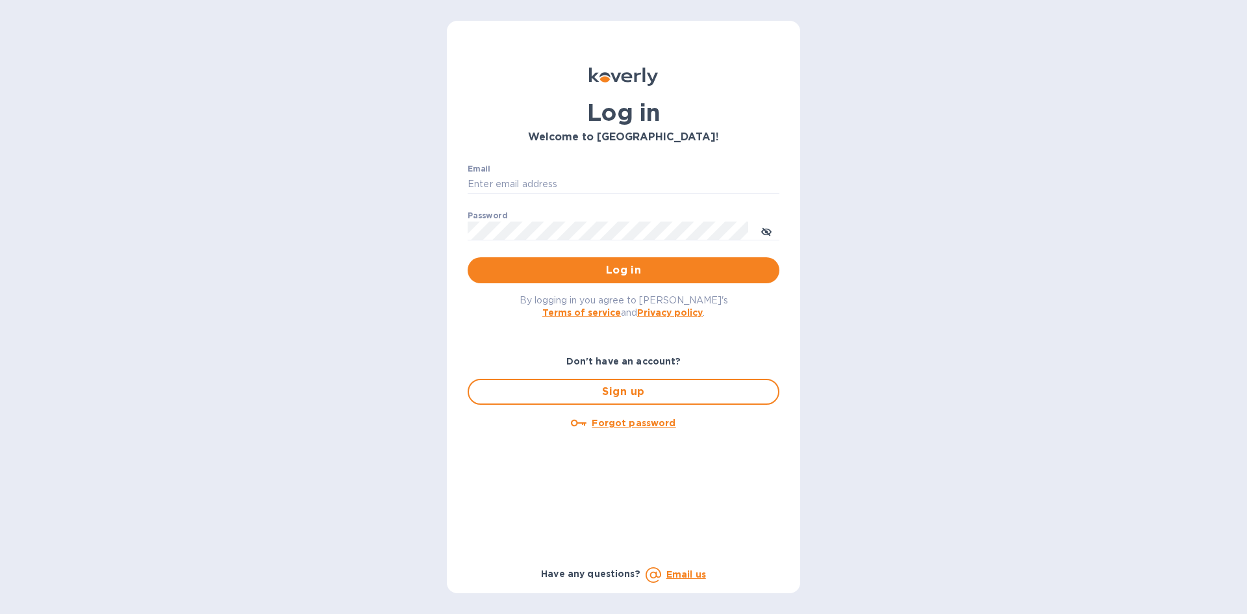
click at [309, 170] on div "Log in Welcome to [GEOGRAPHIC_DATA]! Email ​ Password ​ Log in By logging in yo…" at bounding box center [623, 307] width 1247 height 614
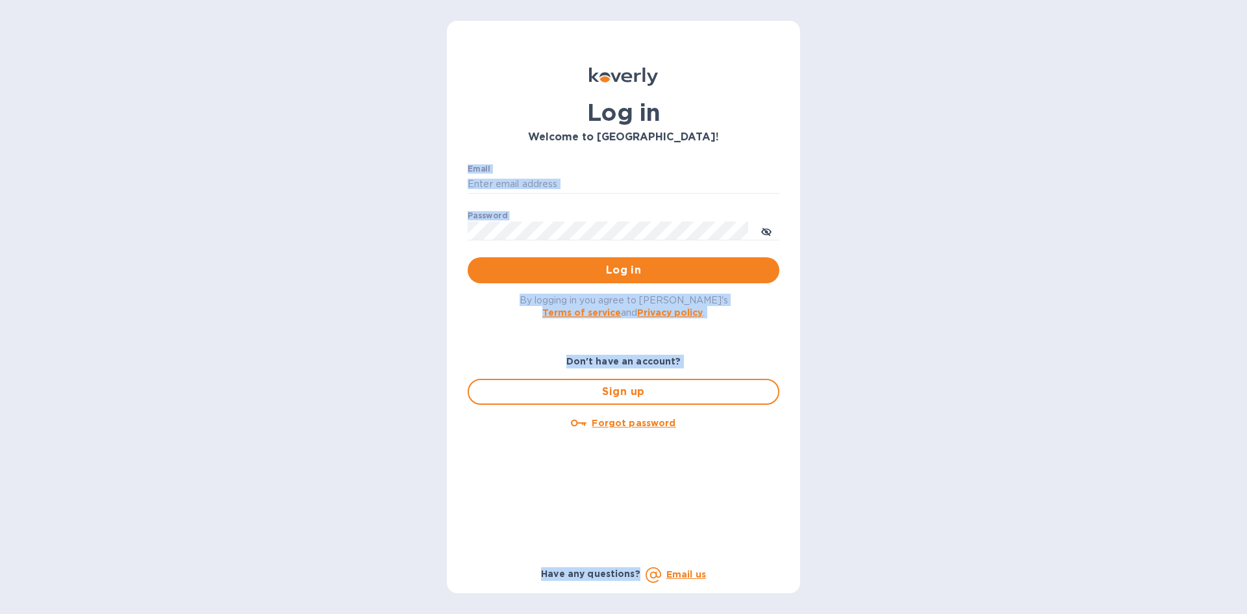
click at [284, 445] on div "Log in Welcome to [GEOGRAPHIC_DATA]! Email ​ Password ​ Log in By logging in yo…" at bounding box center [623, 307] width 1247 height 614
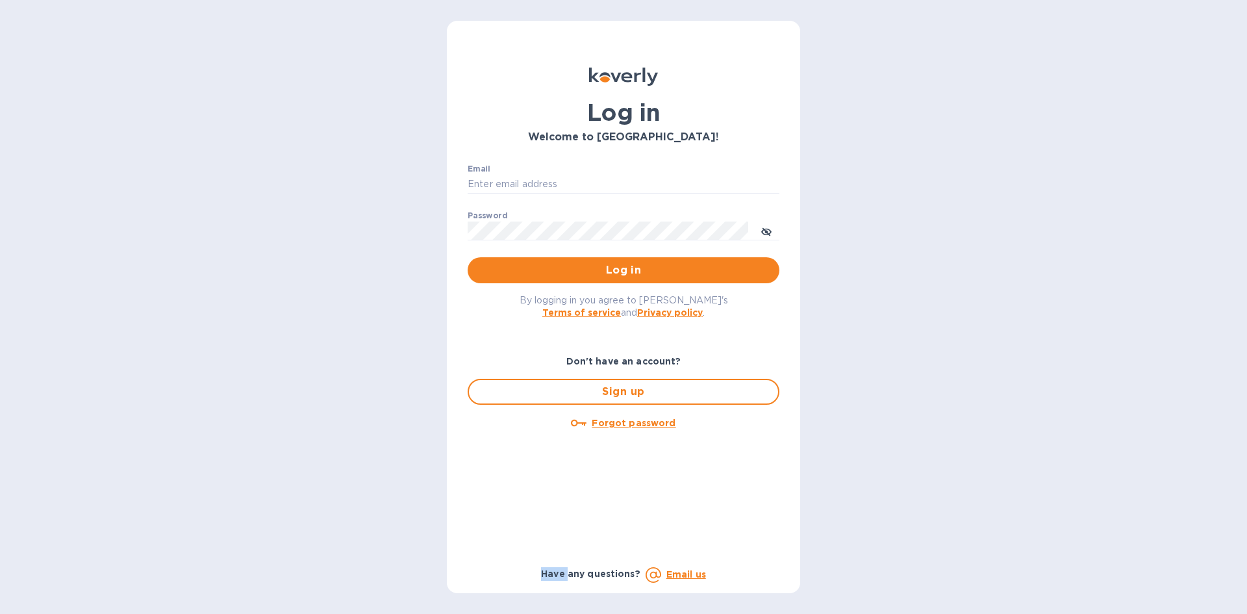
click at [284, 445] on div "Log in Welcome to [GEOGRAPHIC_DATA]! Email ​ Password ​ Log in By logging in yo…" at bounding box center [623, 307] width 1247 height 614
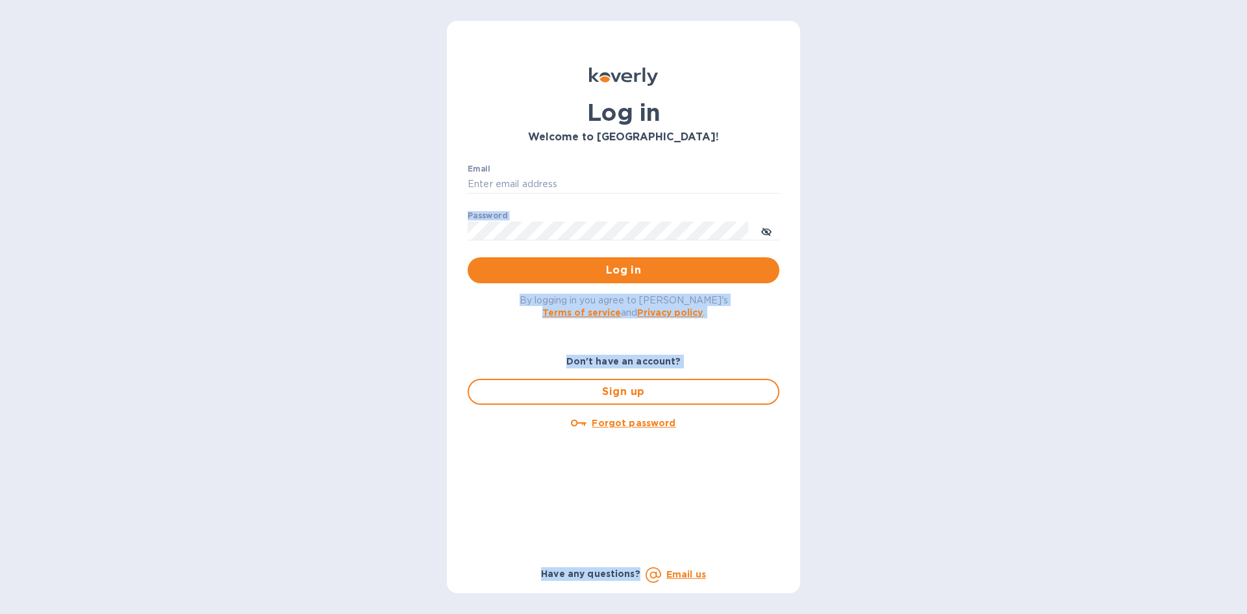
click at [293, 188] on div "Log in Welcome to [GEOGRAPHIC_DATA]! Email ​ Password ​ Log in By logging in yo…" at bounding box center [623, 307] width 1247 height 614
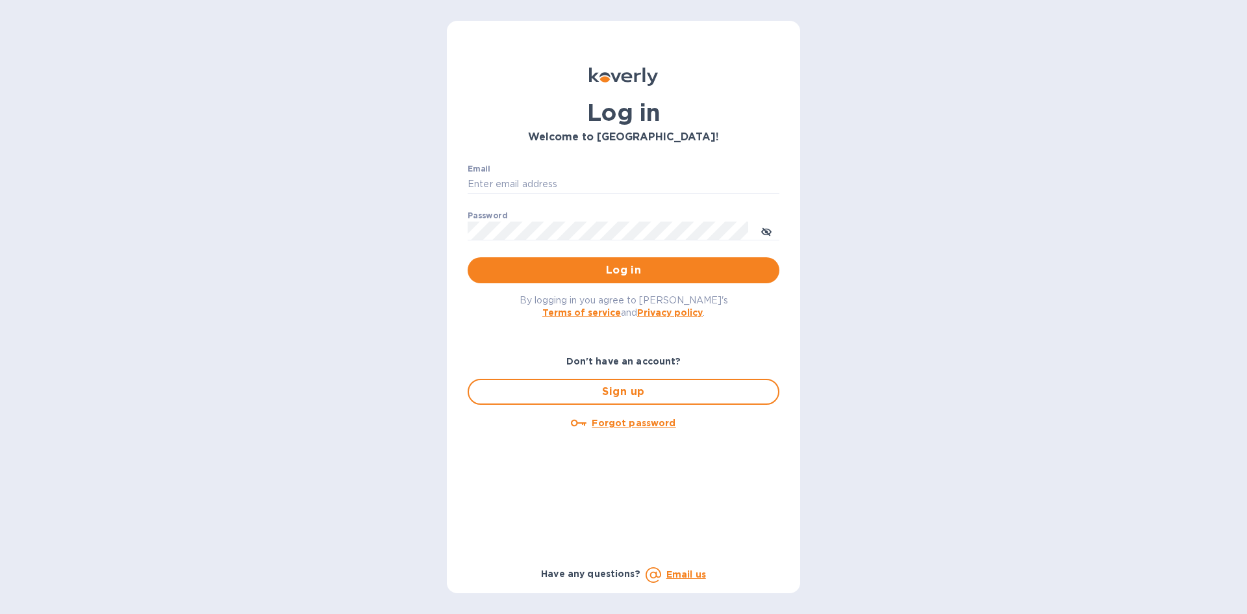
click at [293, 156] on div "Log in Welcome to [GEOGRAPHIC_DATA]! Email ​ Password ​ Log in By logging in yo…" at bounding box center [623, 307] width 1247 height 614
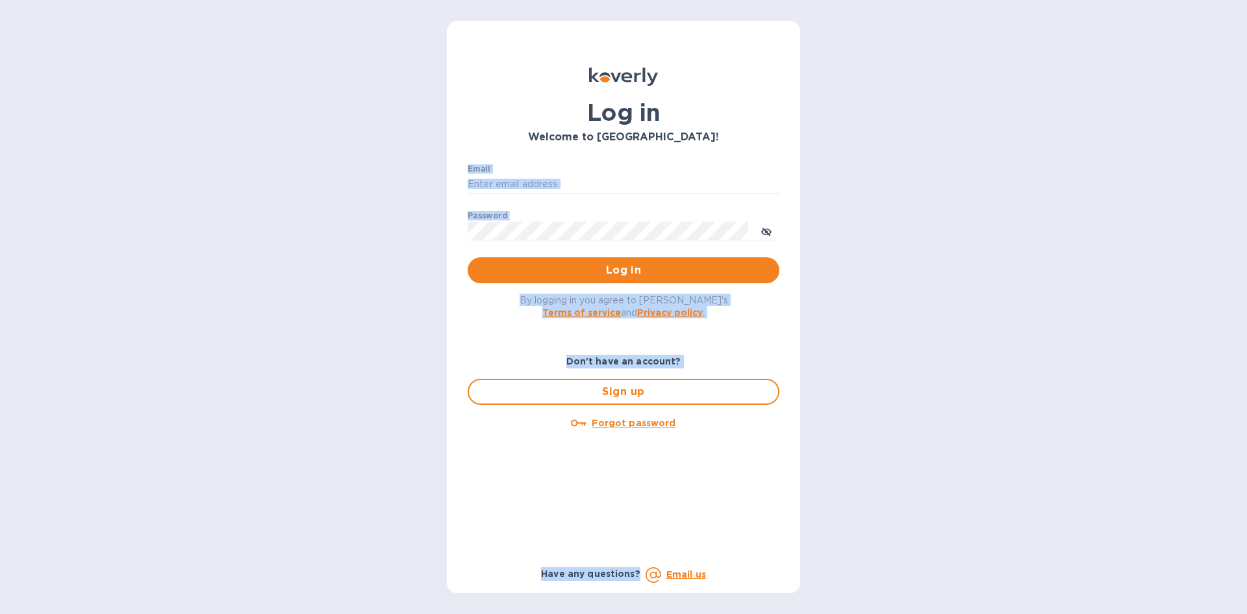
click at [251, 490] on div "Log in Welcome to [GEOGRAPHIC_DATA]! Email ​ Password ​ Log in By logging in yo…" at bounding box center [623, 307] width 1247 height 614
click at [261, 462] on div "Log in Welcome to [GEOGRAPHIC_DATA]! Email ​ Password ​ Log in By logging in yo…" at bounding box center [623, 307] width 1247 height 614
click at [304, 88] on div "Log in Welcome to [GEOGRAPHIC_DATA]! Email ​ Password ​ Log in By logging in yo…" at bounding box center [623, 307] width 1247 height 614
click at [345, 162] on div "Log in Welcome to [GEOGRAPHIC_DATA]! Email ​ Password ​ Log in By logging in yo…" at bounding box center [623, 307] width 1247 height 614
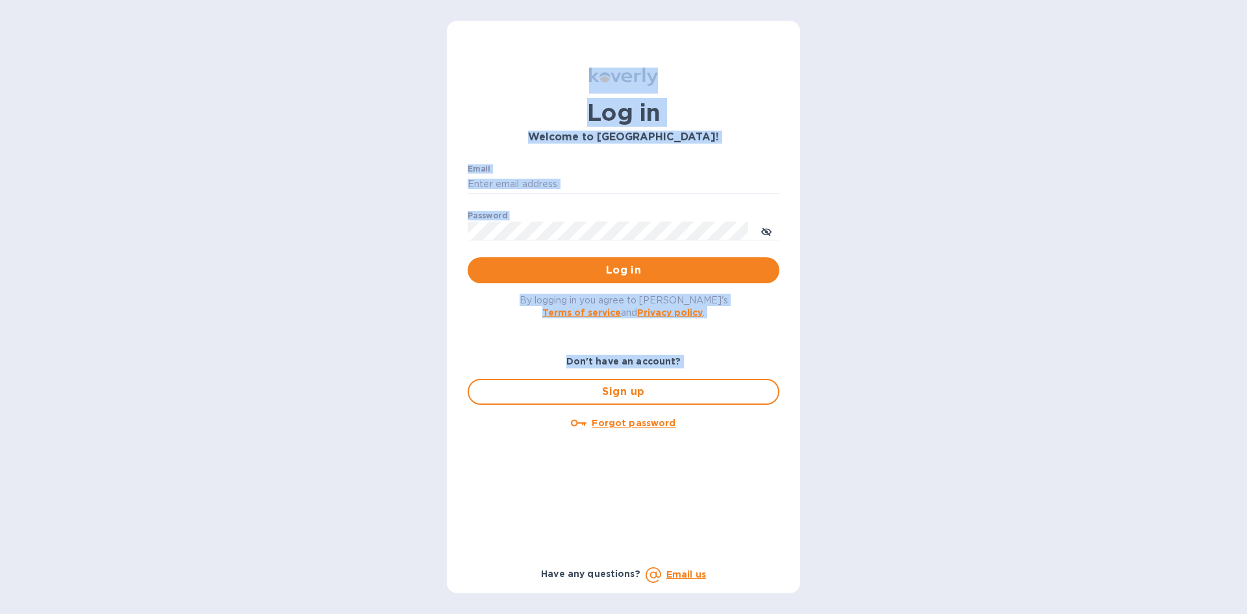
drag, startPoint x: 913, startPoint y: 86, endPoint x: 993, endPoint y: 420, distance: 343.3
click at [991, 419] on div "Log in Welcome to [GEOGRAPHIC_DATA]! Email ​ Password ​ Log in By logging in yo…" at bounding box center [623, 307] width 1247 height 614
click at [993, 420] on div "Log in Welcome to [GEOGRAPHIC_DATA]! Email ​ Password ​ Log in By logging in yo…" at bounding box center [623, 307] width 1247 height 614
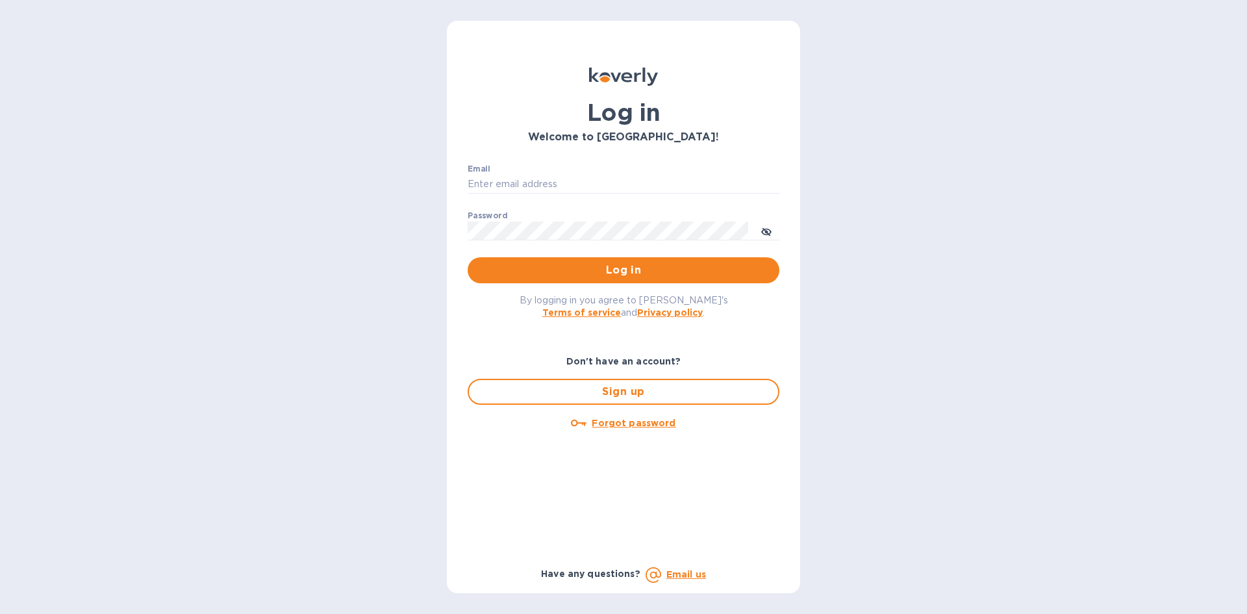
click at [995, 421] on div "Log in Welcome to [GEOGRAPHIC_DATA]! Email ​ Password ​ Log in By logging in yo…" at bounding box center [623, 307] width 1247 height 614
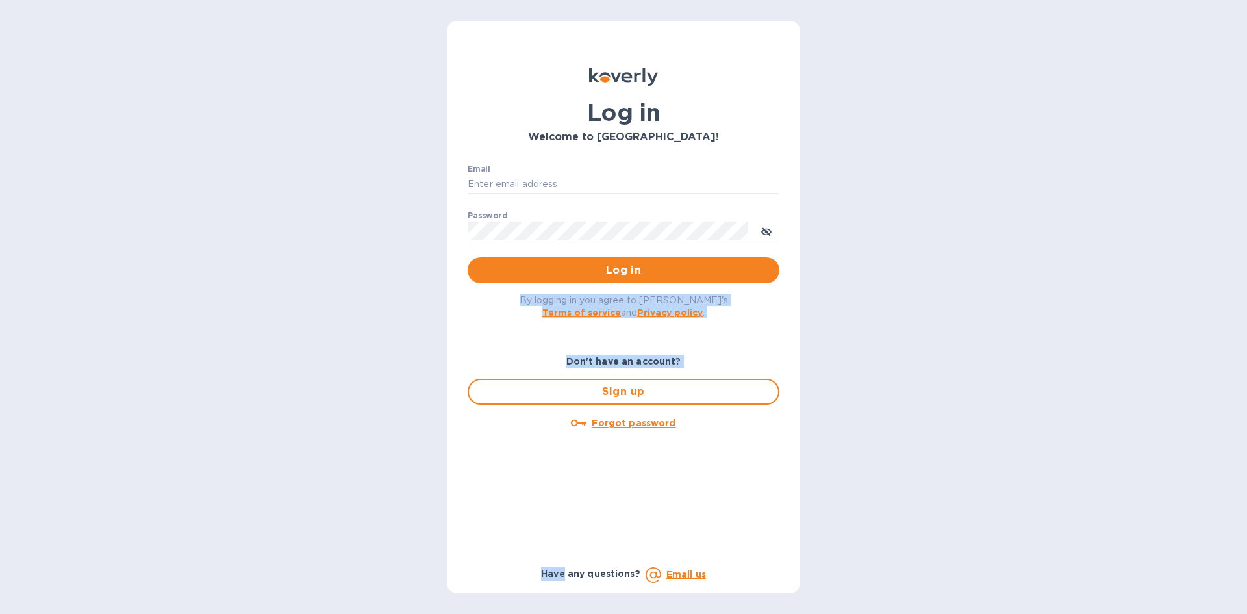
click at [973, 236] on div "Log in Welcome to [GEOGRAPHIC_DATA]! Email ​ Password ​ Log in By logging in yo…" at bounding box center [623, 307] width 1247 height 614
click at [923, 493] on div "Log in Welcome to [GEOGRAPHIC_DATA]! Email ​ Password ​ Log in By logging in yo…" at bounding box center [623, 307] width 1247 height 614
click at [923, 499] on div "Log in Welcome to [GEOGRAPHIC_DATA]! Email ​ Password ​ Log in By logging in yo…" at bounding box center [623, 307] width 1247 height 614
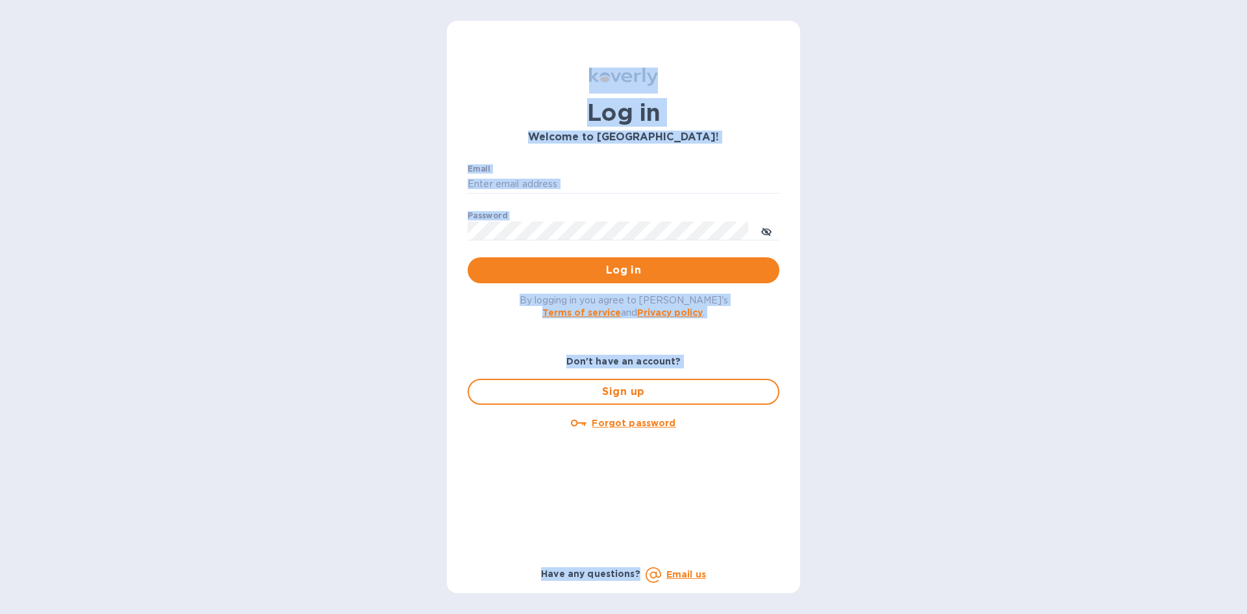
click at [982, 77] on div "Log in Welcome to [GEOGRAPHIC_DATA]! Email ​ Password ​ Log in By logging in yo…" at bounding box center [623, 307] width 1247 height 614
click at [983, 86] on div "Log in Welcome to [GEOGRAPHIC_DATA]! Email ​ Password ​ Log in By logging in yo…" at bounding box center [623, 307] width 1247 height 614
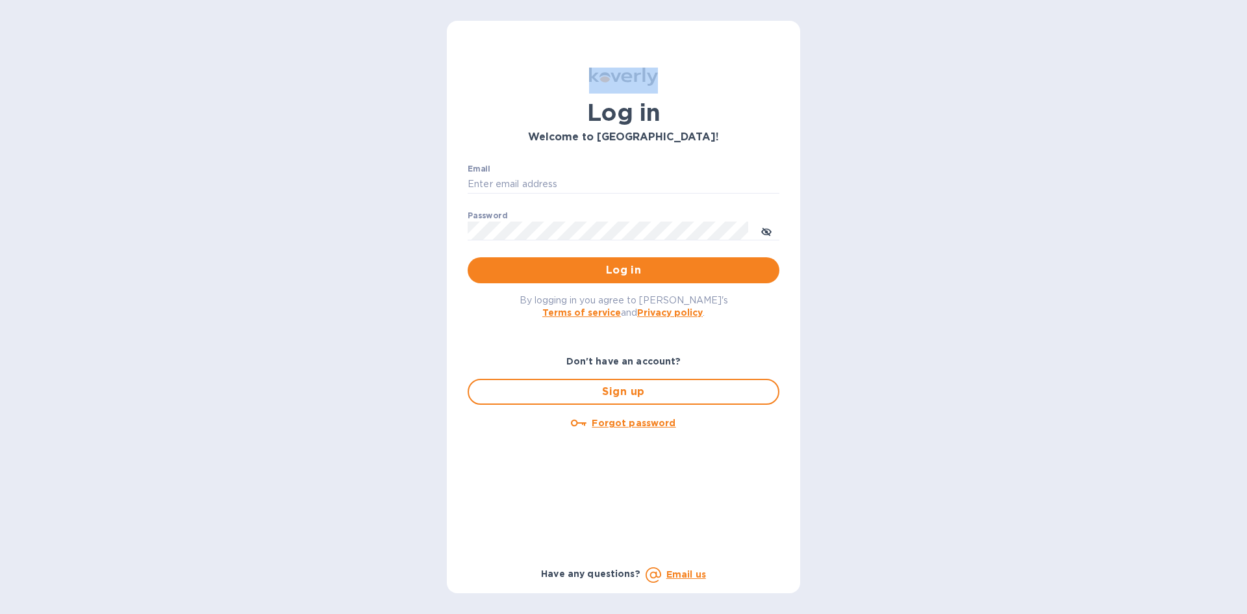
click at [983, 86] on div "Log in Welcome to [GEOGRAPHIC_DATA]! Email ​ Password ​ Log in By logging in yo…" at bounding box center [623, 307] width 1247 height 614
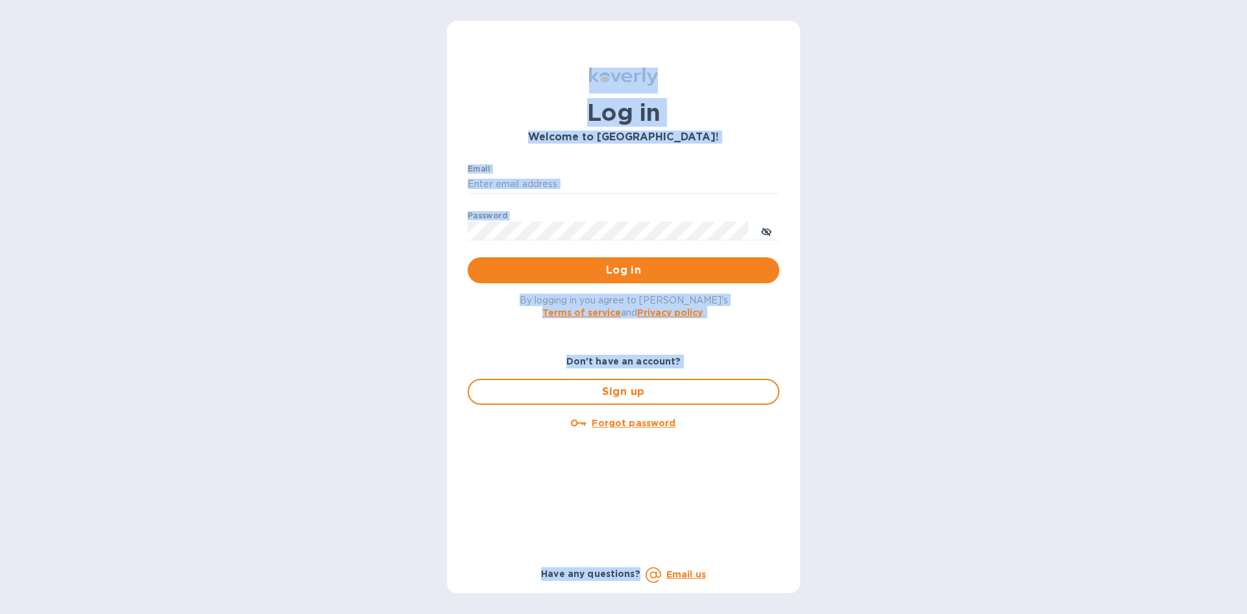
click at [1037, 545] on div "Log in Welcome to [GEOGRAPHIC_DATA]! Email ​ Password ​ Log in By logging in yo…" at bounding box center [623, 307] width 1247 height 614
click at [1040, 540] on div "Log in Welcome to [GEOGRAPHIC_DATA]! Email ​ Password ​ Log in By logging in yo…" at bounding box center [623, 307] width 1247 height 614
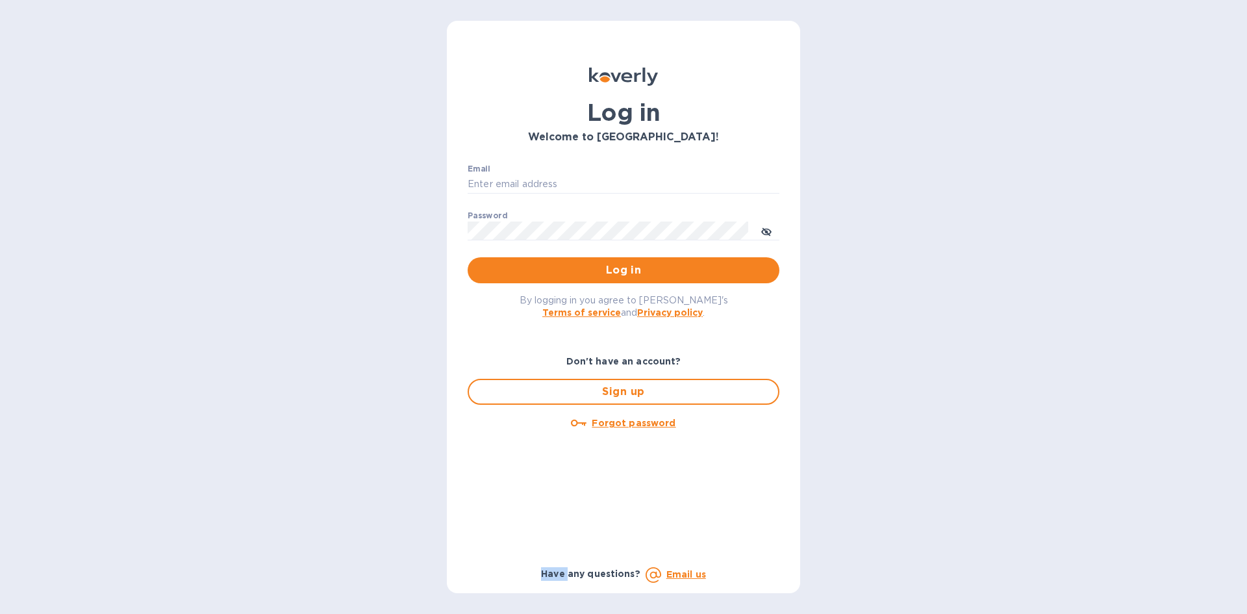
click at [1040, 540] on div "Log in Welcome to [GEOGRAPHIC_DATA]! Email ​ Password ​ Log in By logging in yo…" at bounding box center [623, 307] width 1247 height 614
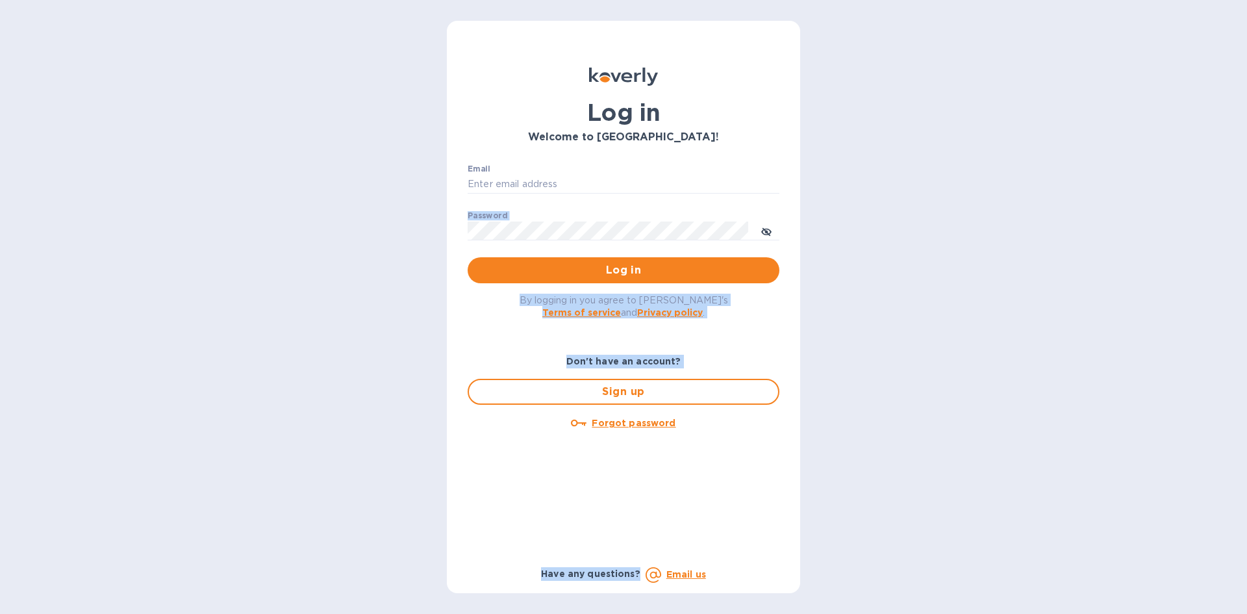
click at [978, 119] on div "Log in Welcome to [GEOGRAPHIC_DATA]! Email ​ Password ​ Log in By logging in yo…" at bounding box center [623, 307] width 1247 height 614
click at [978, 118] on div "Log in Welcome to [GEOGRAPHIC_DATA]! Email ​ Password ​ Log in By logging in yo…" at bounding box center [623, 307] width 1247 height 614
click at [999, 461] on div "Log in Welcome to [GEOGRAPHIC_DATA]! Email ​ Password ​ Log in By logging in yo…" at bounding box center [623, 307] width 1247 height 614
click at [999, 473] on div "Log in Welcome to [GEOGRAPHIC_DATA]! Email ​ Password ​ Log in By logging in yo…" at bounding box center [623, 307] width 1247 height 614
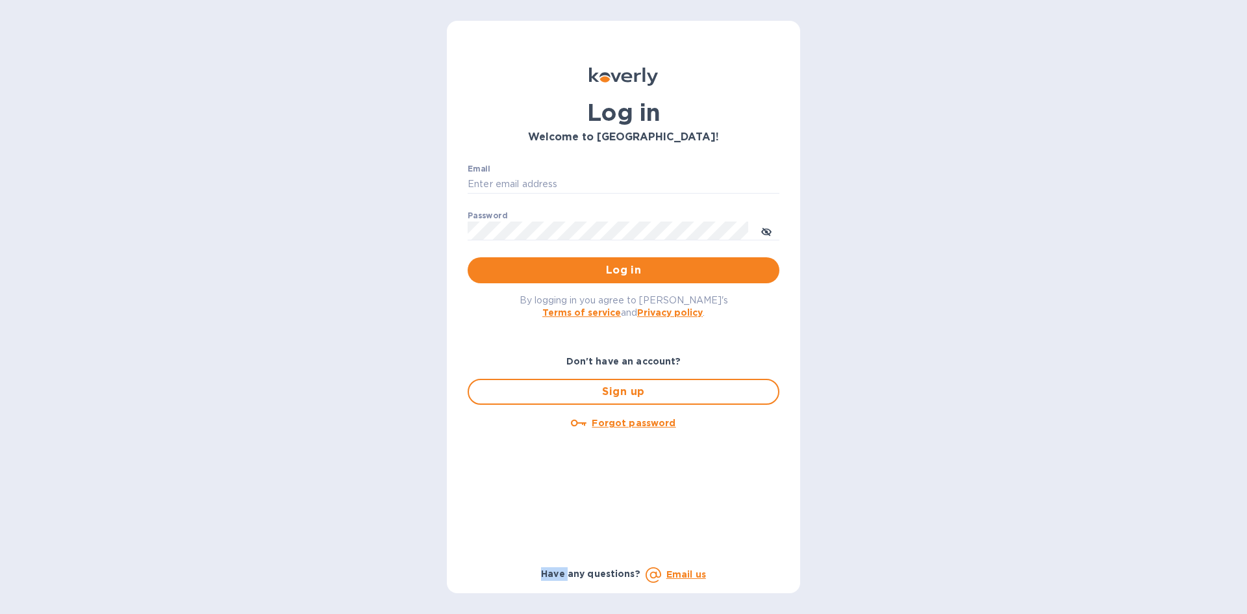
click at [999, 473] on div "Log in Welcome to [GEOGRAPHIC_DATA]! Email ​ Password ​ Log in By logging in yo…" at bounding box center [623, 307] width 1247 height 614
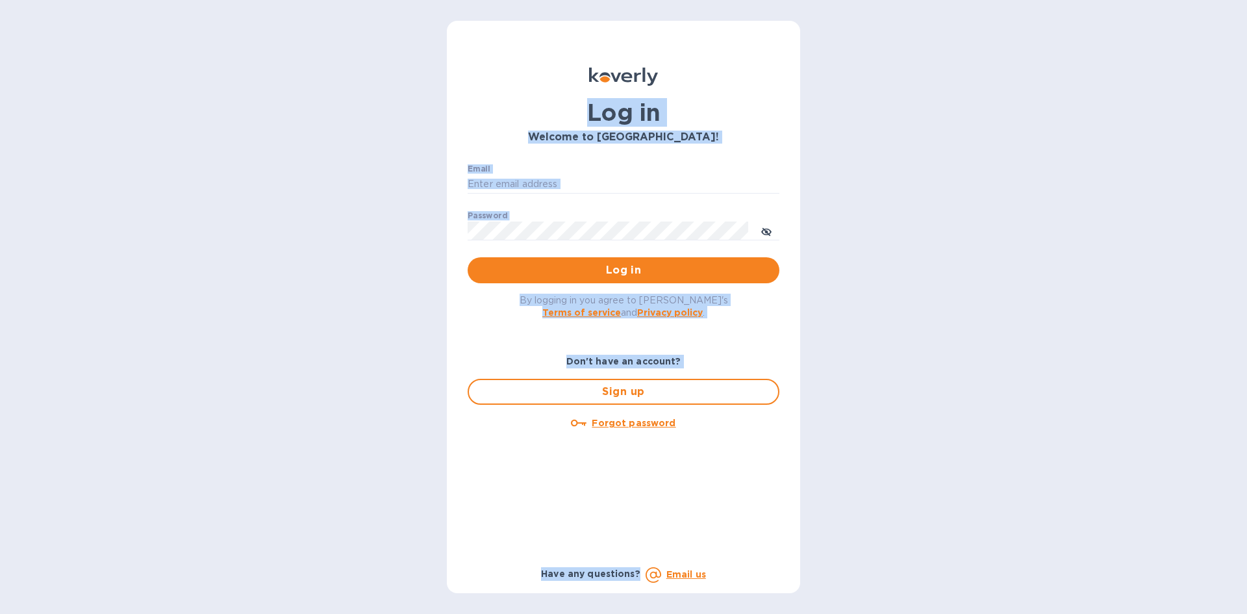
click at [1034, 70] on div "Log in Welcome to [GEOGRAPHIC_DATA]! Email ​ Password ​ Log in By logging in yo…" at bounding box center [623, 307] width 1247 height 614
click at [1040, 215] on div "Log in Welcome to [GEOGRAPHIC_DATA]! Email ​ Password ​ Log in By logging in yo…" at bounding box center [623, 307] width 1247 height 614
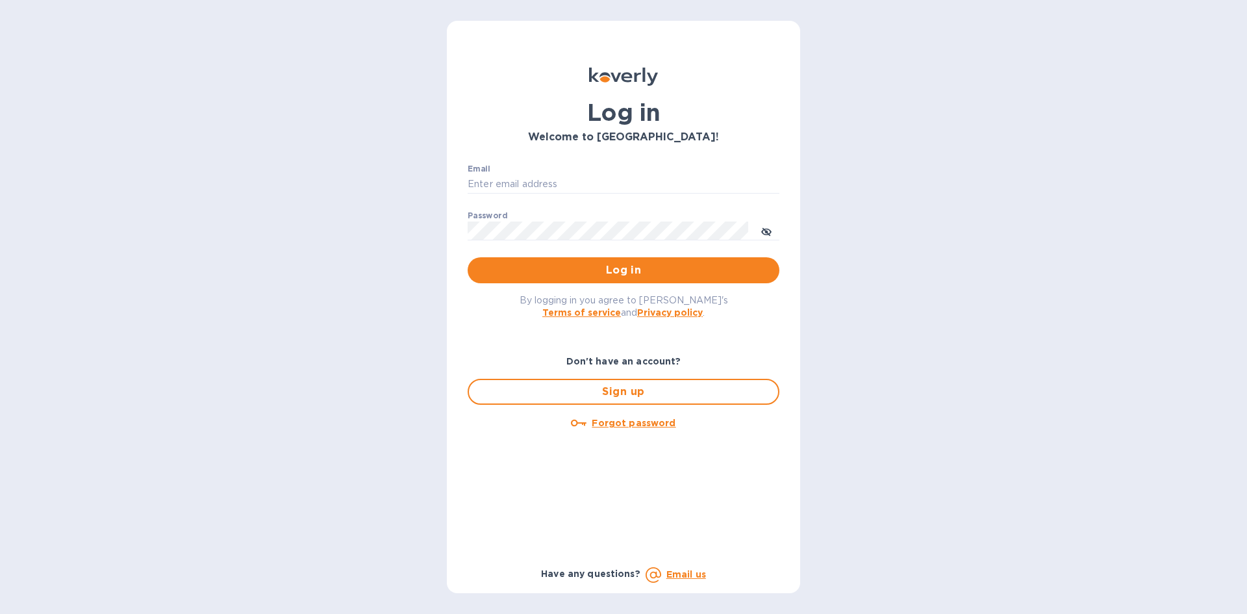
click at [531, 408] on div "Sign up" at bounding box center [623, 391] width 322 height 36
click at [534, 387] on span "Sign up" at bounding box center [623, 392] width 288 height 16
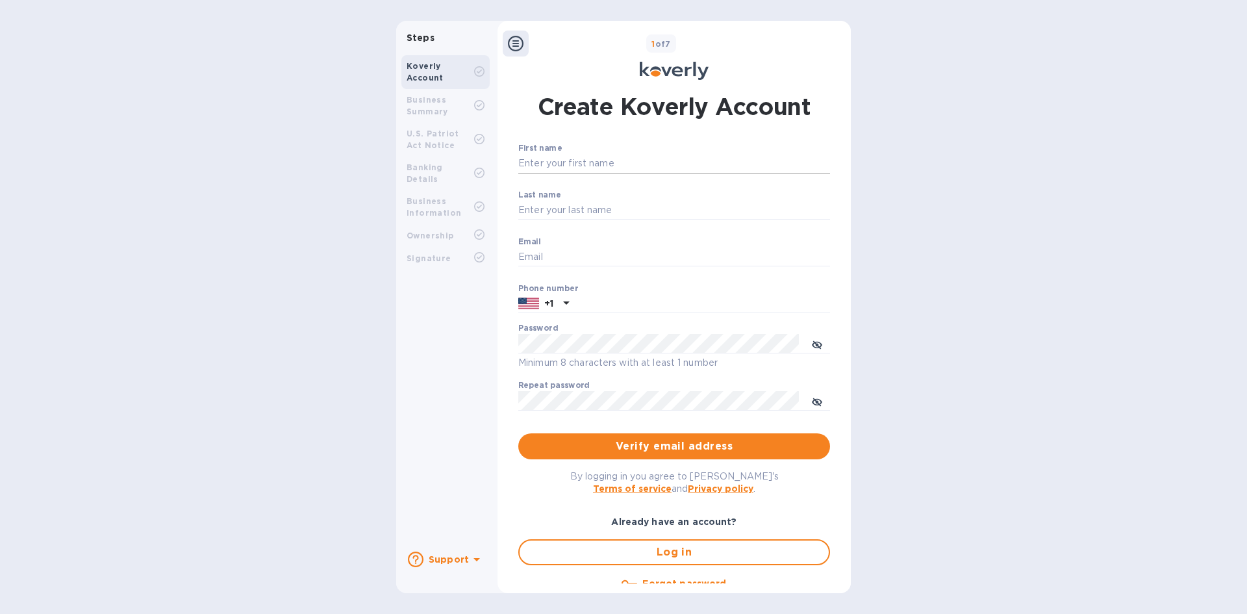
click at [604, 164] on input "First name" at bounding box center [674, 163] width 312 height 19
type input "Mark"
type input "Cunningha"
type input "m"
click at [581, 206] on input "Cunningha" at bounding box center [674, 210] width 312 height 19
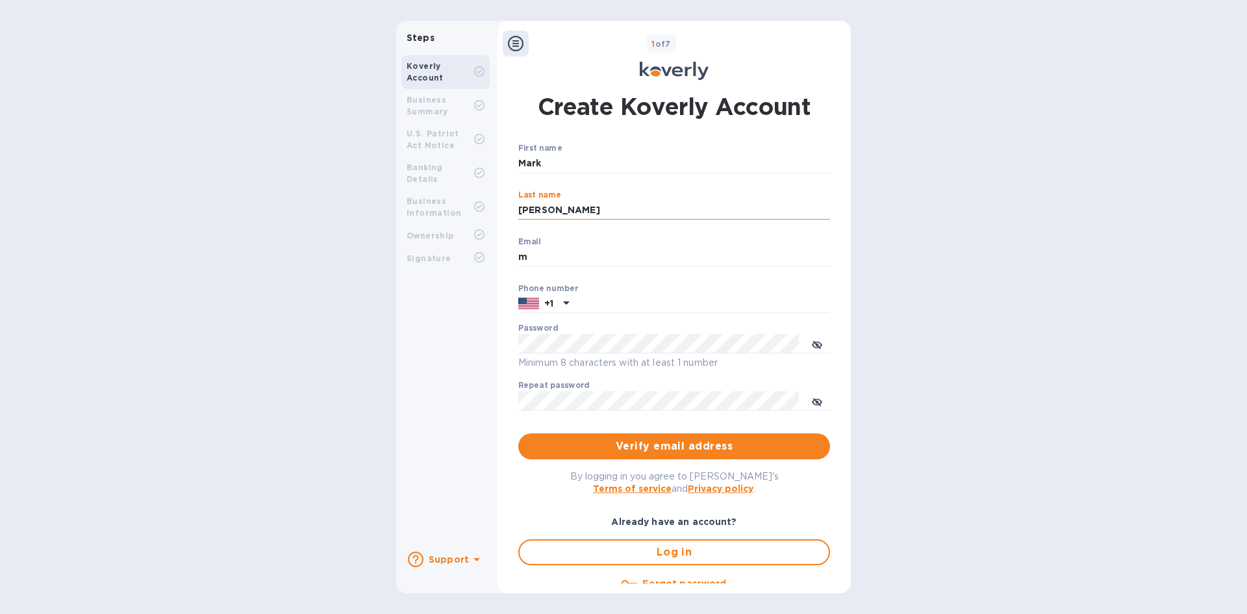
type input "[PERSON_NAME]"
type input "[EMAIL_ADDRESS][DOMAIN_NAME]"
type input "3392372315"
click at [642, 440] on span "Verify email address" at bounding box center [674, 446] width 291 height 16
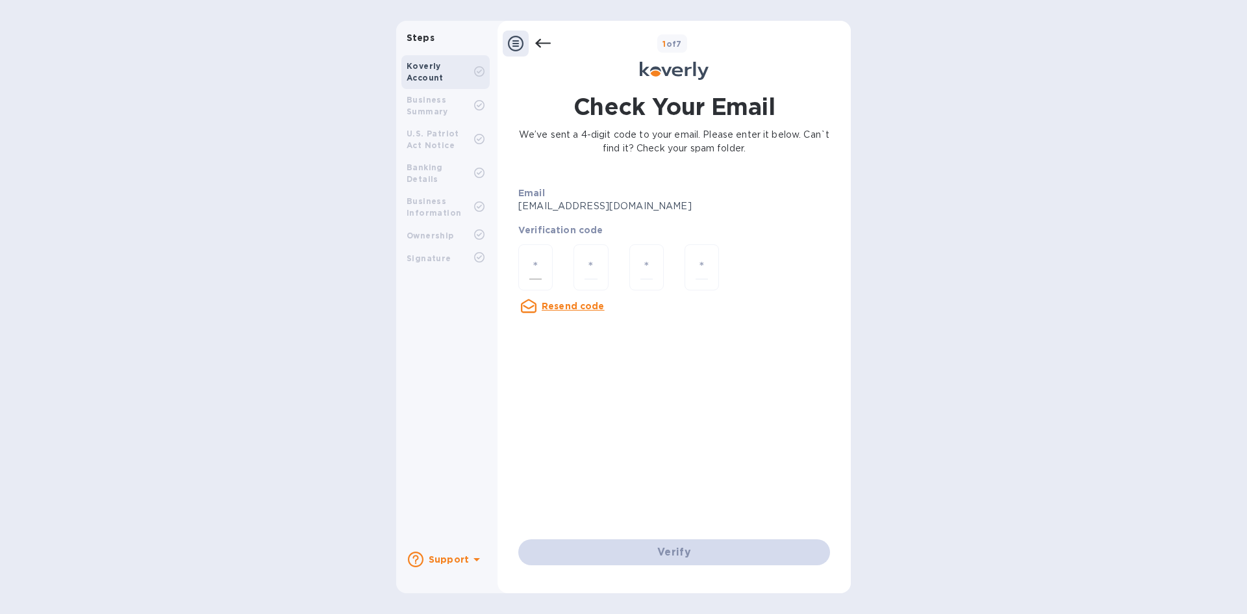
click at [536, 269] on input "number" at bounding box center [535, 267] width 12 height 24
type input "7"
type input "1"
type input "9"
type input "1"
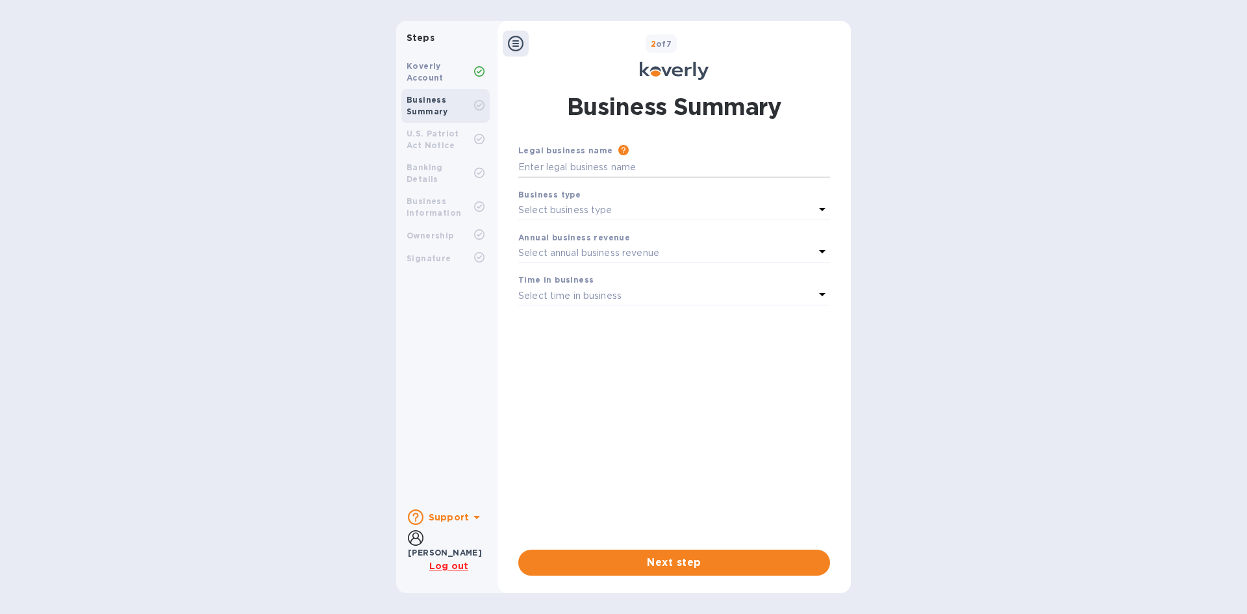
click at [725, 169] on input "text" at bounding box center [674, 167] width 312 height 19
type input "Advanced Visibility LLC"
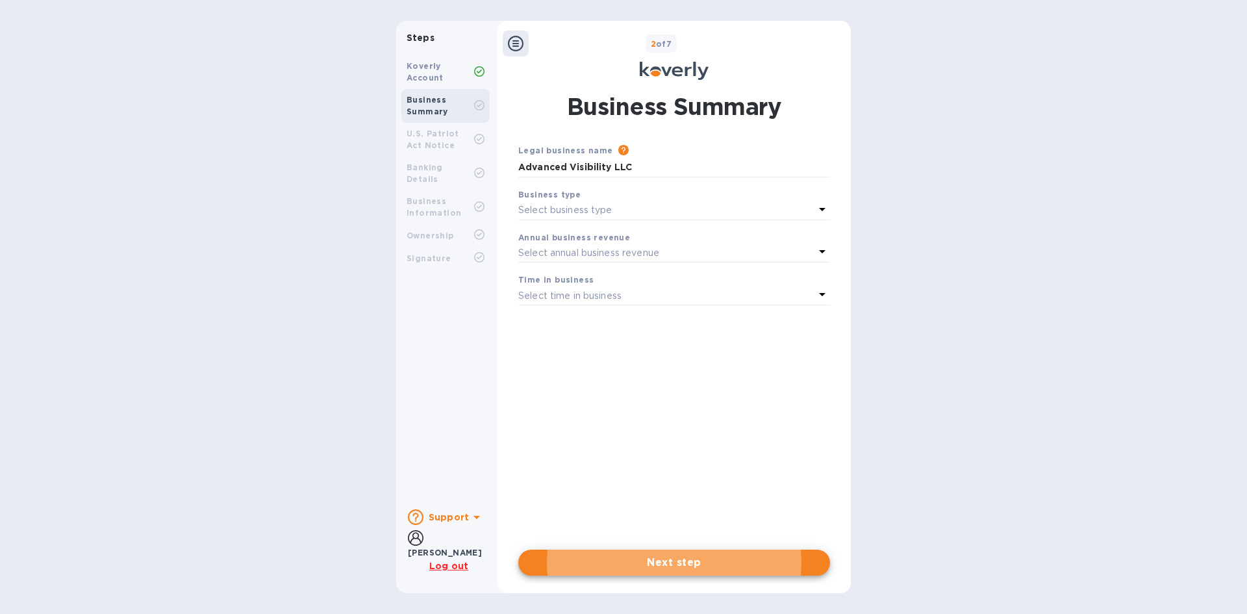
click at [745, 218] on div "Select business type" at bounding box center [666, 210] width 296 height 18
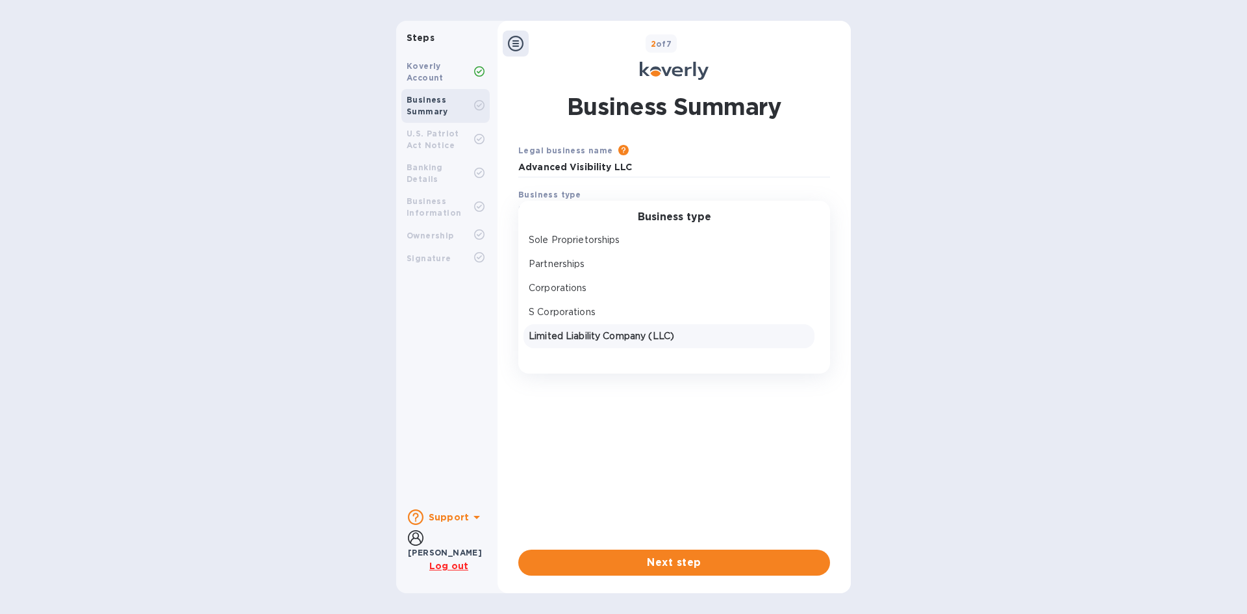
click at [706, 340] on p "Limited Liability Company (LLC)" at bounding box center [669, 336] width 280 height 14
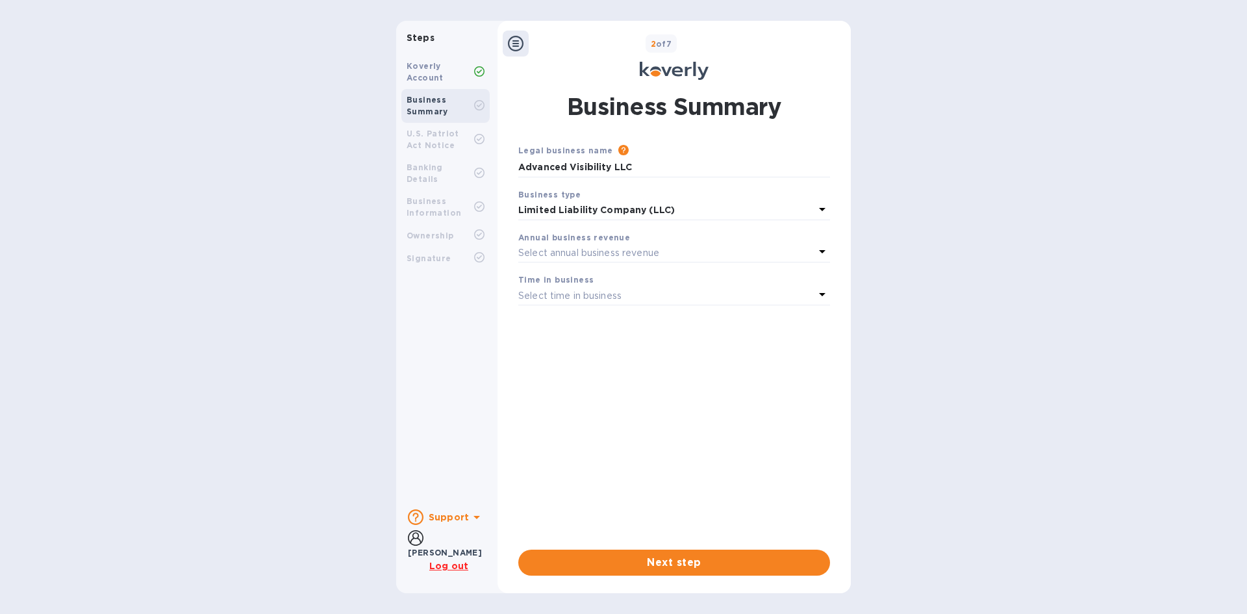
click at [747, 254] on div "Select annual business revenue" at bounding box center [666, 252] width 296 height 18
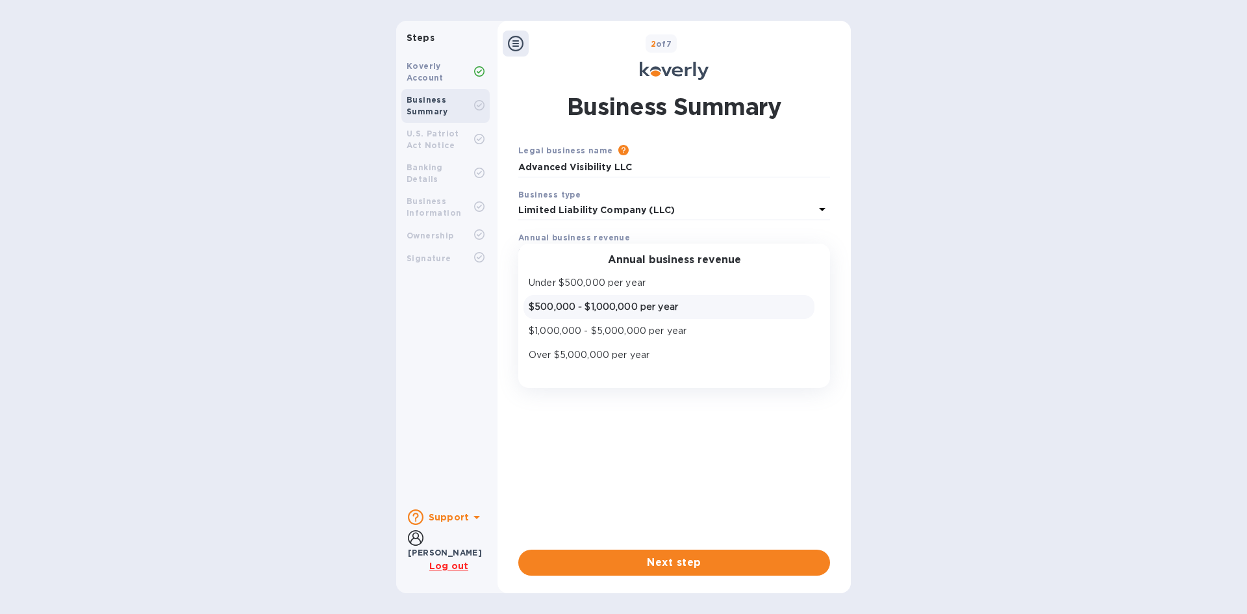
click at [726, 305] on p "$500,000 - $1,000,000 per year" at bounding box center [669, 307] width 280 height 14
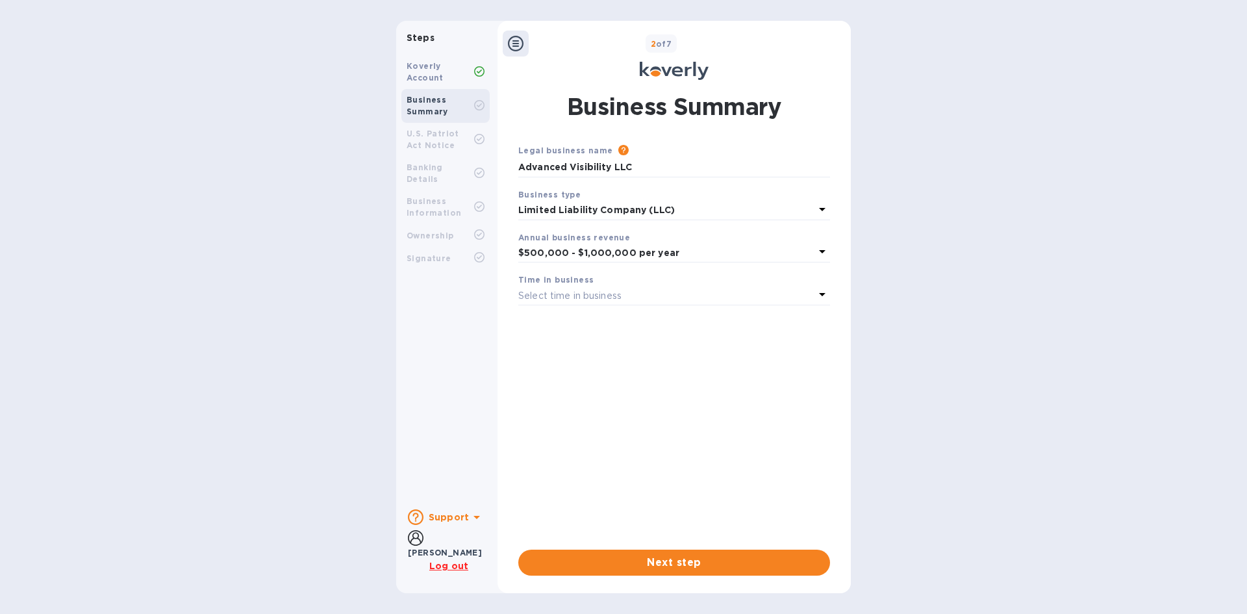
click at [726, 301] on div "Select time in business" at bounding box center [666, 295] width 296 height 18
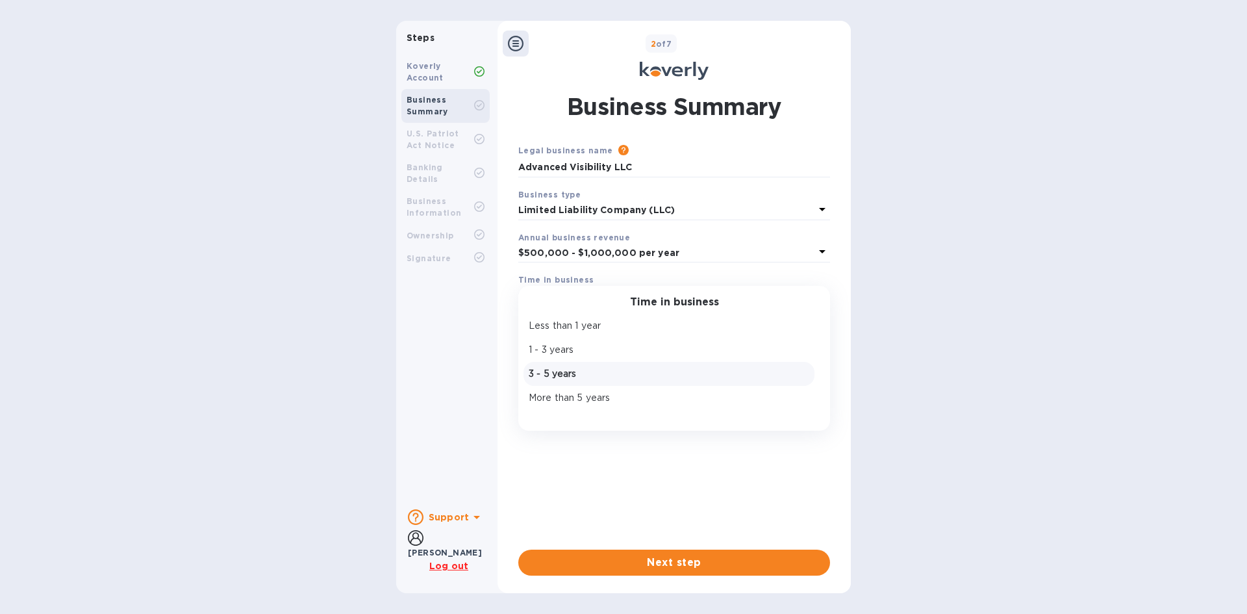
click at [699, 375] on p "3 - 5 years" at bounding box center [669, 374] width 280 height 14
click at [699, 375] on div "Legal business name Please provide the legal name that appears on your SS-4 for…" at bounding box center [674, 335] width 312 height 385
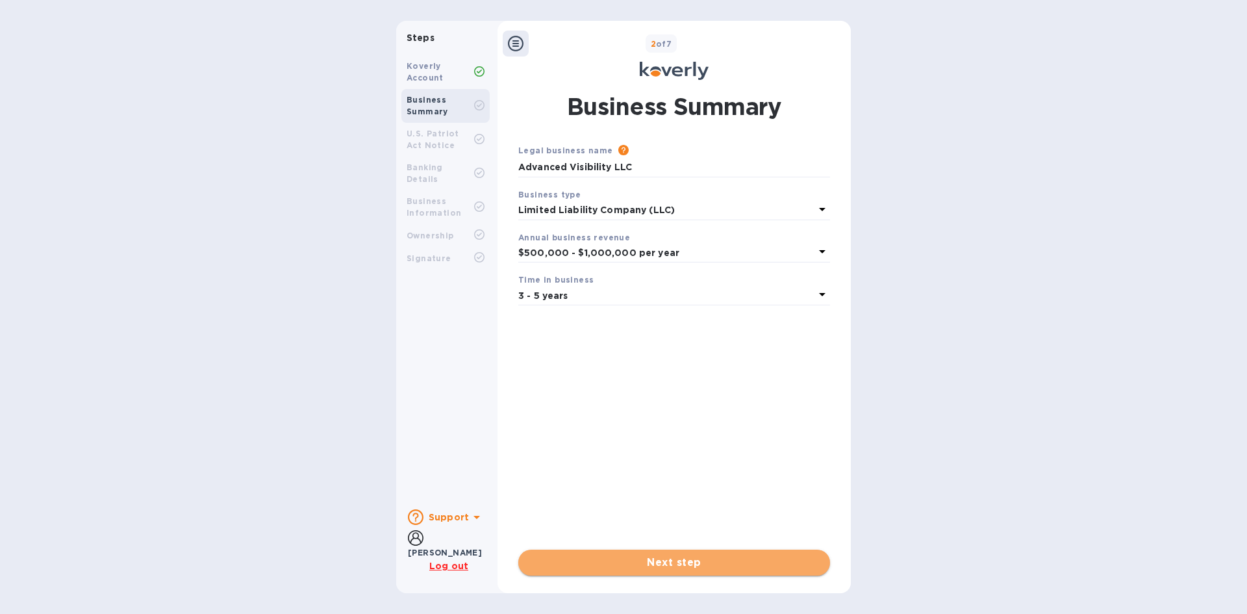
click at [712, 554] on span "Next step" at bounding box center [674, 562] width 291 height 16
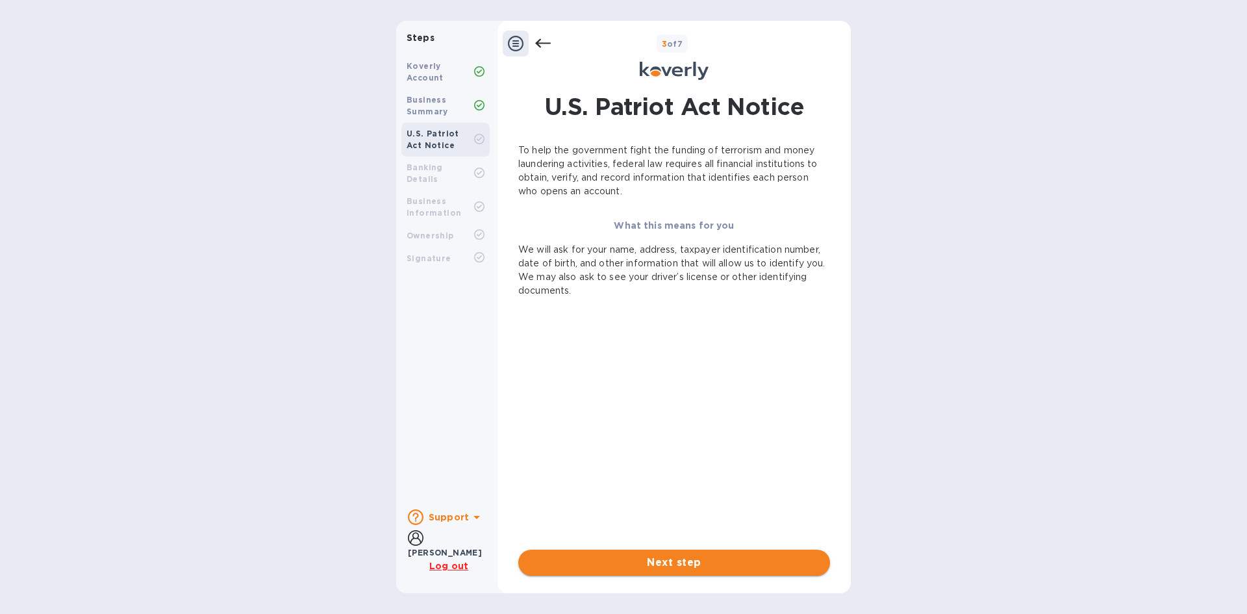
click at [681, 570] on button "Next step" at bounding box center [674, 562] width 312 height 26
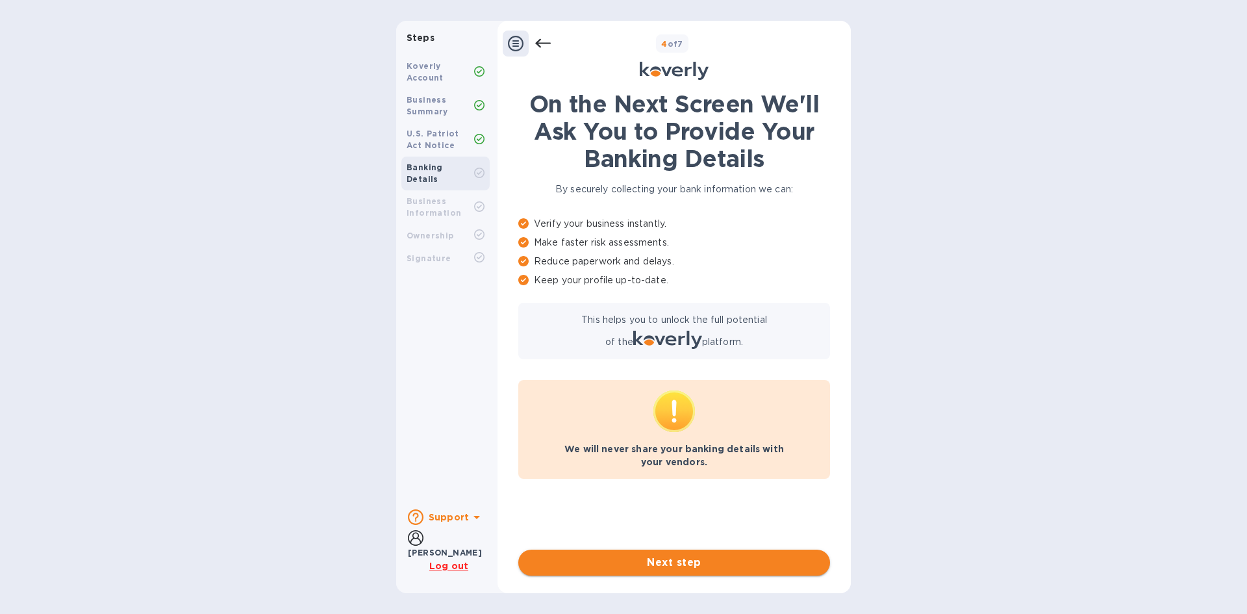
click at [681, 560] on span "Next step" at bounding box center [674, 562] width 291 height 16
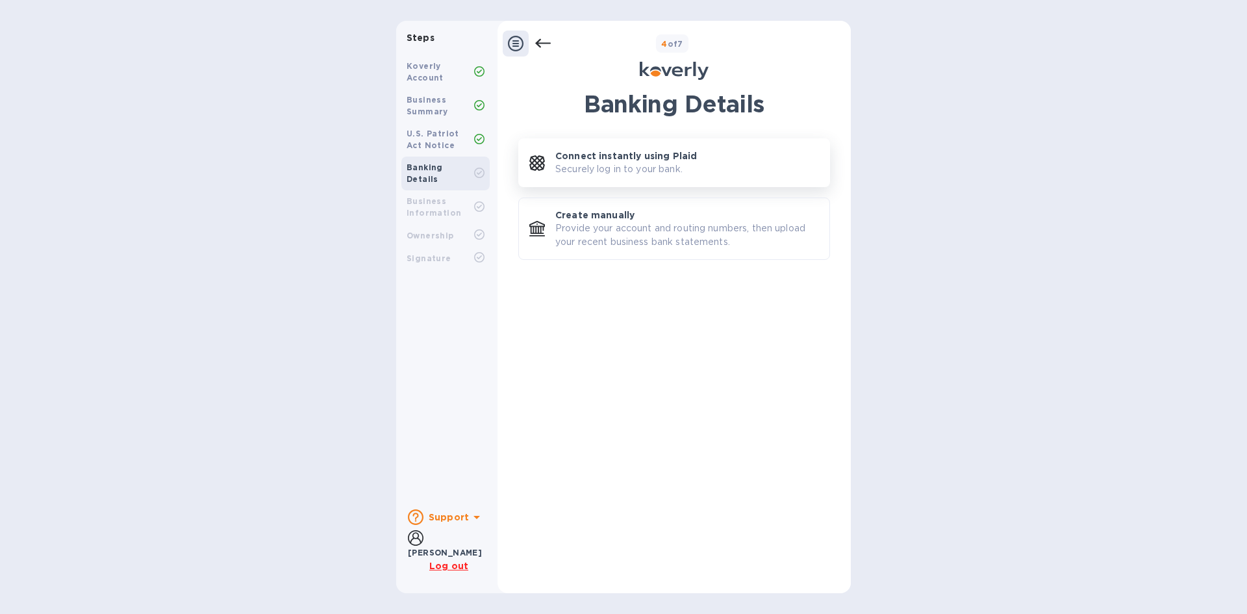
click at [682, 173] on p "Securely log in to your bank." at bounding box center [618, 169] width 127 height 14
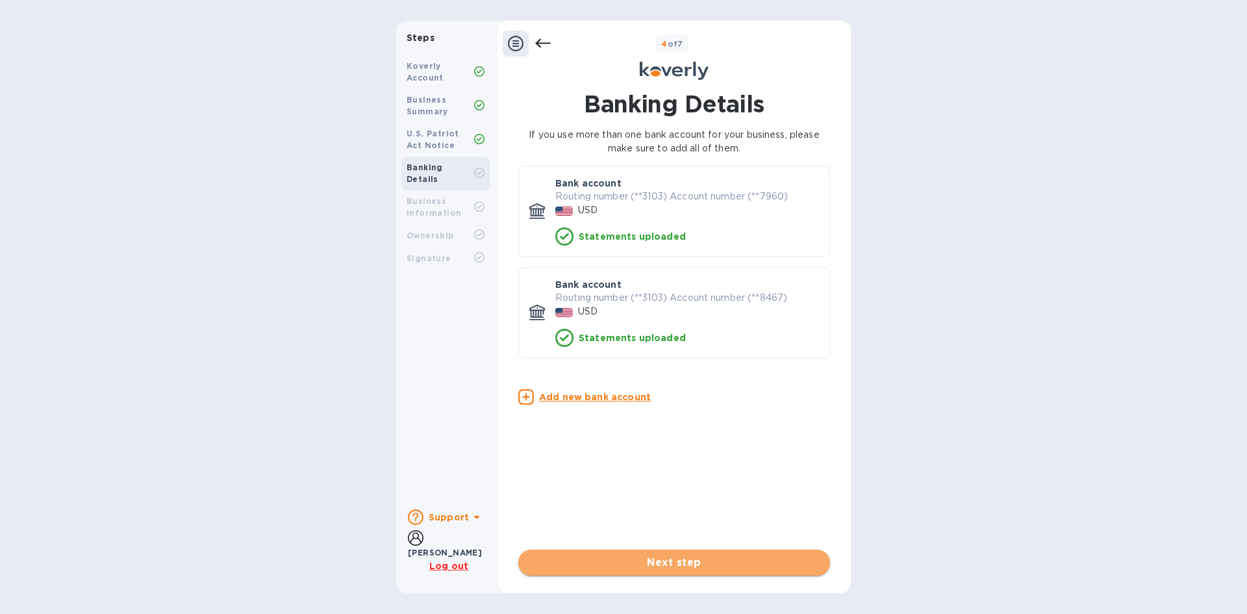
click at [735, 563] on span "Next step" at bounding box center [674, 562] width 291 height 16
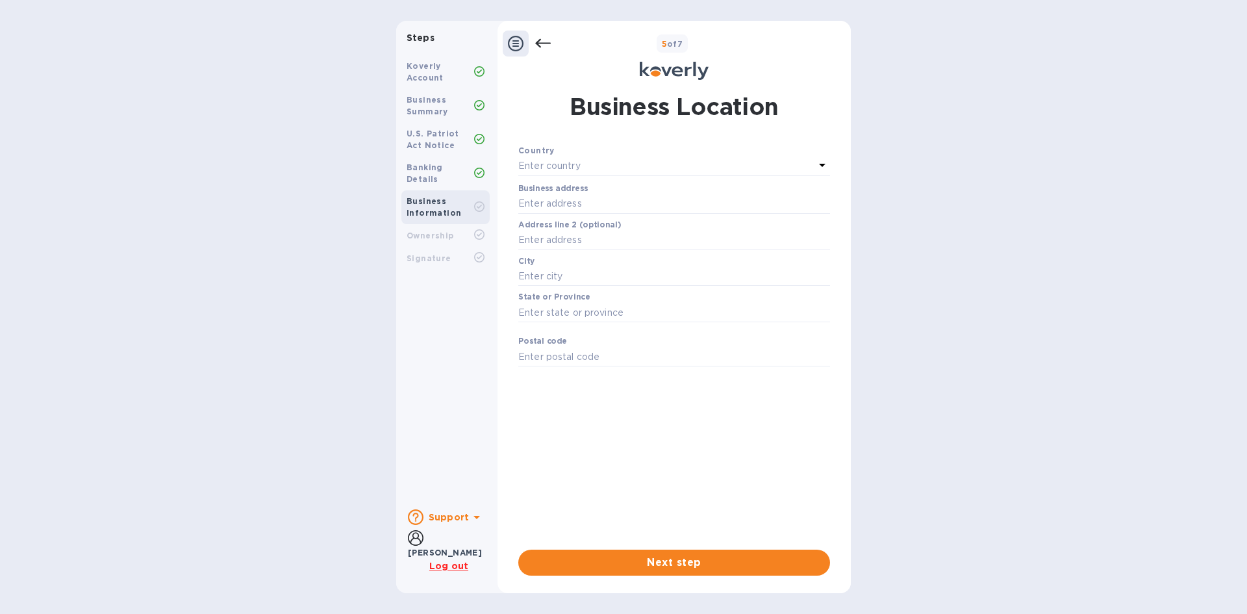
click at [650, 169] on div "Enter country" at bounding box center [666, 166] width 296 height 18
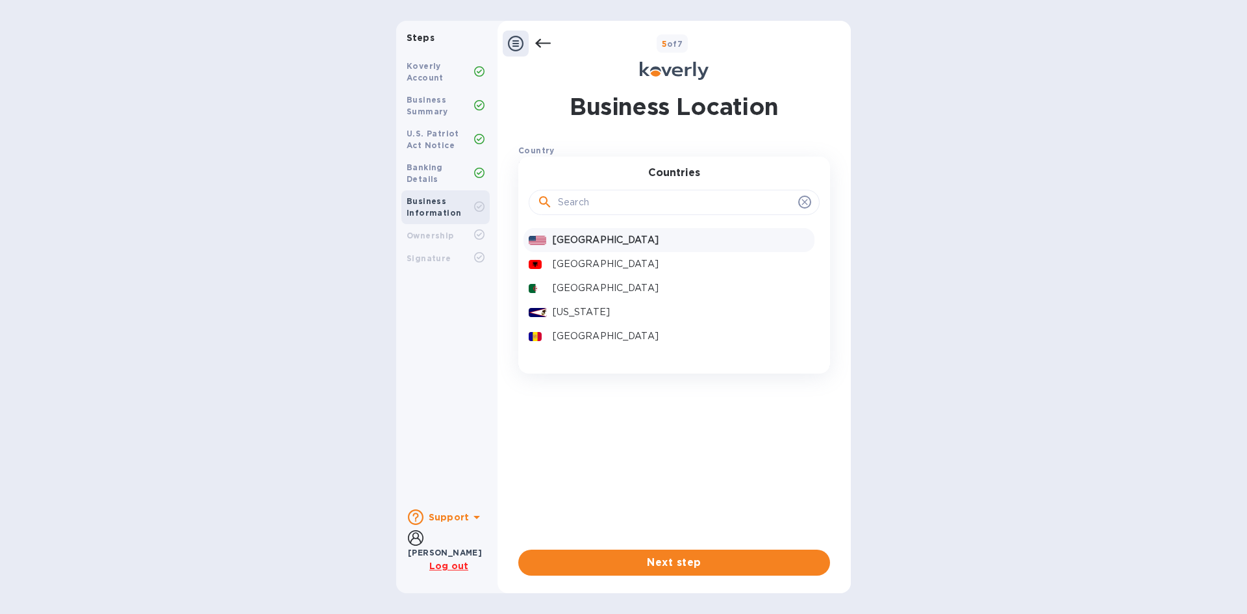
click at [636, 249] on div "[GEOGRAPHIC_DATA]" at bounding box center [681, 239] width 262 height 19
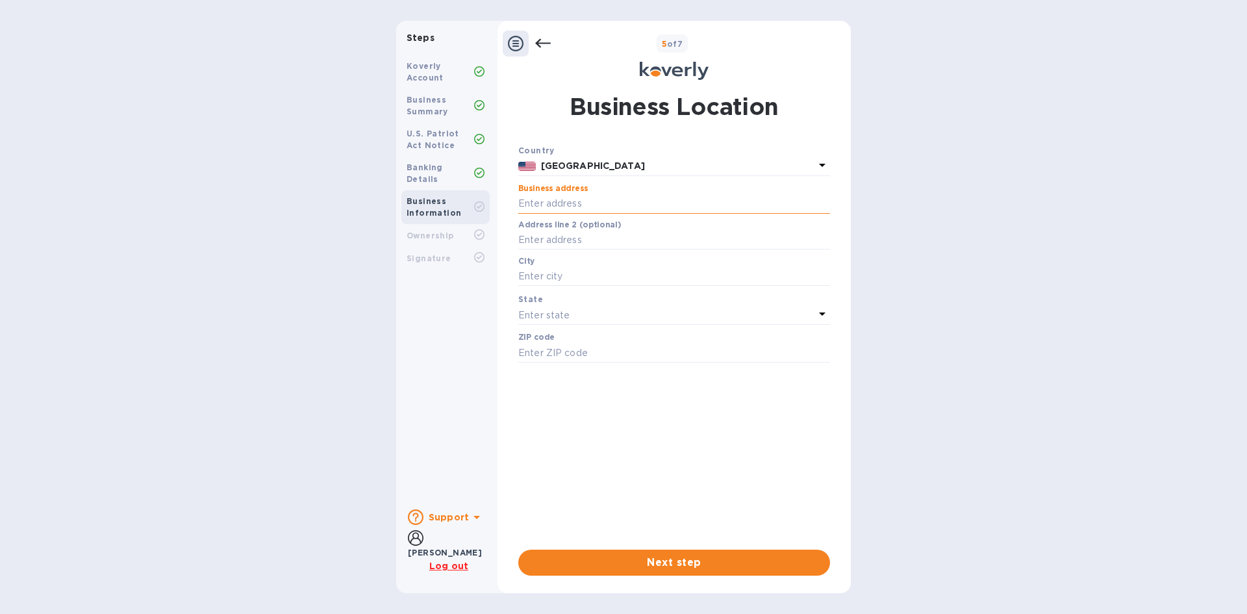
click at [647, 201] on input "text" at bounding box center [674, 203] width 312 height 19
type input "[STREET_ADDRESS]"
type input "Leominster"
type input "01453"
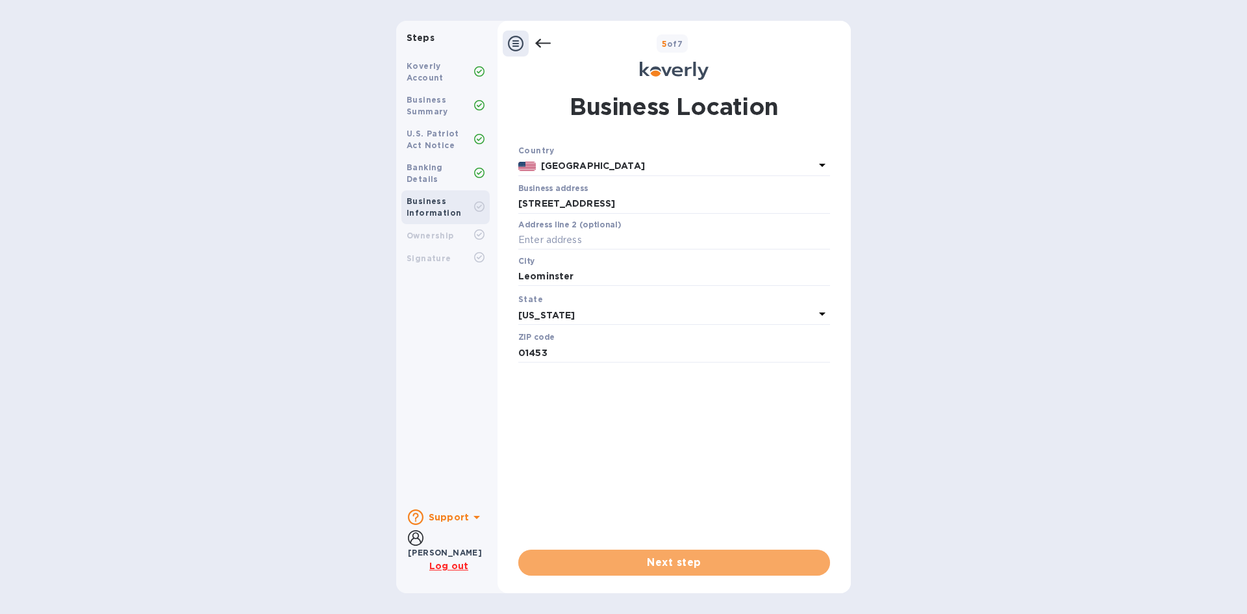
click at [692, 549] on div "Country [GEOGRAPHIC_DATA] Business address [STREET_ADDRESS] ​ Address line 2 (o…" at bounding box center [674, 359] width 312 height 432
click at [693, 566] on span "Next step" at bounding box center [674, 562] width 291 height 16
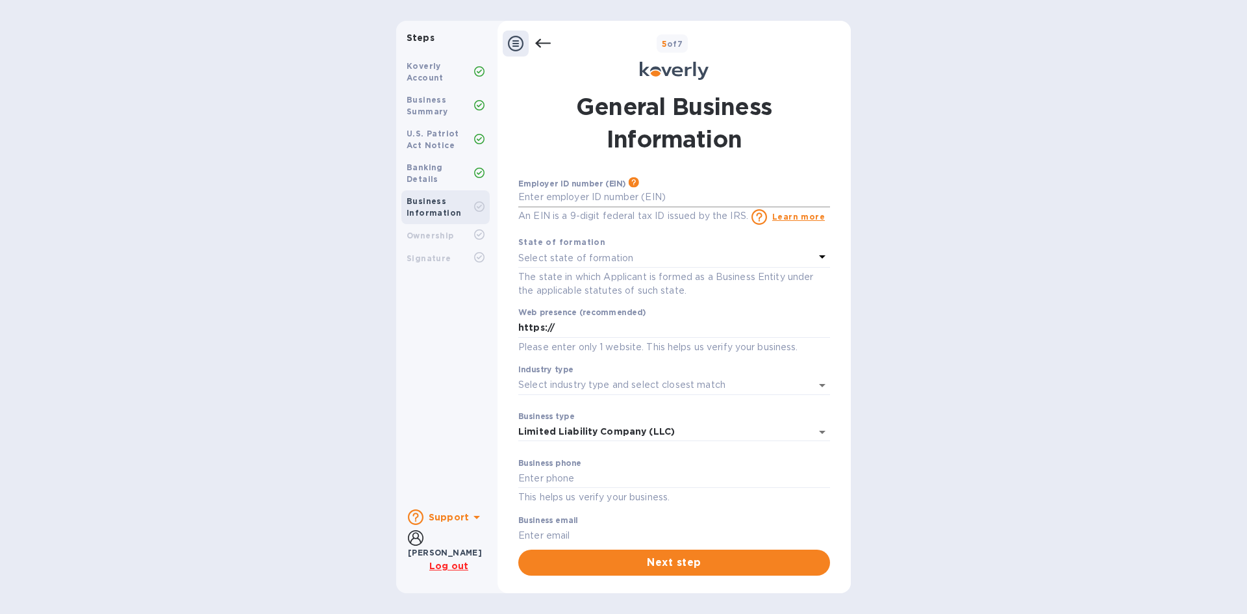
click at [604, 200] on input "text" at bounding box center [674, 197] width 312 height 19
click at [660, 205] on input "text" at bounding box center [674, 197] width 312 height 19
type input "***24"
click at [639, 253] on div "Select state of formation" at bounding box center [666, 258] width 296 height 18
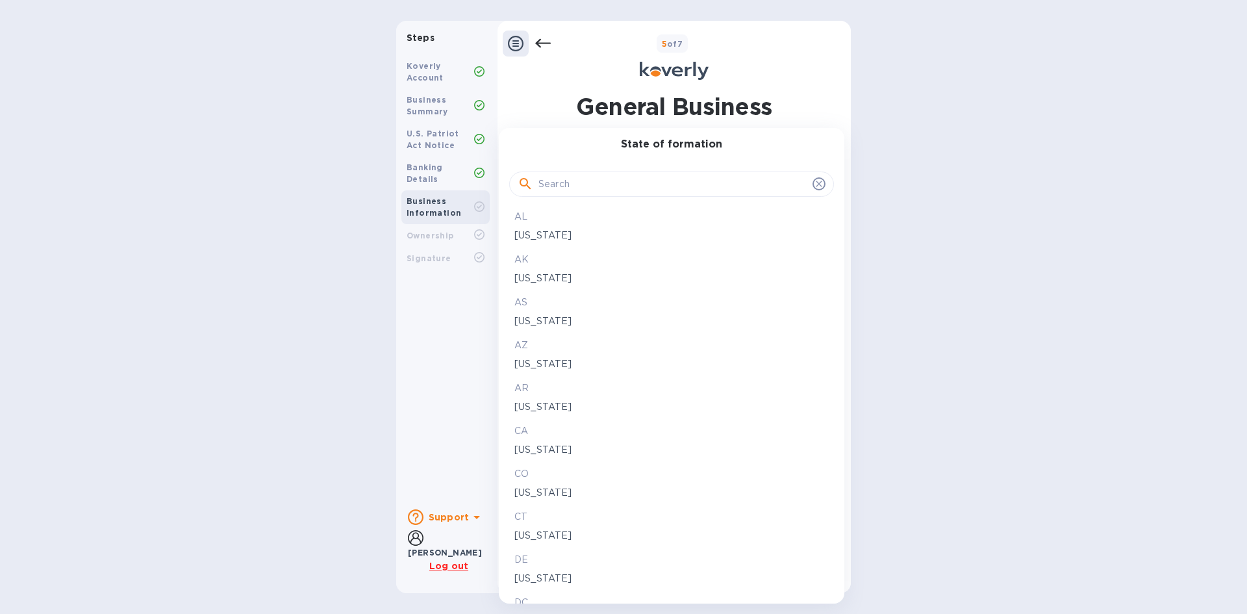
click at [1037, 166] on div at bounding box center [623, 307] width 1247 height 614
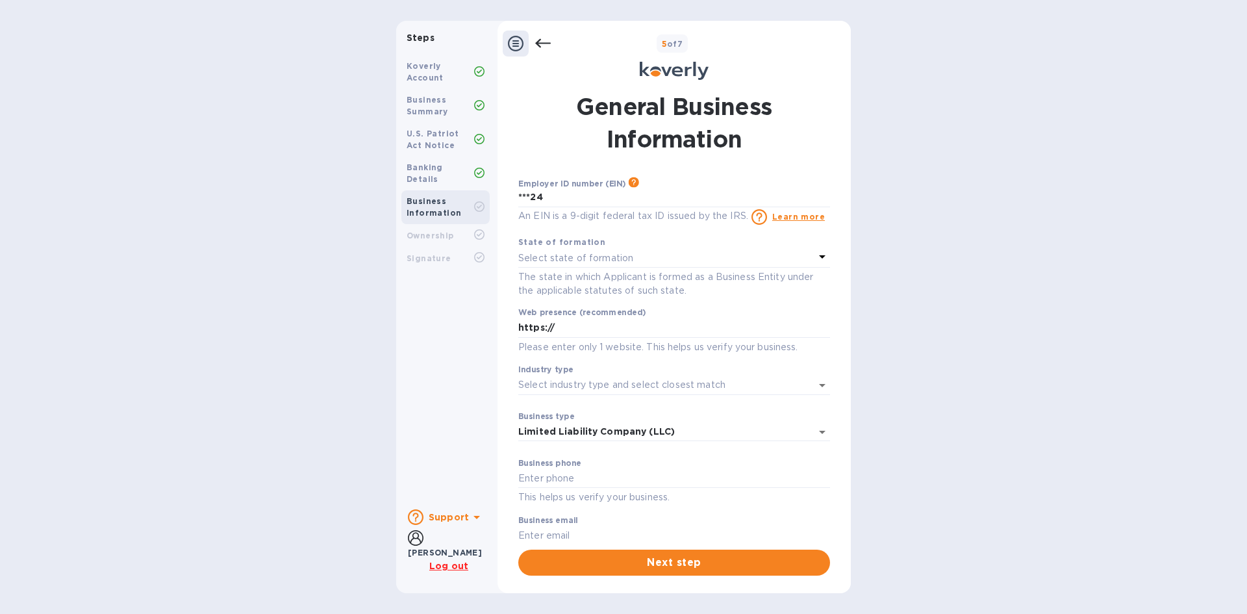
click at [686, 259] on div "Select state of formation" at bounding box center [666, 258] width 296 height 18
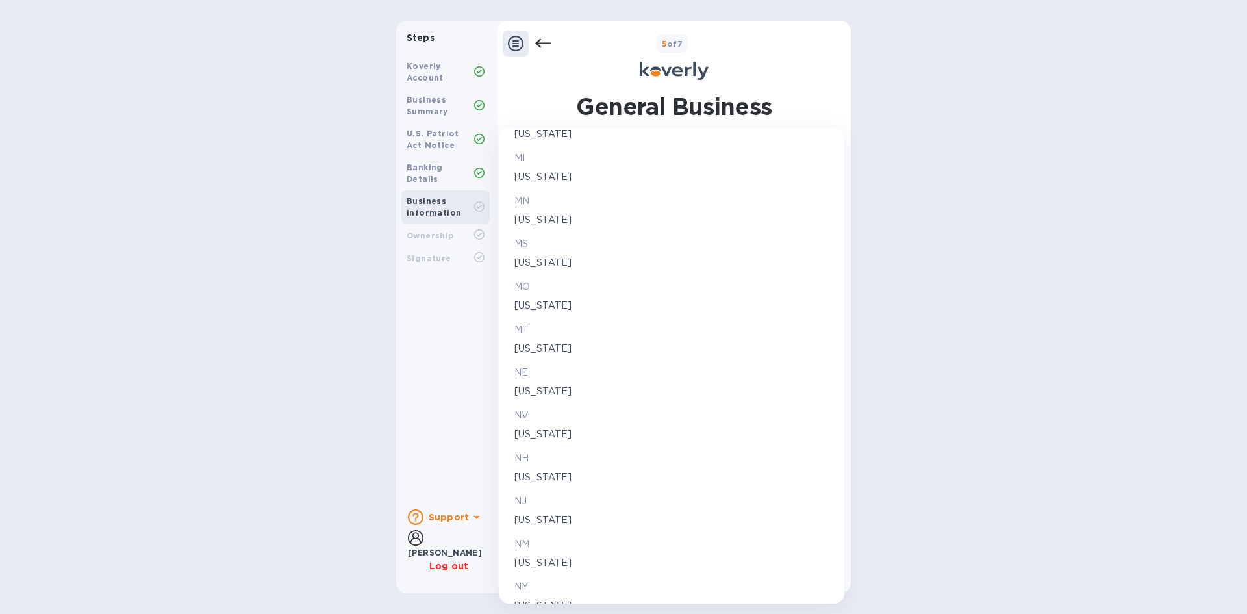
scroll to position [1299, 0]
click at [555, 349] on p "[US_STATE]" at bounding box center [671, 351] width 314 height 14
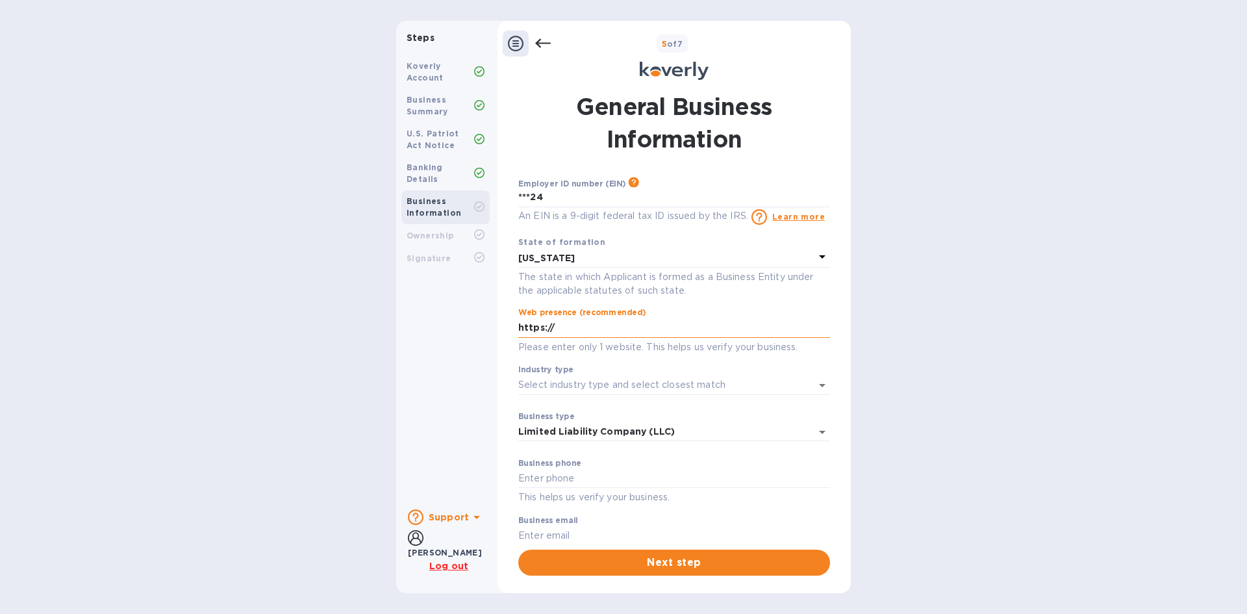
click at [671, 334] on input "https://" at bounding box center [674, 327] width 312 height 19
type input "[URL][DOMAIN_NAME]"
click at [664, 391] on input "Industry type" at bounding box center [655, 384] width 275 height 19
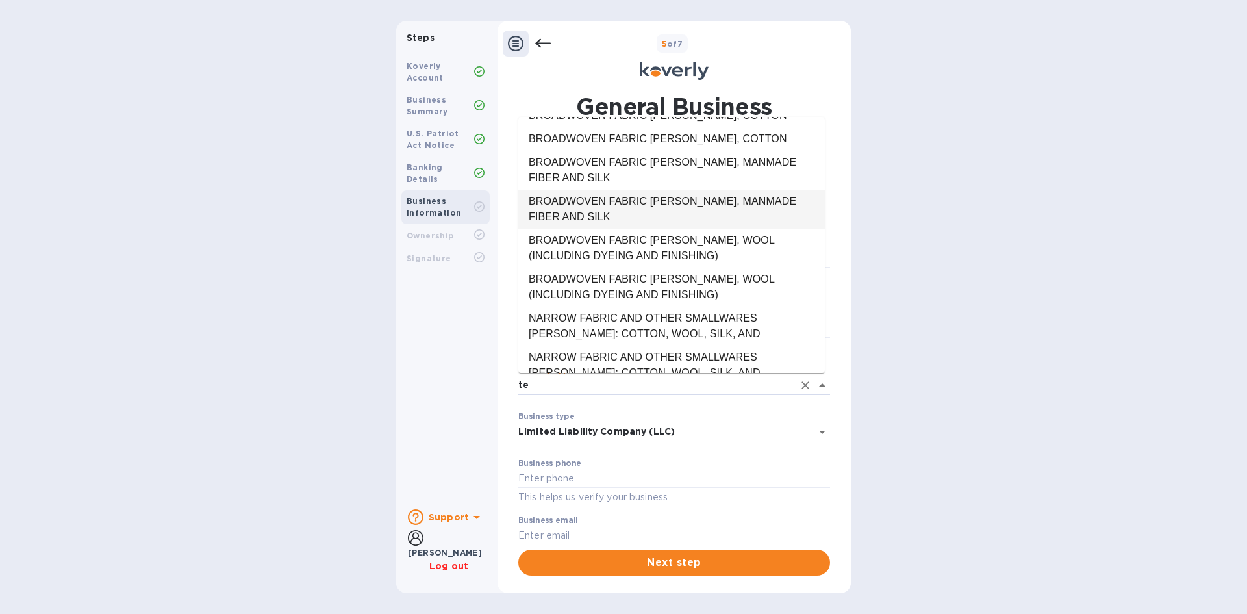
scroll to position [0, 0]
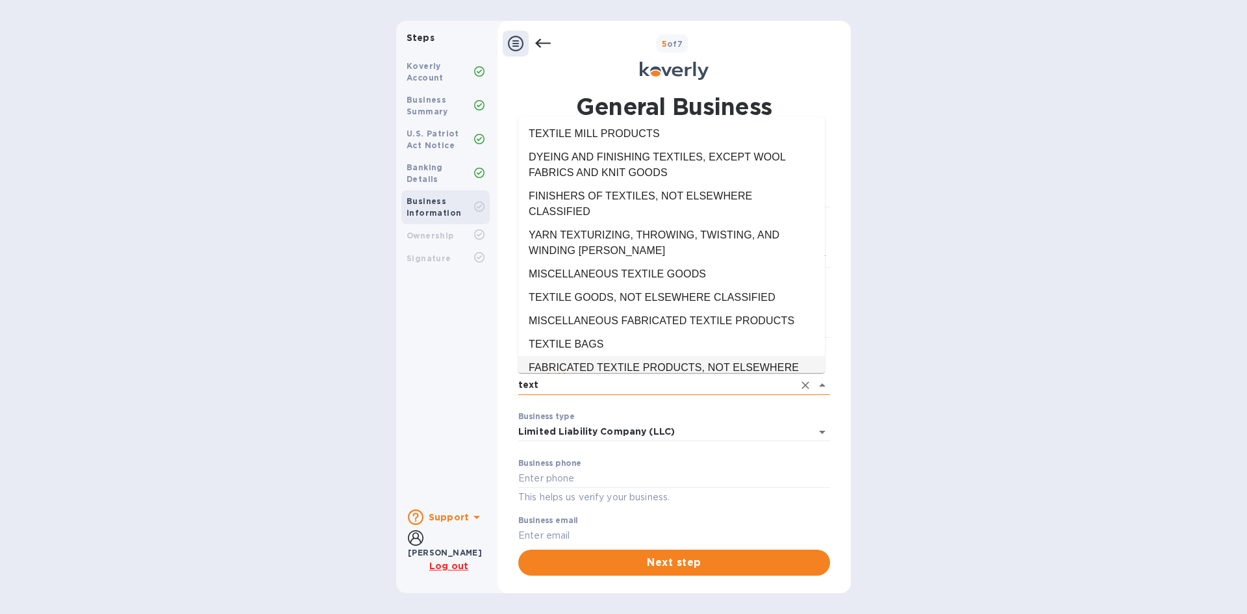
click at [624, 381] on input "text" at bounding box center [655, 384] width 275 height 19
click at [659, 297] on li "TEXTILE GOODS, NOT ELSEWHERE CLASSIFIED" at bounding box center [671, 297] width 306 height 23
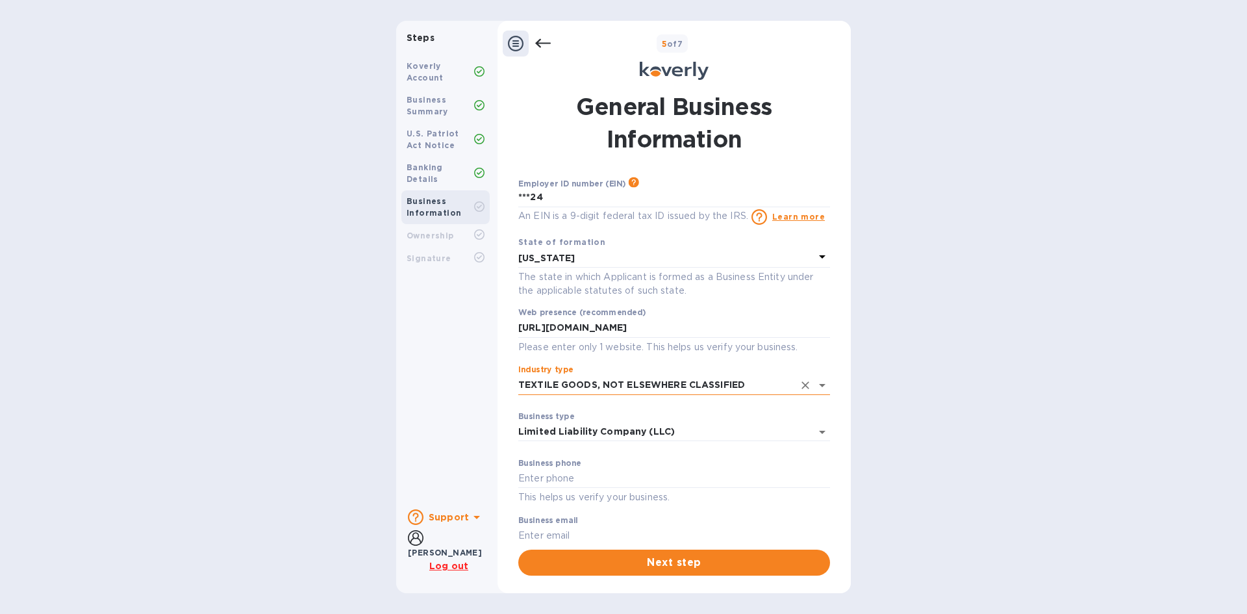
click at [723, 375] on body "Steps Koverly Account Business Summary U.S. Patriot Act Notice Banking Details …" at bounding box center [623, 307] width 1247 height 614
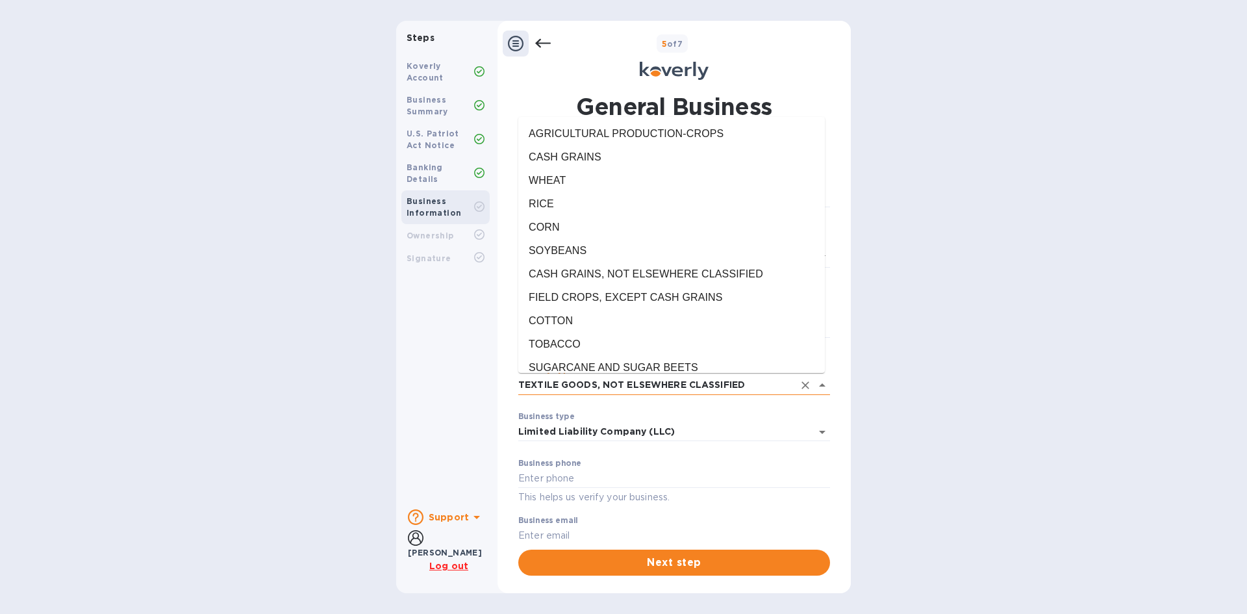
type input "TEXTILE GOODS, NOT ELSEWHERE CLASSIFIED"
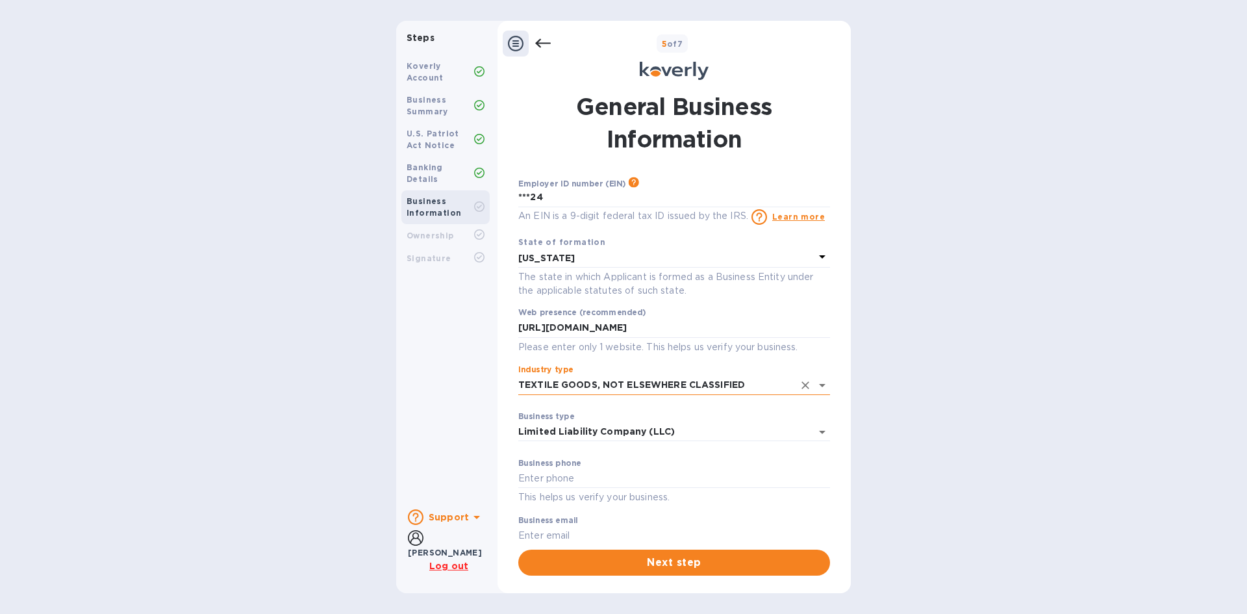
click at [723, 375] on body "Steps Koverly Account Business Summary U.S. Patriot Act Notice Banking Details …" at bounding box center [623, 307] width 1247 height 614
click at [799, 381] on icon "Clear" at bounding box center [805, 385] width 13 height 13
type input "vest"
drag, startPoint x: 627, startPoint y: 395, endPoint x: 628, endPoint y: 389, distance: 6.5
click at [628, 387] on input "Industry type" at bounding box center [655, 384] width 275 height 19
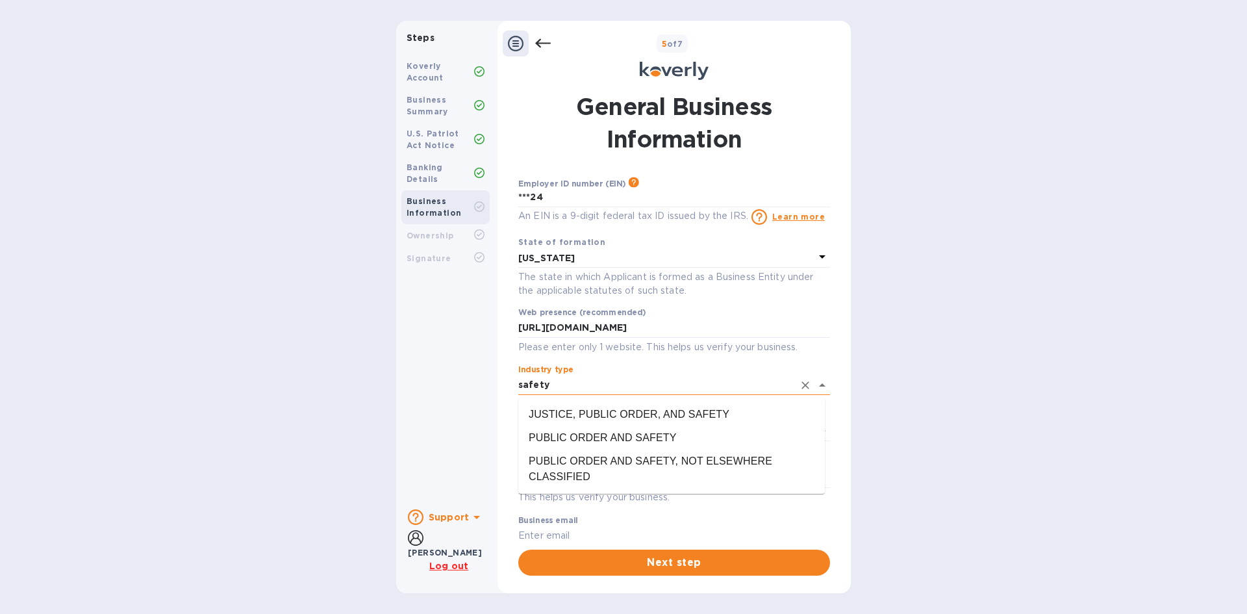
click at [629, 380] on input "safety" at bounding box center [655, 384] width 275 height 19
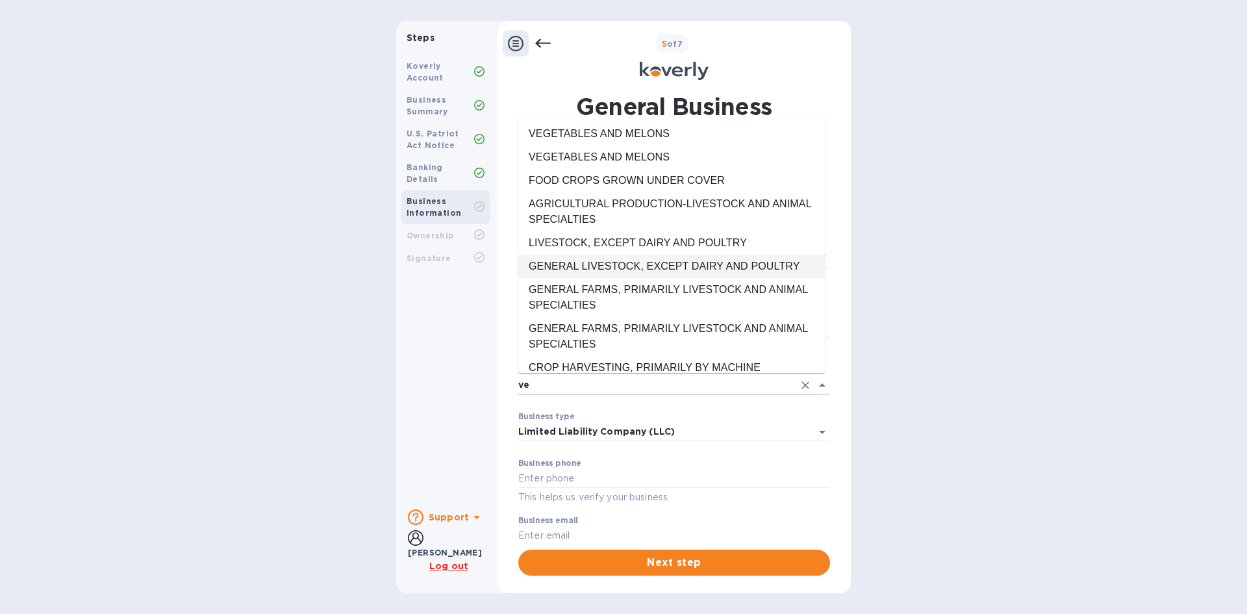
type input "v"
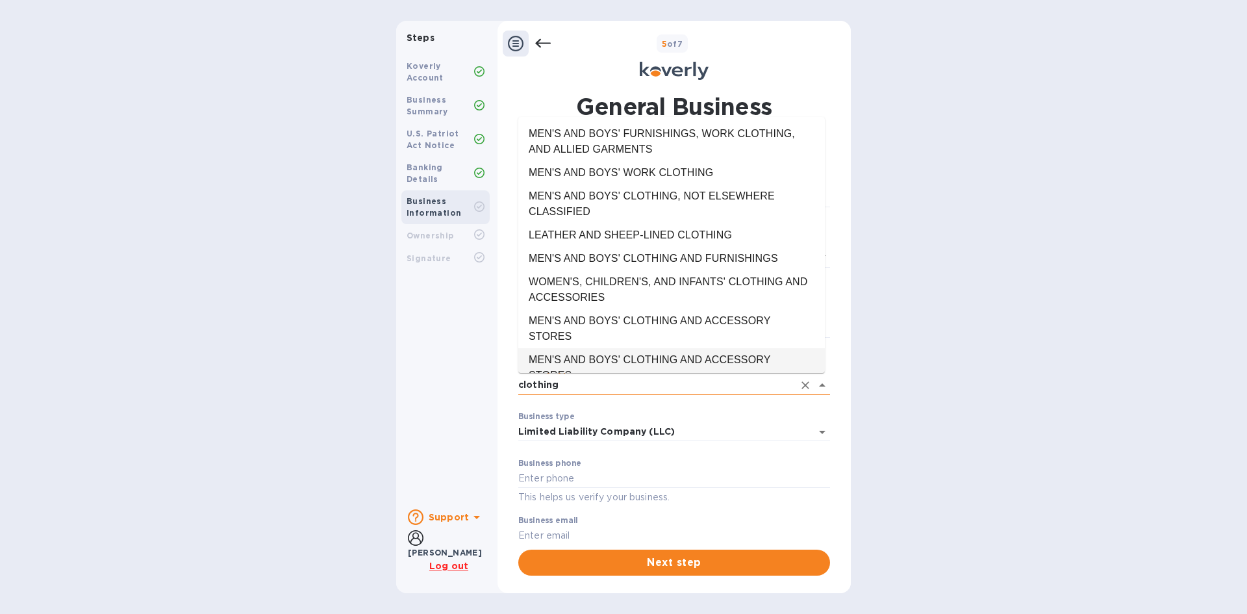
click at [611, 384] on input "clothing" at bounding box center [655, 384] width 275 height 19
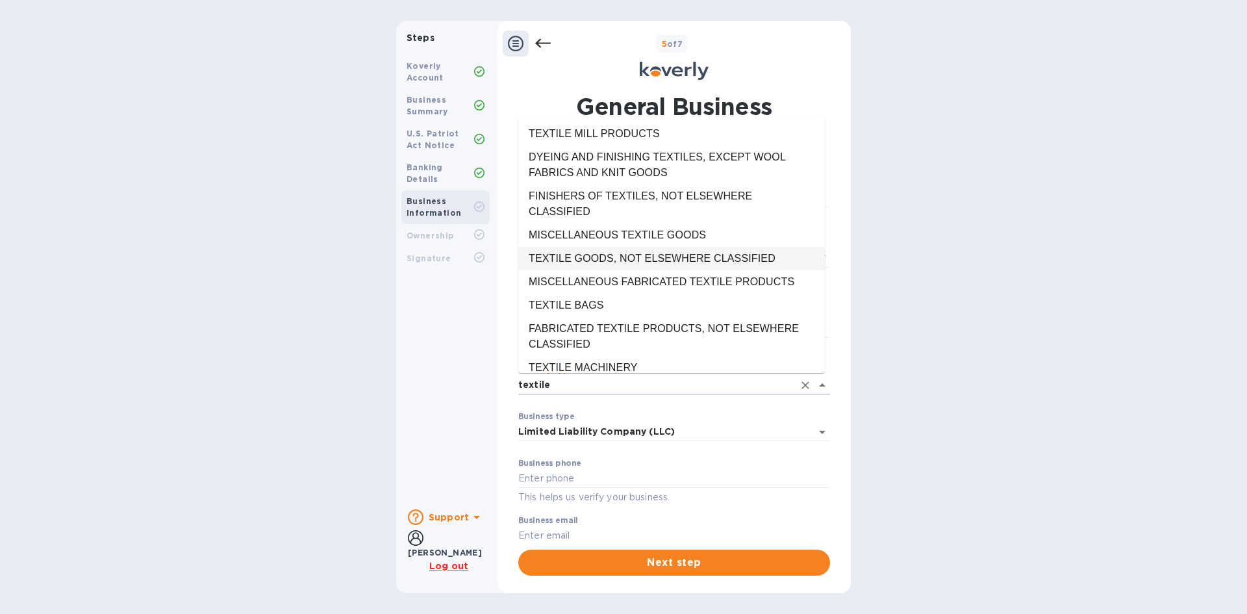
click at [590, 252] on li "TEXTILE GOODS, NOT ELSEWHERE CLASSIFIED" at bounding box center [671, 258] width 306 height 23
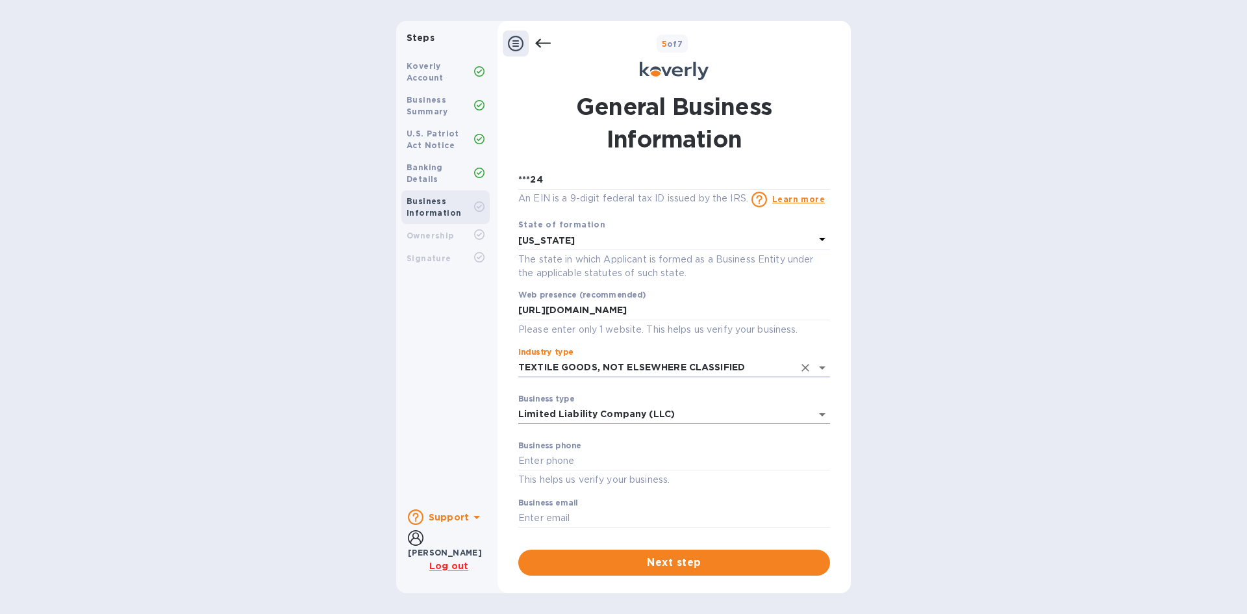
scroll to position [23, 0]
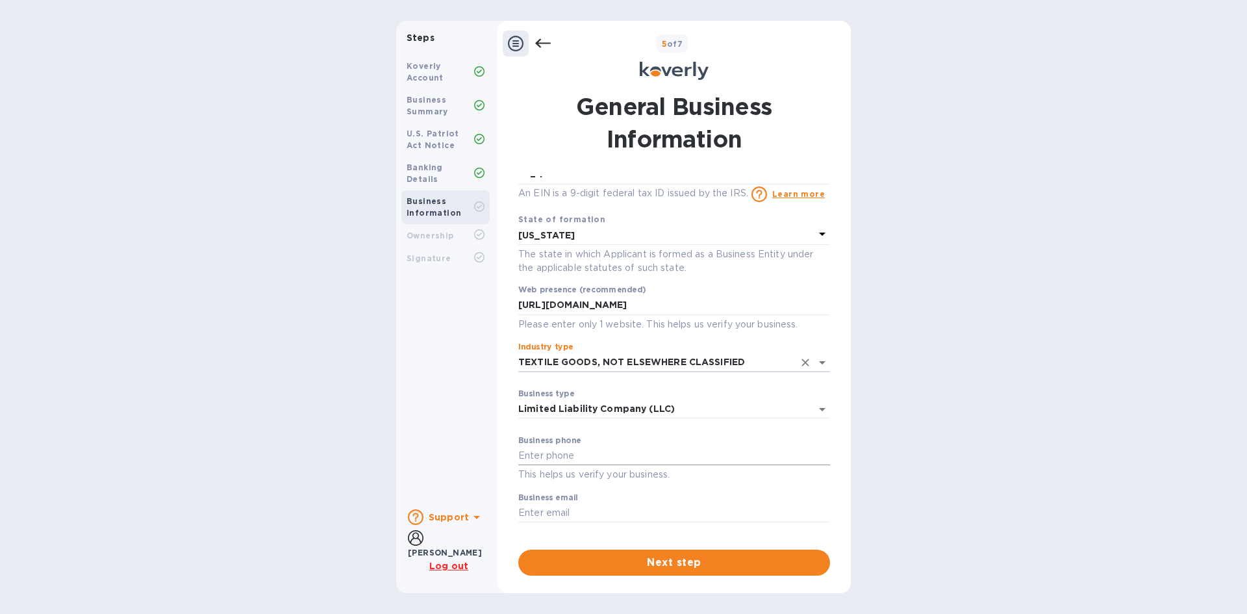
type input "TEXTILE GOODS, NOT ELSEWHERE CLASSIFIED"
click at [697, 462] on input "text" at bounding box center [674, 455] width 312 height 19
click at [698, 457] on input "text" at bounding box center [674, 455] width 312 height 19
type input "3392372315"
type input "[EMAIL_ADDRESS][DOMAIN_NAME]"
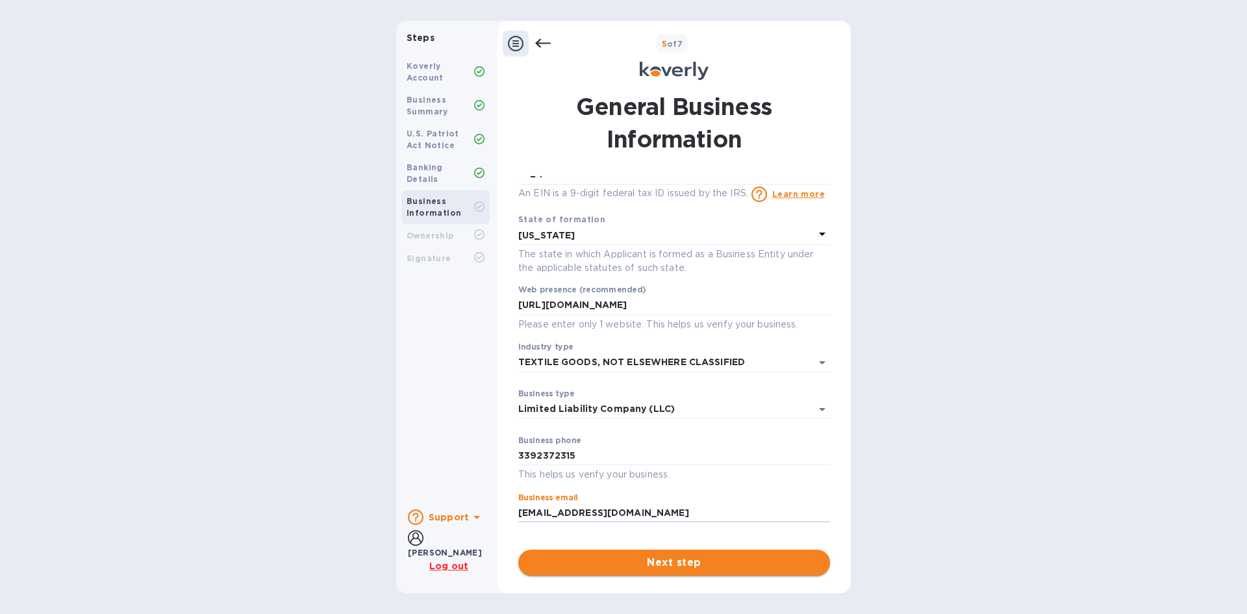
click at [723, 570] on button "Next step" at bounding box center [674, 562] width 312 height 26
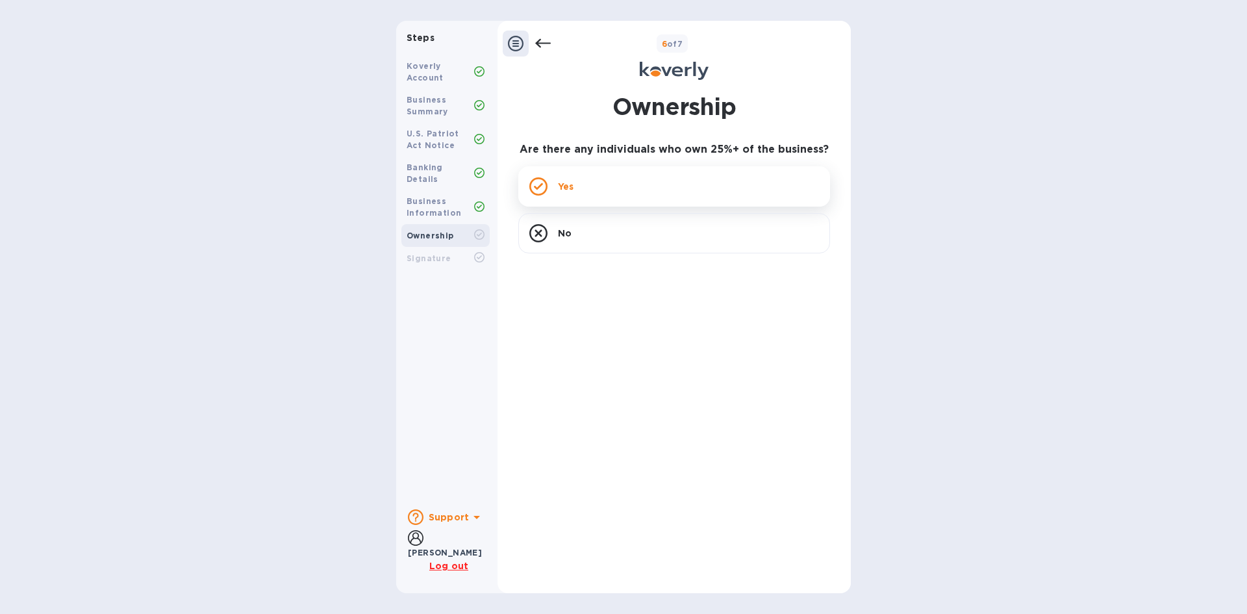
click at [622, 193] on div "Yes" at bounding box center [674, 186] width 312 height 40
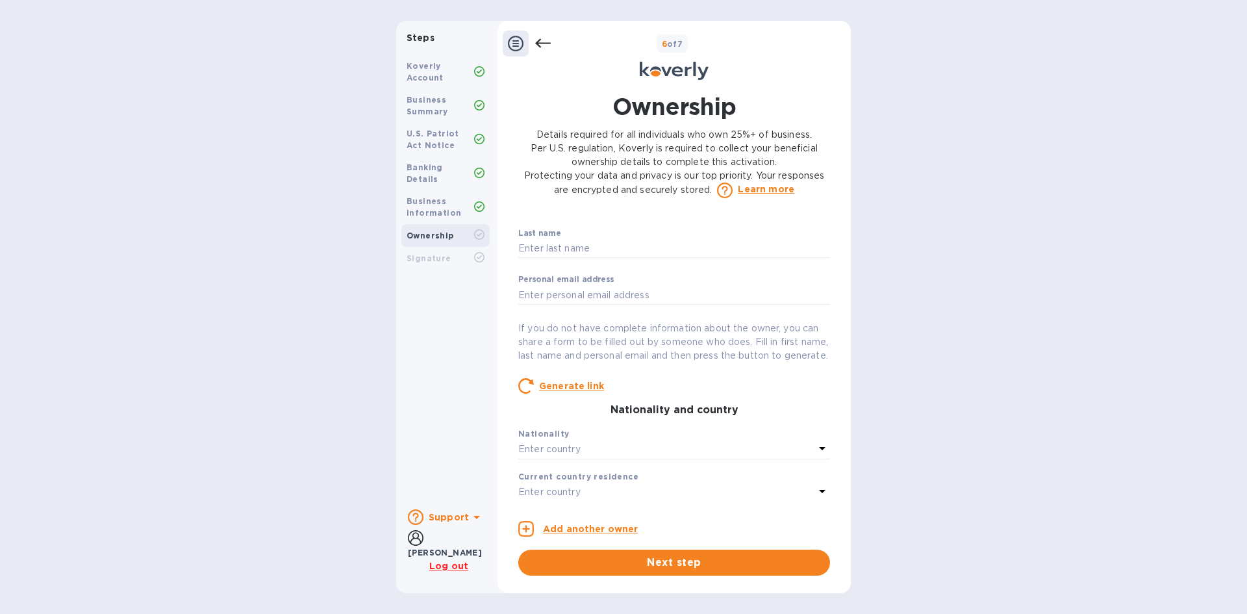
scroll to position [0, 0]
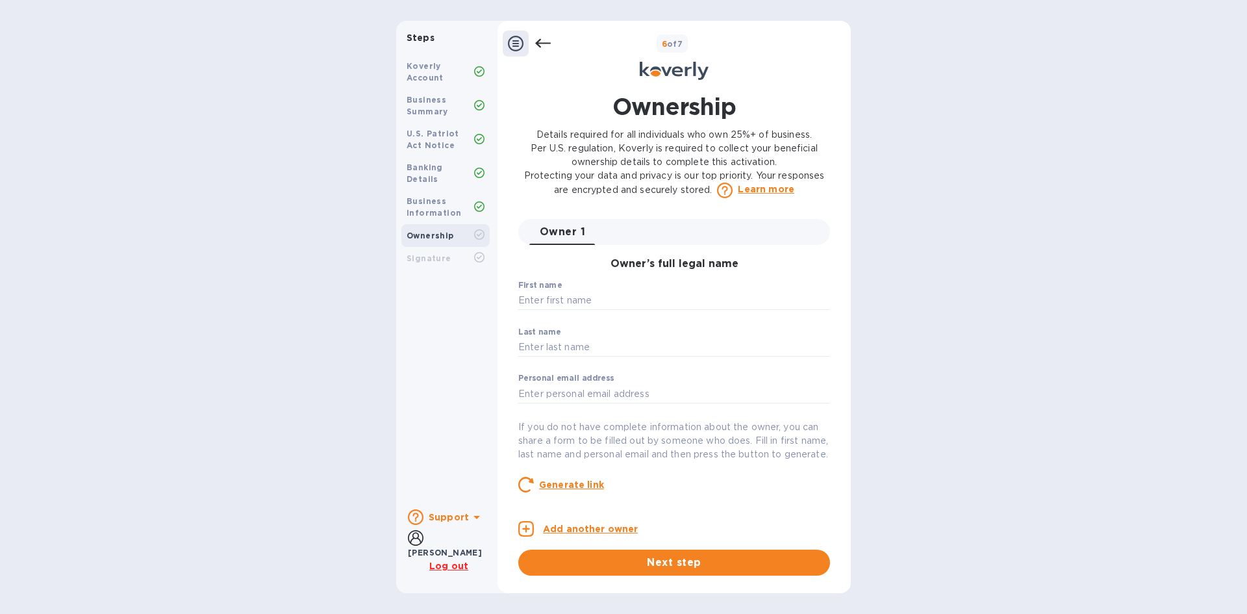
click at [547, 44] on icon at bounding box center [543, 43] width 16 height 9
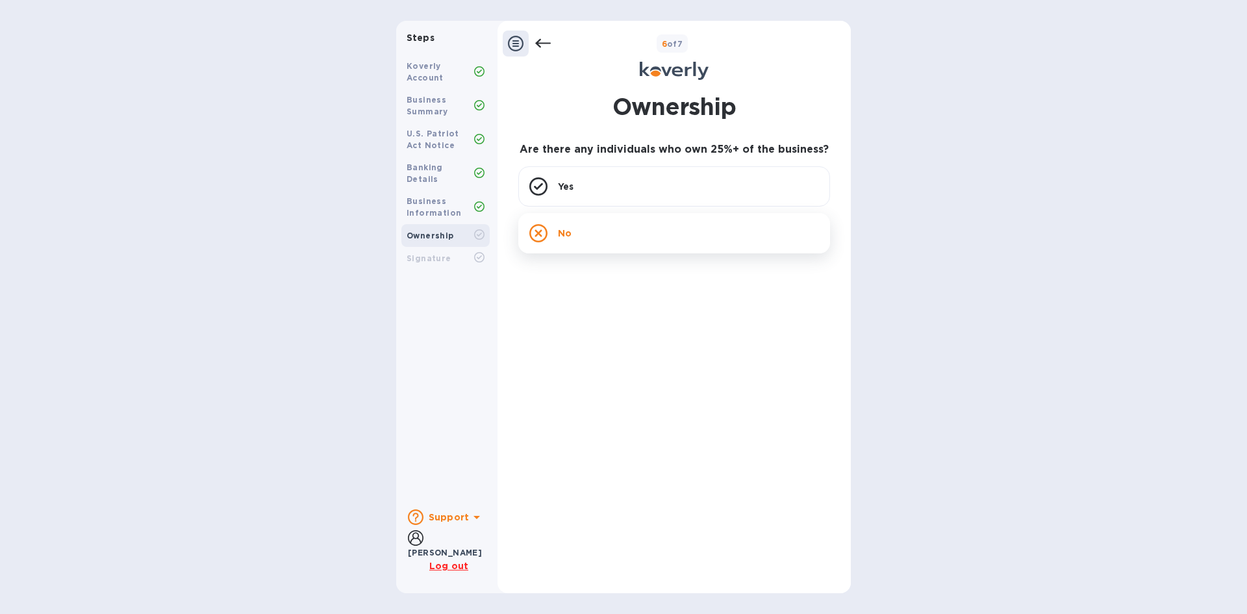
click at [615, 232] on div "No" at bounding box center [674, 233] width 312 height 40
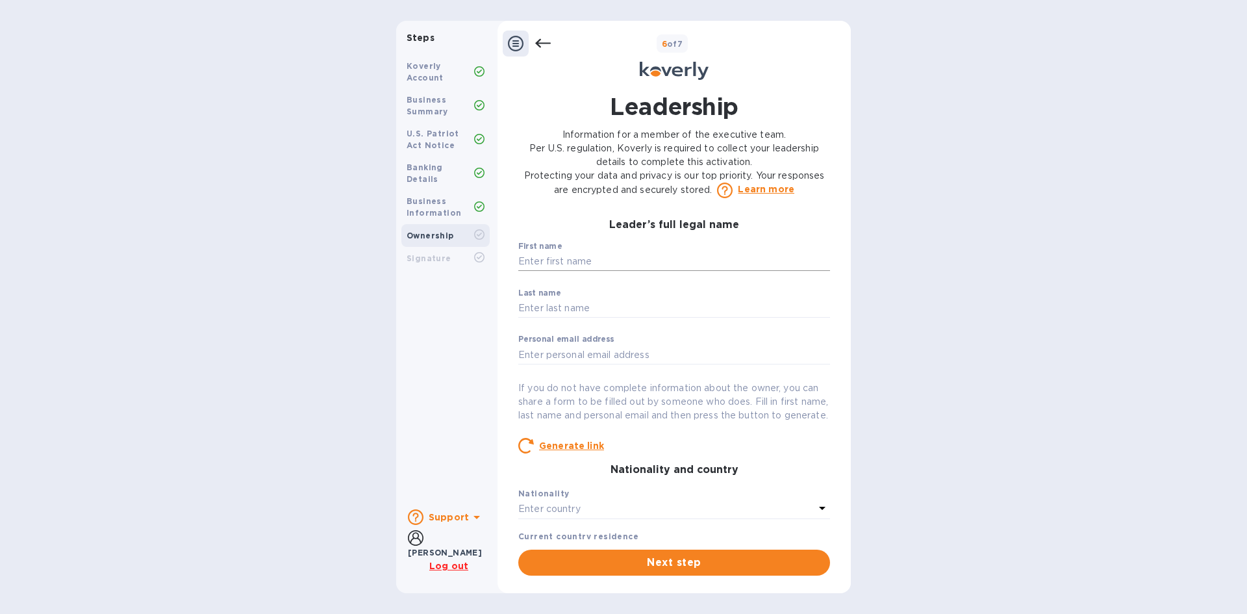
click at [749, 253] on input "text" at bounding box center [674, 261] width 312 height 19
type input "[PERSON_NAME]"
type input "Warner"
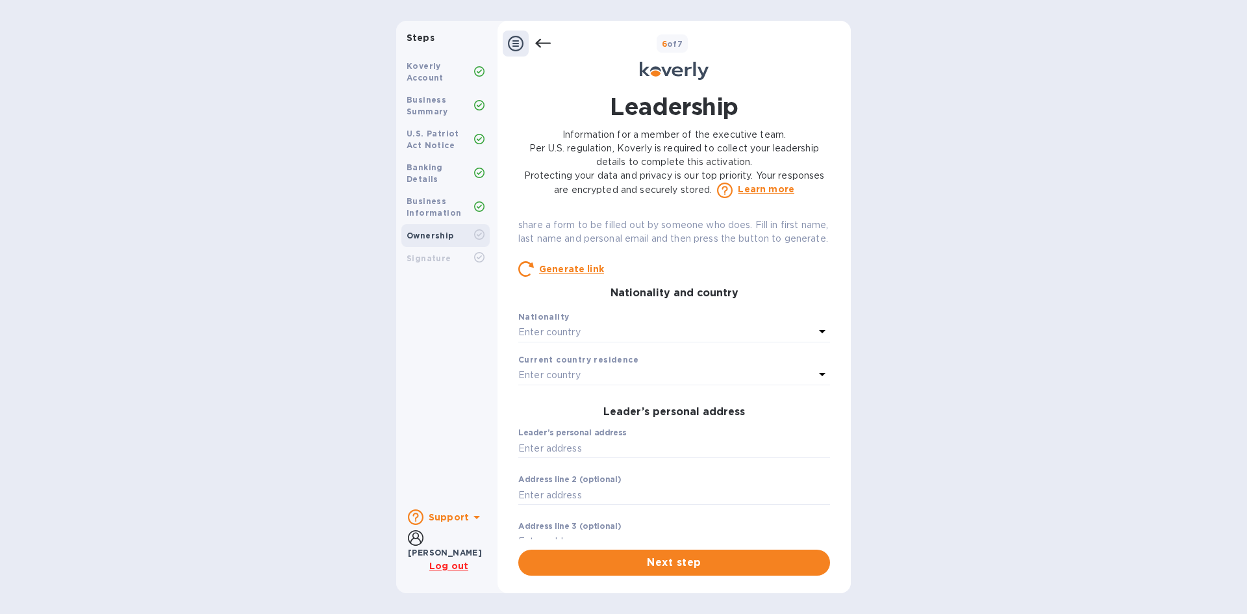
scroll to position [195, 0]
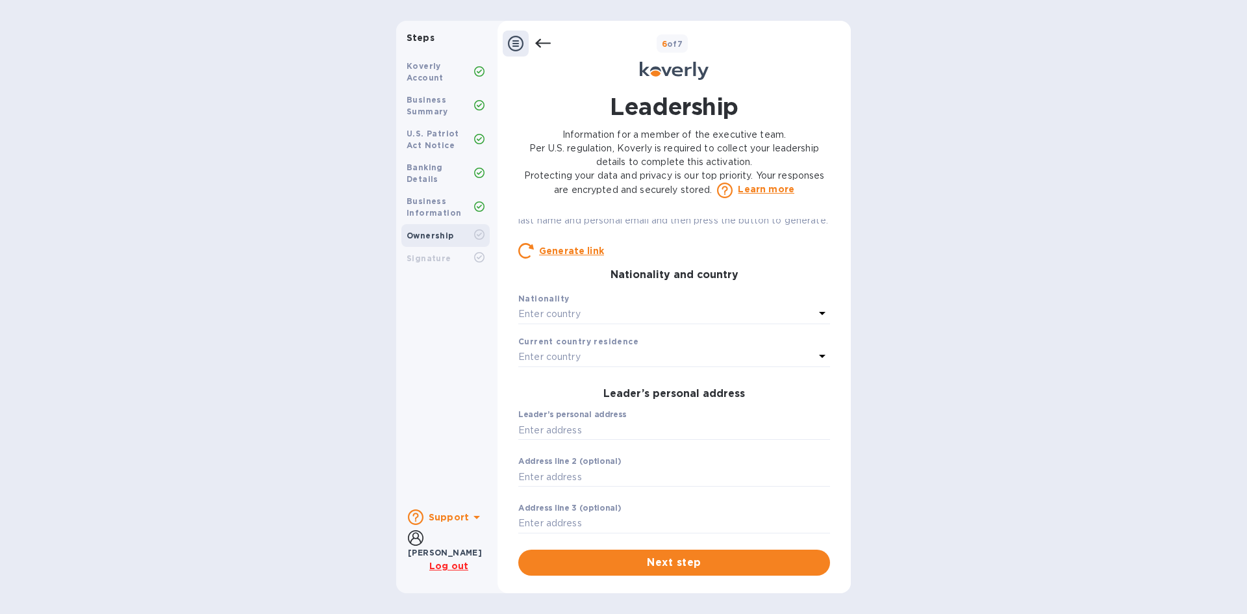
type input "[EMAIL_ADDRESS][DOMAIN_NAME]"
click at [717, 341] on div "Leader’s full legal name First name [PERSON_NAME] ​ Last name [PERSON_NAME] ​ P…" at bounding box center [674, 379] width 312 height 320
click at [721, 323] on div "Enter country" at bounding box center [666, 314] width 296 height 18
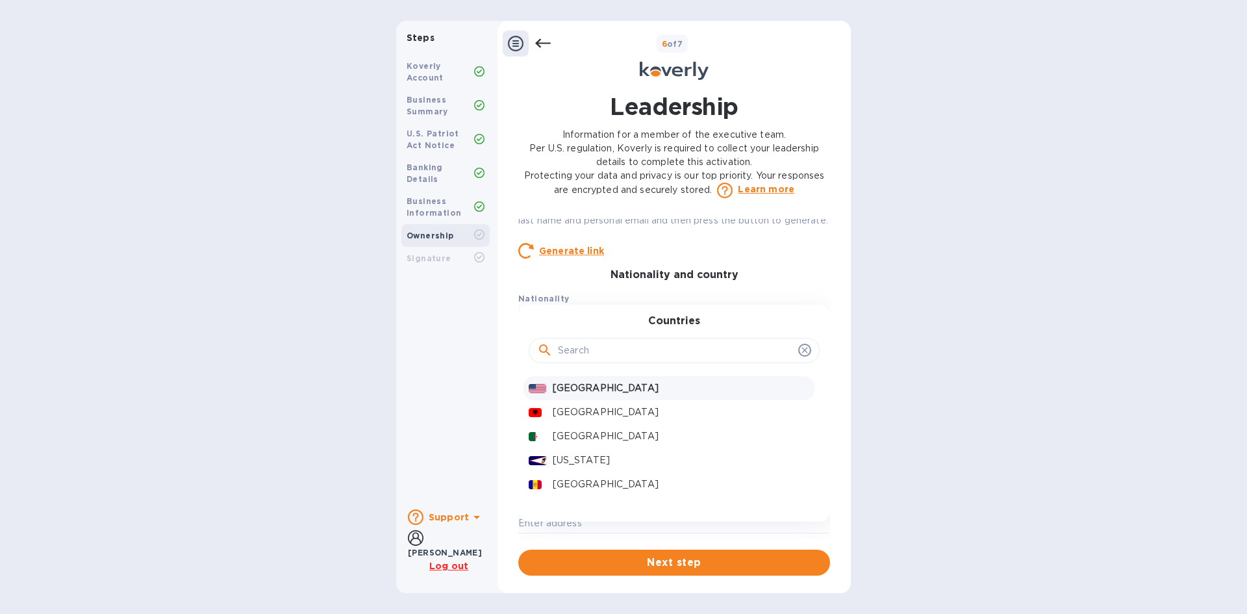
click at [677, 395] on p "[GEOGRAPHIC_DATA]" at bounding box center [681, 388] width 256 height 14
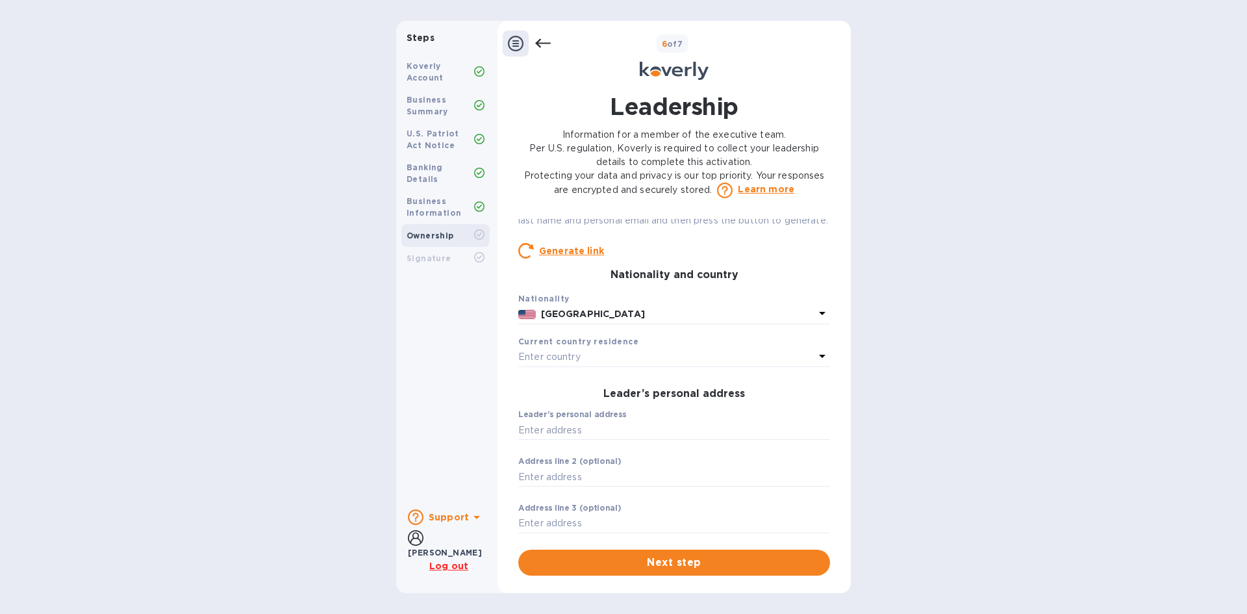
click at [686, 365] on div "Enter country" at bounding box center [666, 357] width 296 height 18
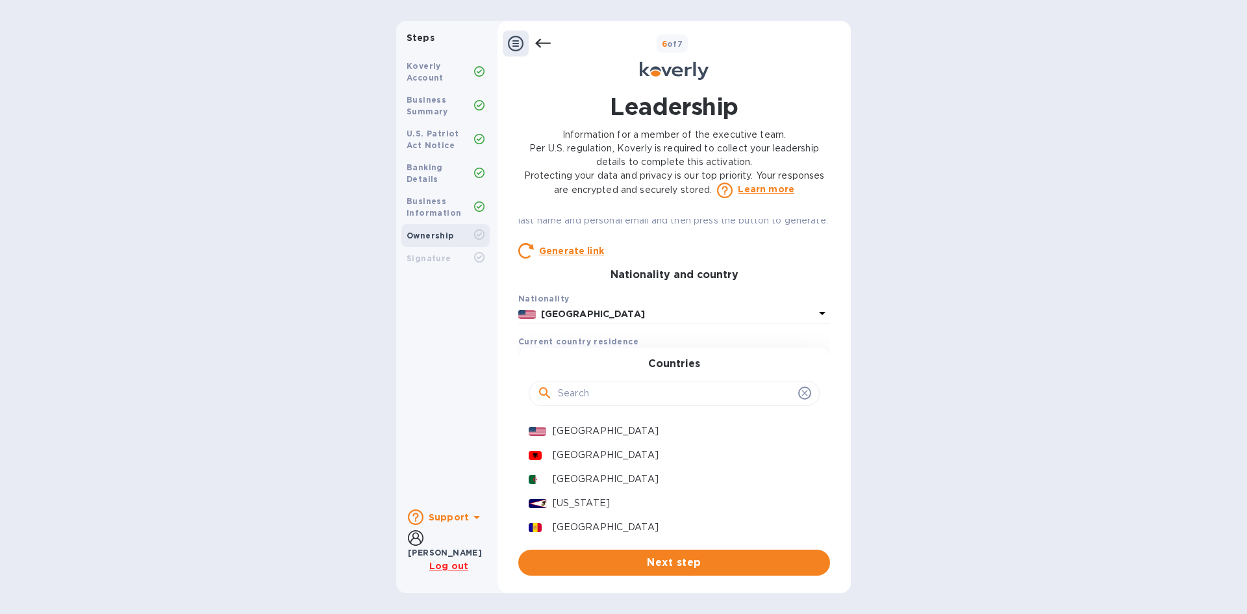
click at [642, 436] on div "[GEOGRAPHIC_DATA]" at bounding box center [681, 430] width 262 height 19
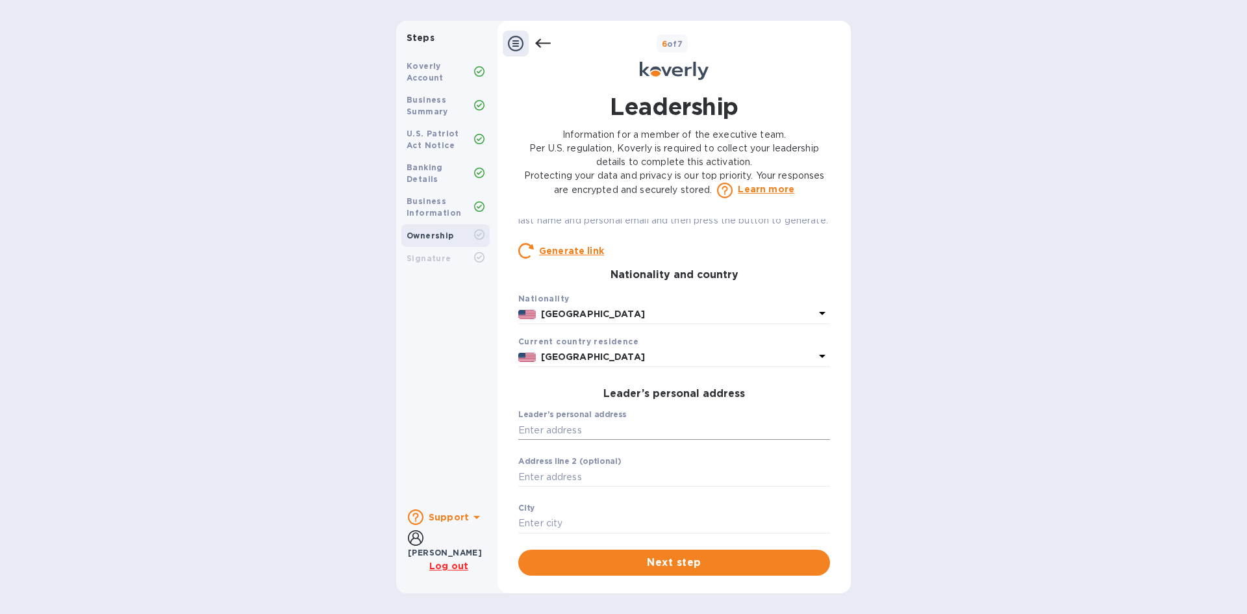
click at [659, 440] on input "text" at bounding box center [674, 429] width 312 height 19
type input "[STREET_ADDRESS][PERSON_NAME]"
type input "[PERSON_NAME]"
type input "01949"
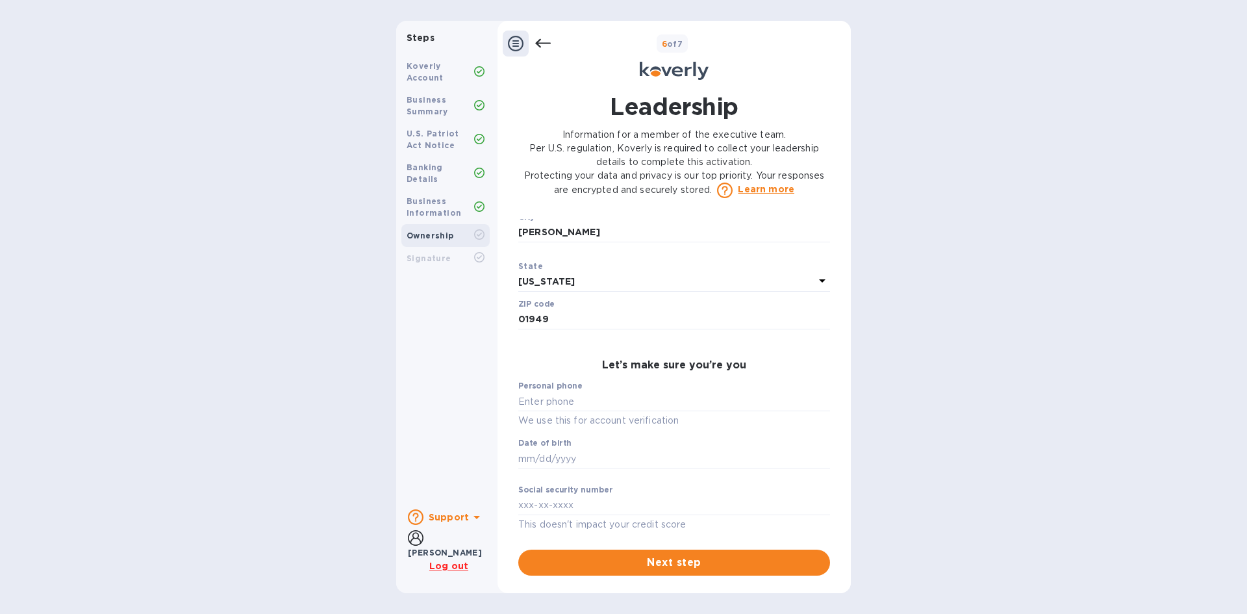
scroll to position [503, 0]
click at [632, 401] on input "text" at bounding box center [674, 397] width 312 height 19
type input "***88"
type input "***75"
click at [729, 499] on input "text" at bounding box center [674, 501] width 312 height 19
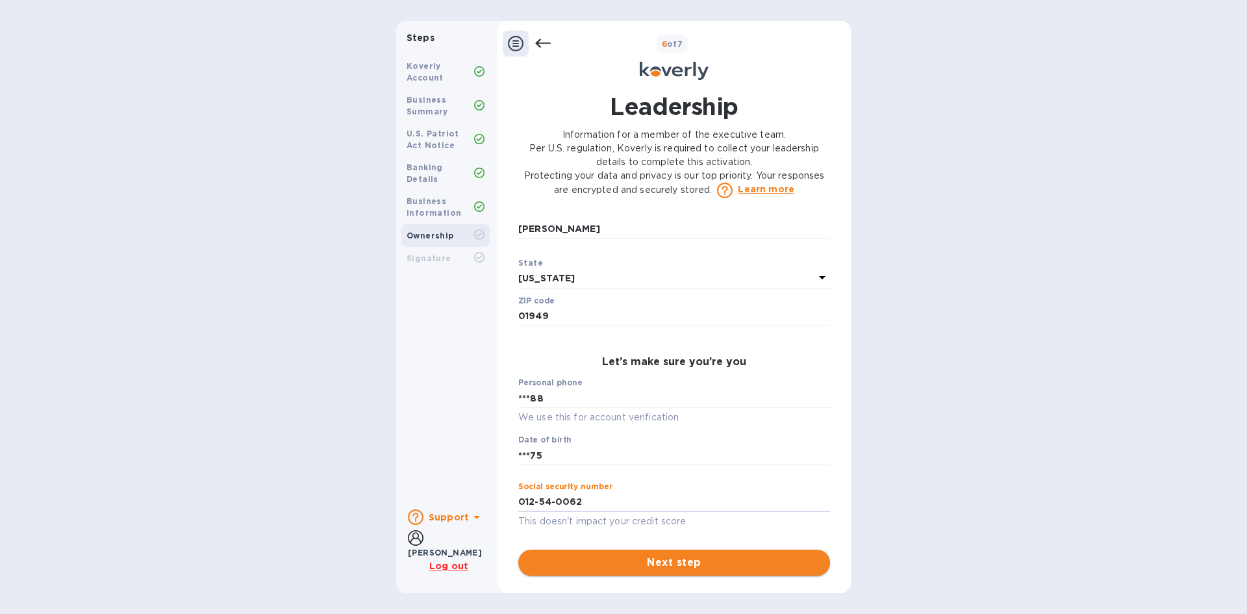
type input "***62"
click at [697, 571] on button "Next step" at bounding box center [674, 562] width 312 height 26
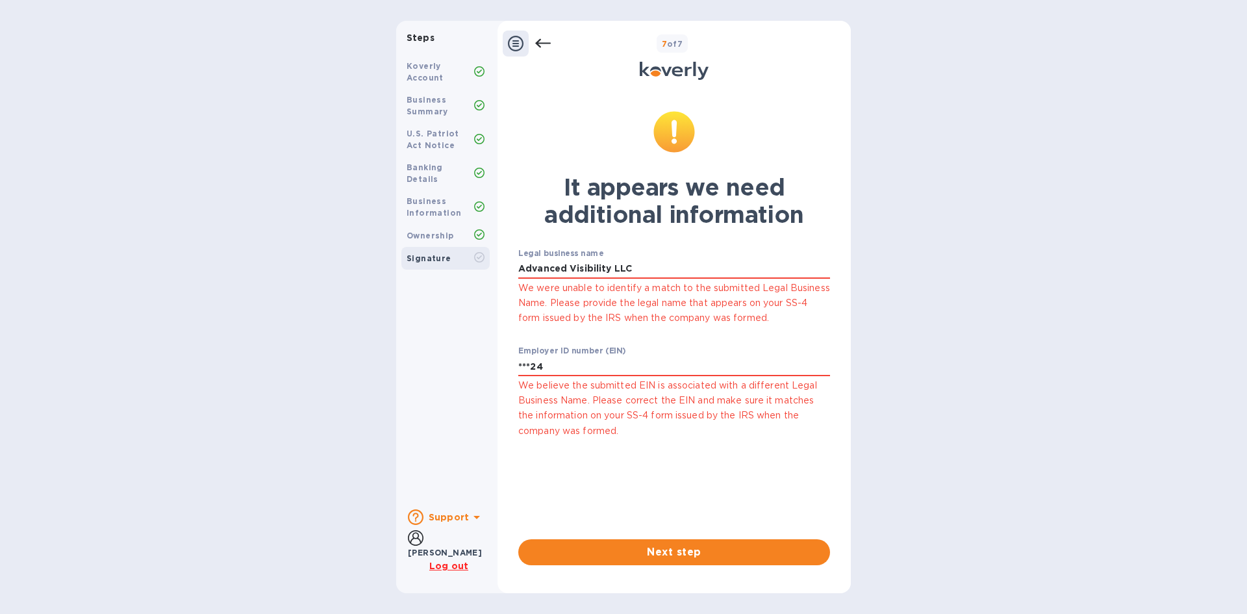
click at [762, 404] on p "We believe the submitted EIN is associated with a different Legal Business Name…" at bounding box center [674, 408] width 312 height 60
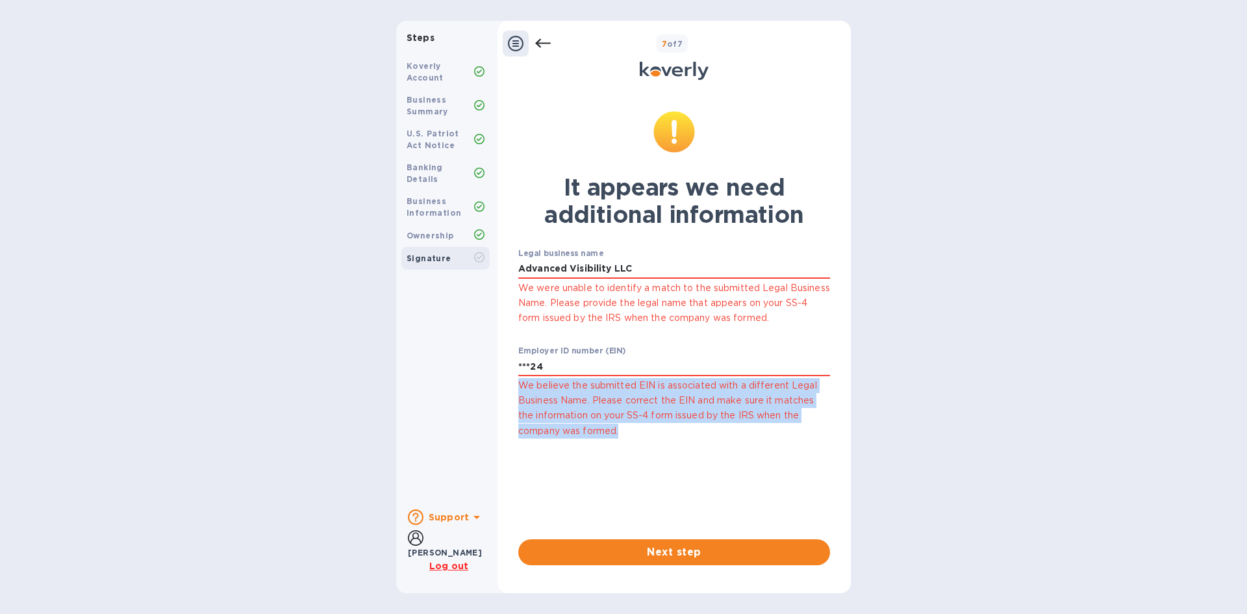
click at [762, 404] on p "We believe the submitted EIN is associated with a different Legal Business Name…" at bounding box center [674, 408] width 312 height 60
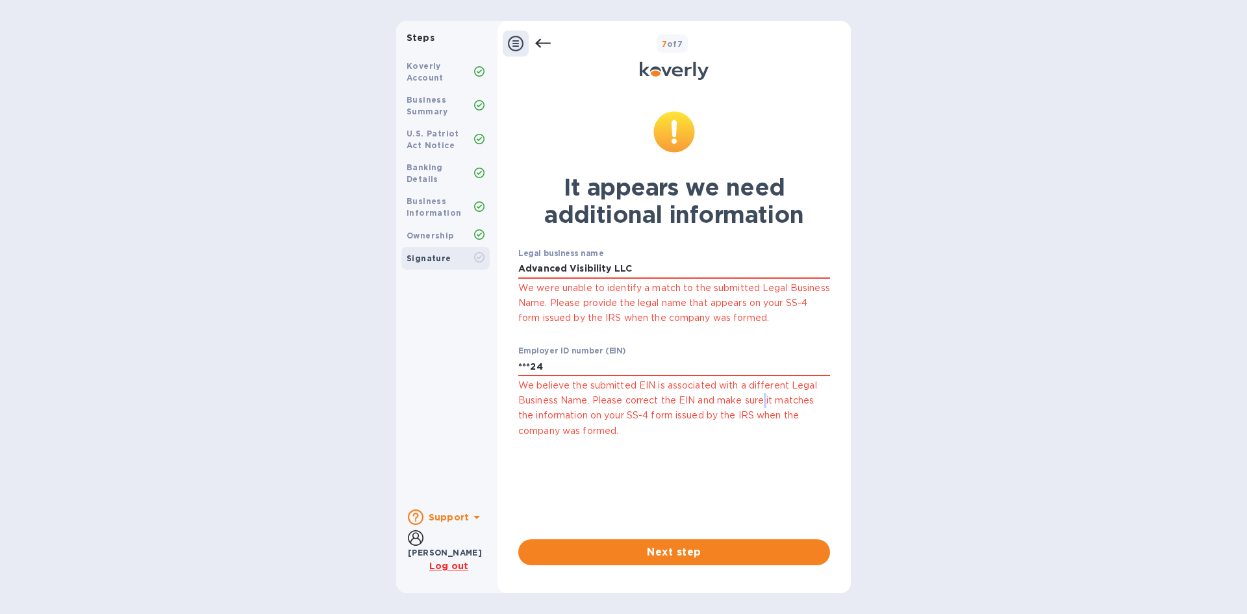
click at [762, 404] on p "We believe the submitted EIN is associated with a different Legal Business Name…" at bounding box center [674, 408] width 312 height 60
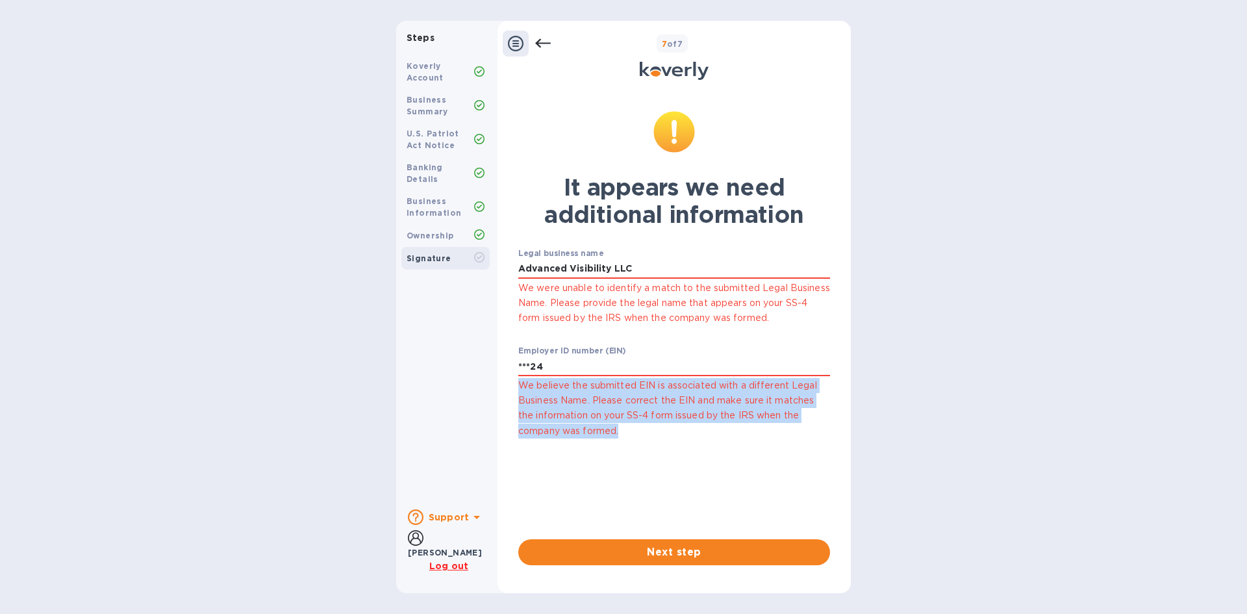
click at [762, 404] on p "We believe the submitted EIN is associated with a different Legal Business Name…" at bounding box center [674, 408] width 312 height 60
click at [762, 393] on p "We believe the submitted EIN is associated with a different Legal Business Name…" at bounding box center [674, 408] width 312 height 60
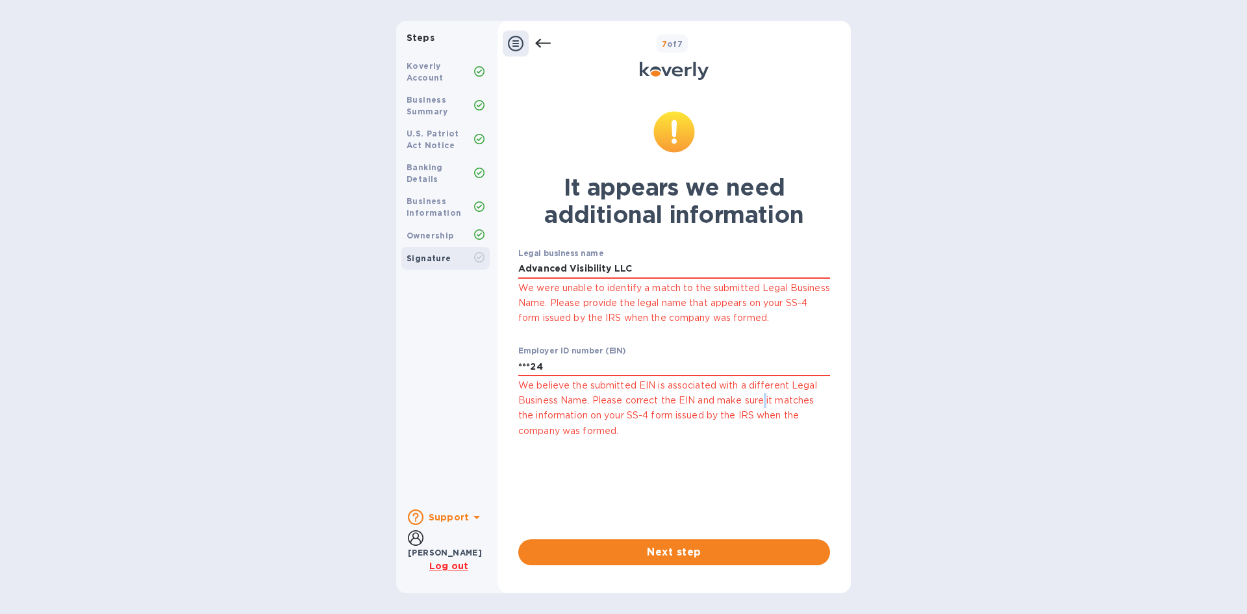
click at [762, 393] on p "We believe the submitted EIN is associated with a different Legal Business Name…" at bounding box center [674, 408] width 312 height 60
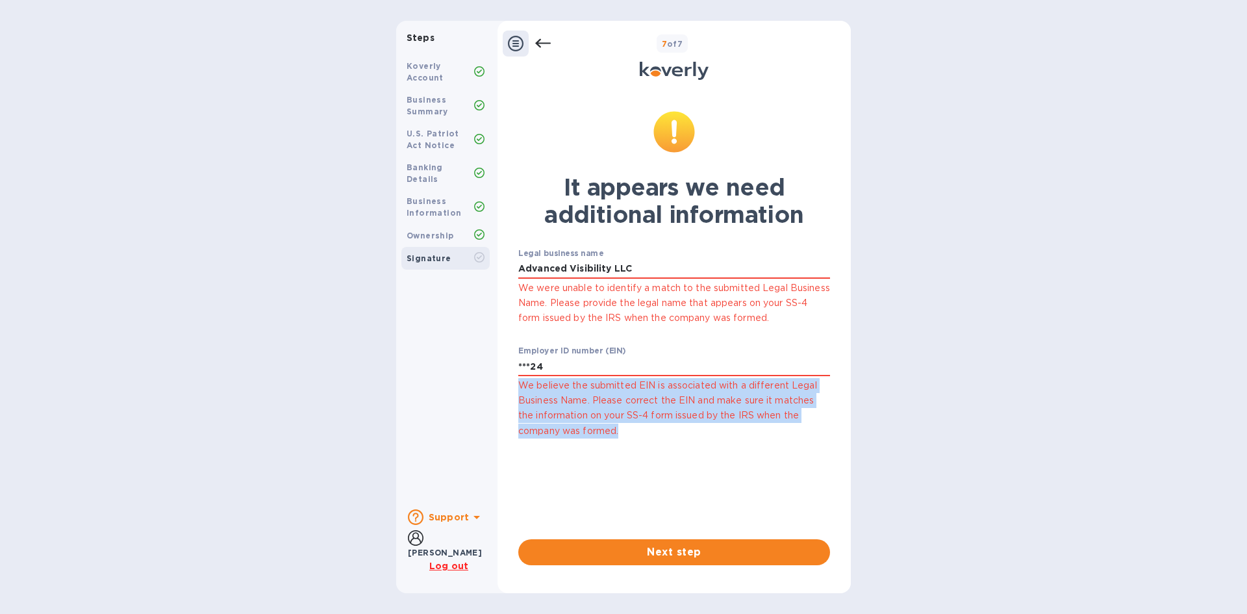
click at [762, 393] on p "We believe the submitted EIN is associated with a different Legal Business Name…" at bounding box center [674, 408] width 312 height 60
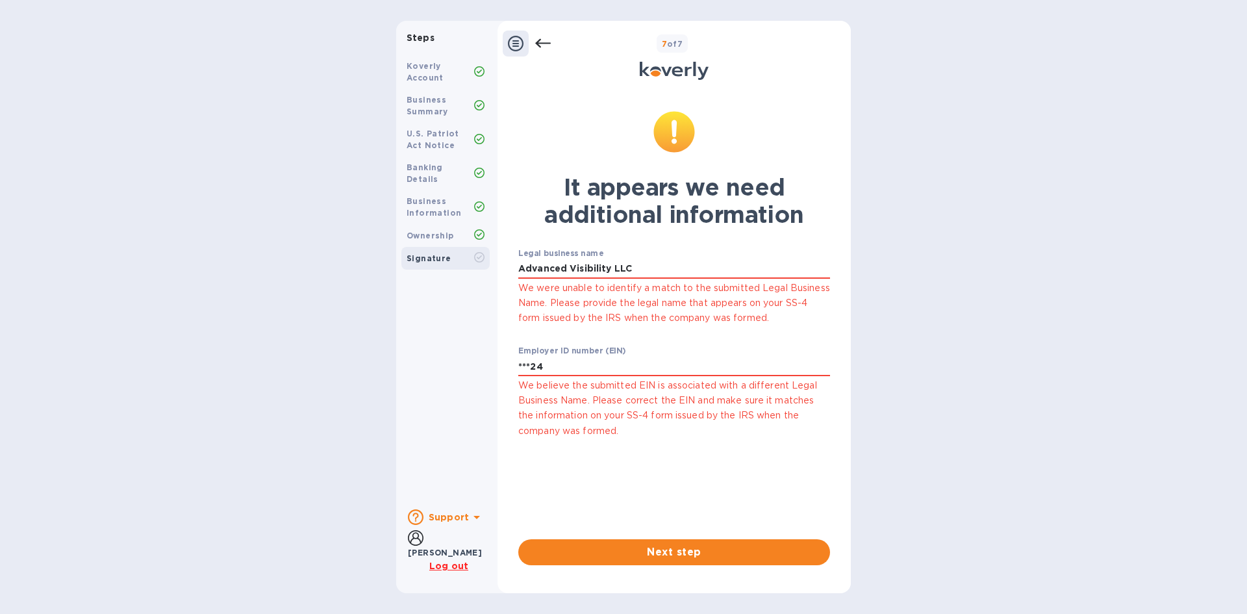
click at [734, 255] on div "Legal business name Advanced Visibility LLC We were unable to identify a match …" at bounding box center [674, 287] width 312 height 77
click at [732, 268] on input "Advanced Visibility LLC" at bounding box center [674, 268] width 312 height 19
click at [715, 370] on input "***24" at bounding box center [674, 365] width 312 height 19
type input "***24"
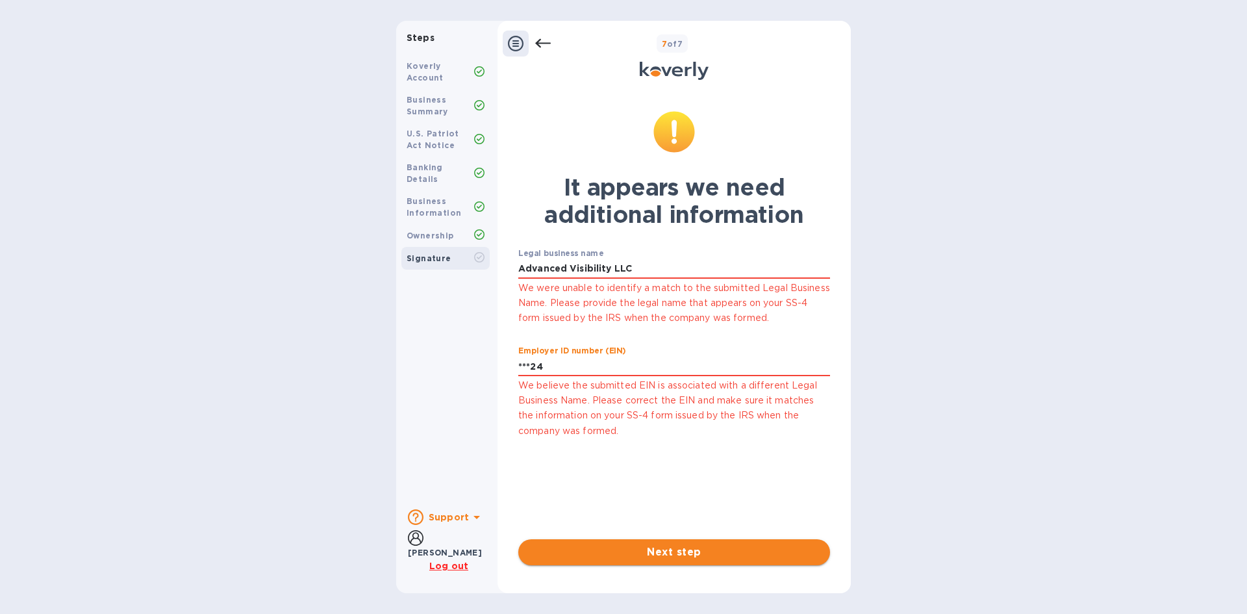
click at [665, 553] on span "Next step" at bounding box center [674, 552] width 291 height 16
click at [691, 553] on span "Next step" at bounding box center [674, 552] width 291 height 16
click at [723, 369] on input "***24" at bounding box center [674, 365] width 312 height 19
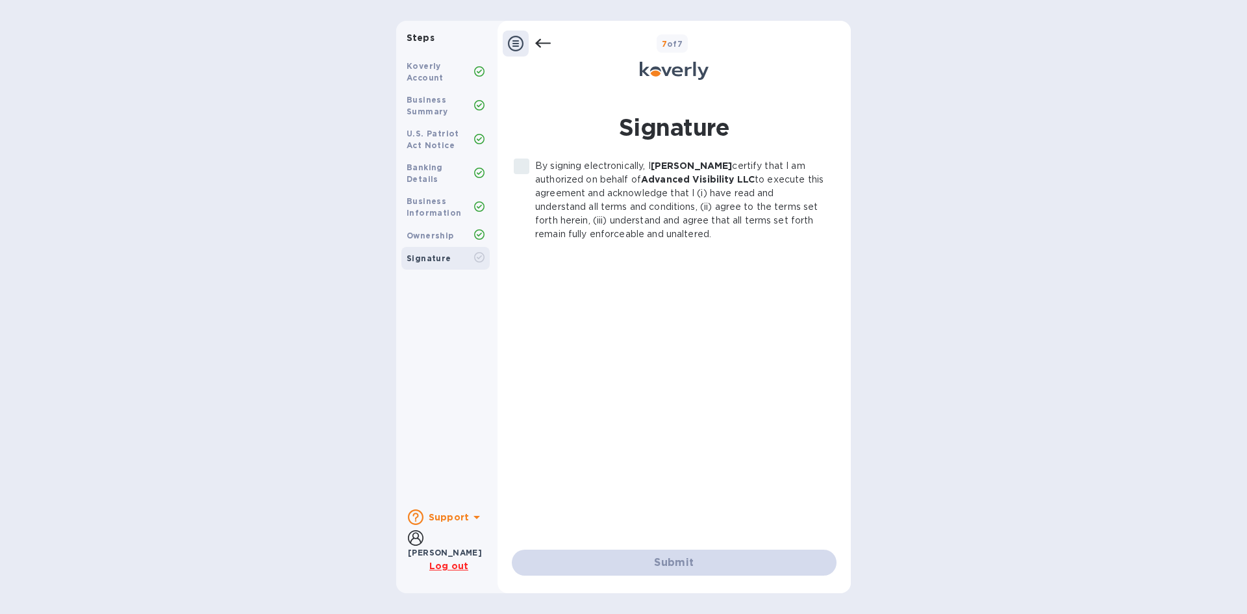
click at [687, 282] on div "By signing electronically, I [PERSON_NAME] certify that I am authorized on beha…" at bounding box center [674, 343] width 325 height 369
click at [557, 171] on p "By signing electronically, I [PERSON_NAME] certify that I am authorized on beha…" at bounding box center [680, 200] width 291 height 82
click at [535, 171] on input "By signing electronically, I [PERSON_NAME] certify that I am authorized on beha…" at bounding box center [521, 166] width 27 height 27
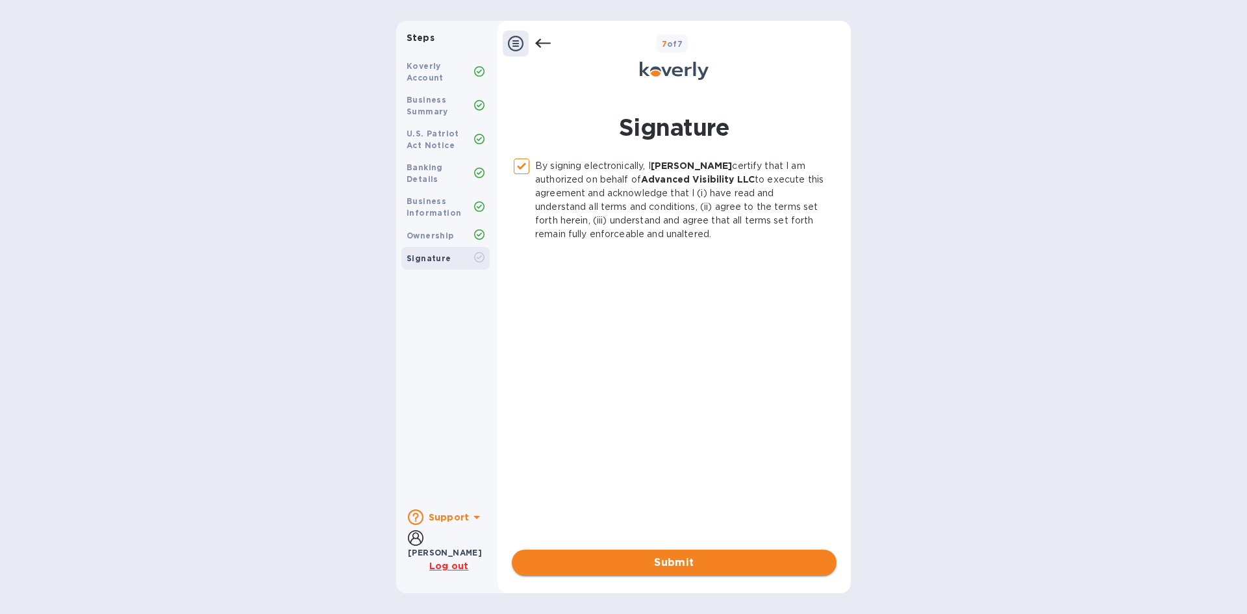
click at [712, 549] on button "Submit" at bounding box center [674, 562] width 325 height 26
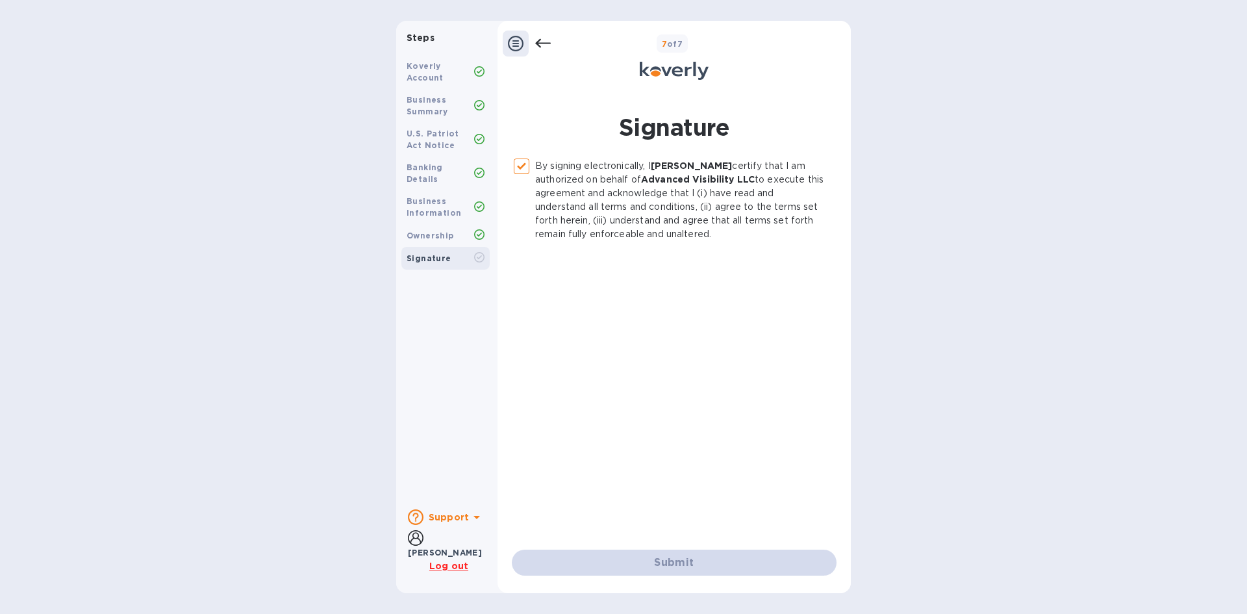
checkbox input "false"
